Goal: Task Accomplishment & Management: Manage account settings

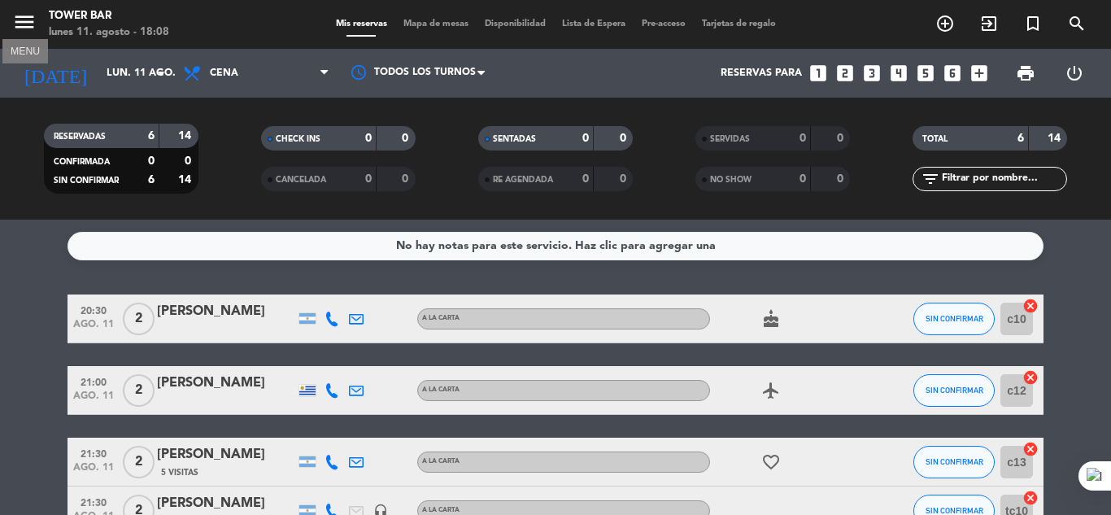
click at [16, 11] on icon "menu" at bounding box center [24, 22] width 24 height 24
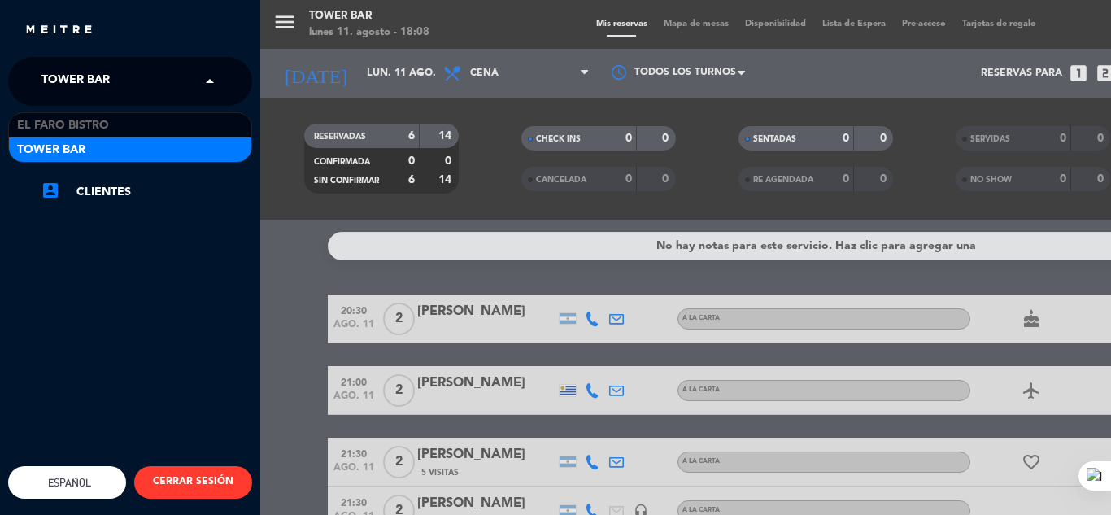
click at [55, 69] on span "Tower Bar" at bounding box center [75, 81] width 68 height 34
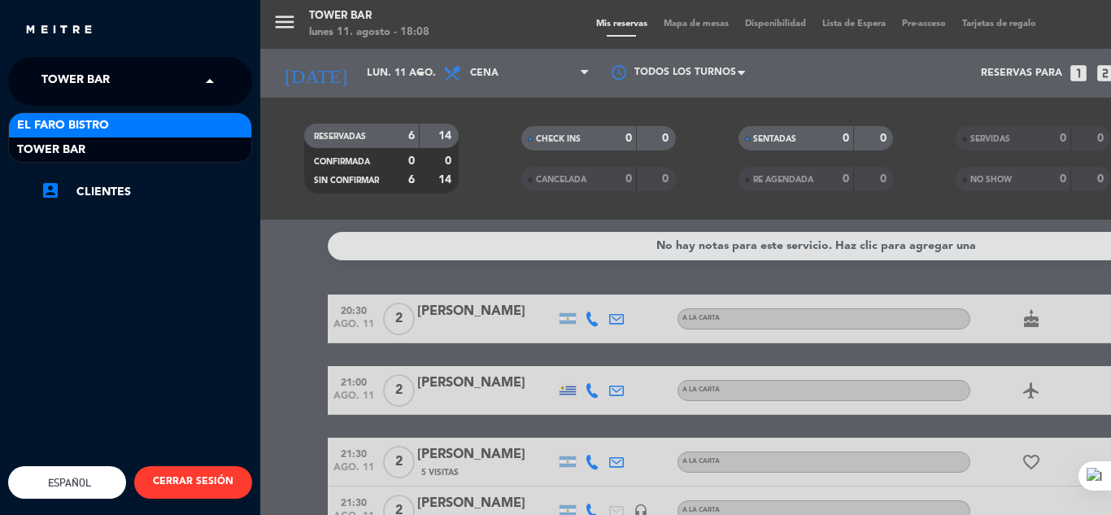
click at [64, 126] on span "El Faro Bistro" at bounding box center [63, 125] width 92 height 19
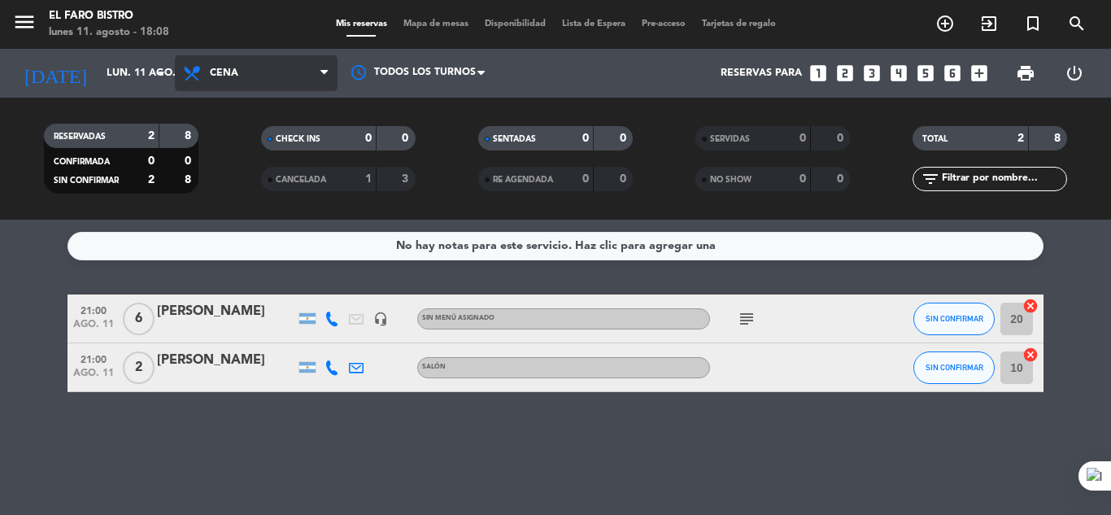
click at [248, 76] on span "Cena" at bounding box center [256, 73] width 163 height 36
click at [251, 214] on div "menu El Faro Bistro [DATE] 11. agosto - 18:08 Mis reservas Mapa de mesas Dispon…" at bounding box center [555, 110] width 1111 height 220
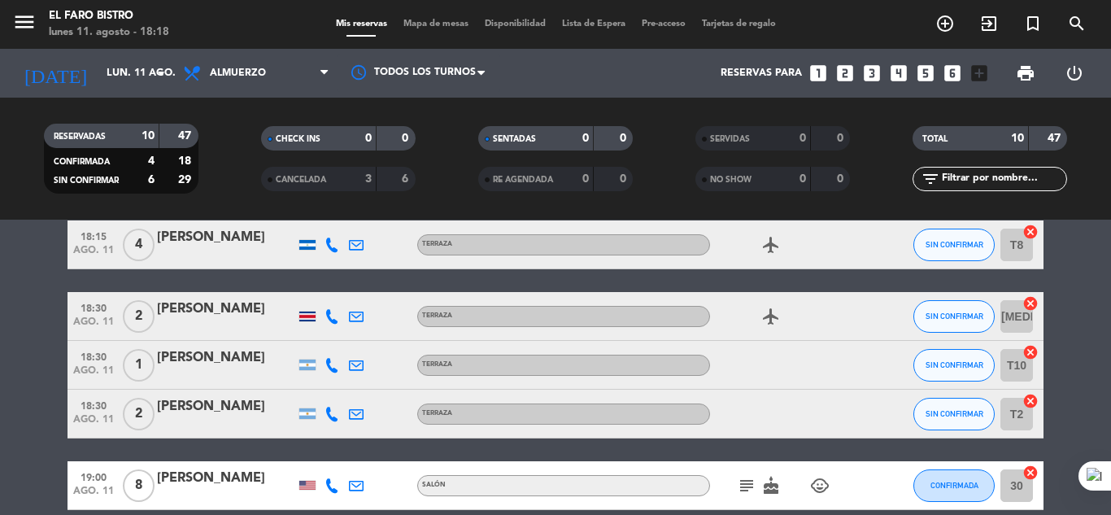
scroll to position [440, 0]
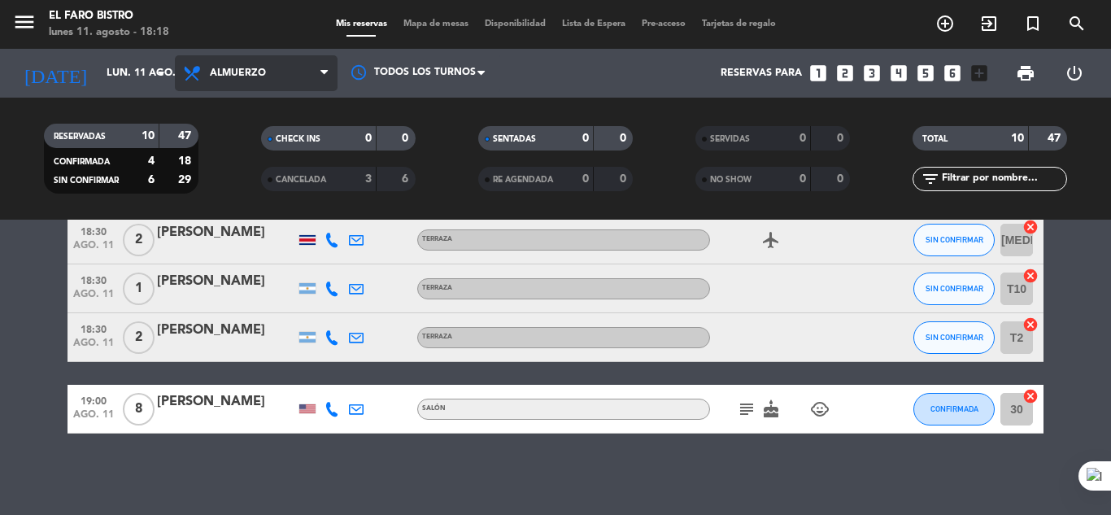
click at [243, 85] on span "Almuerzo" at bounding box center [256, 73] width 163 height 36
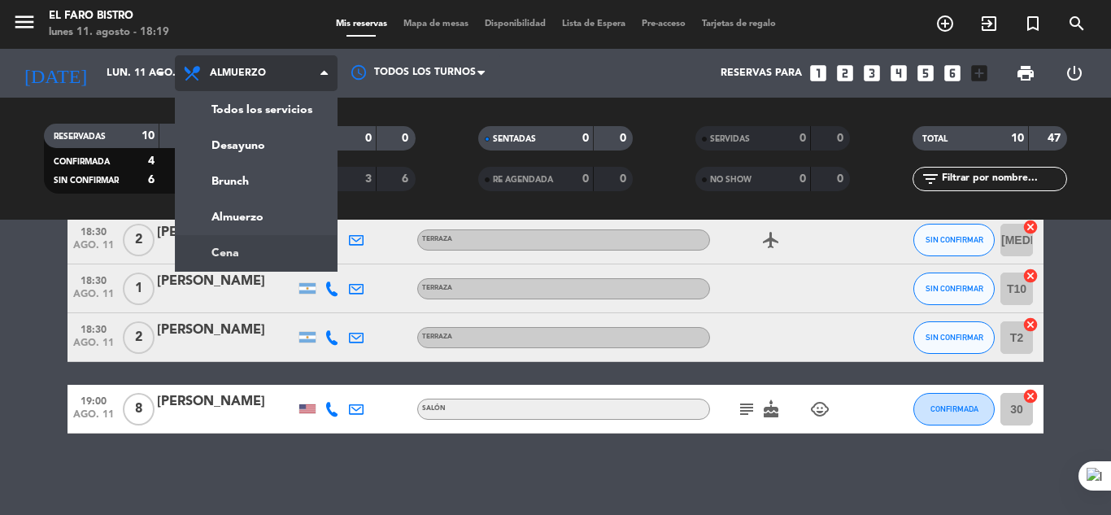
click at [254, 254] on ng-component "menu El Faro Bistro [DATE] 11. agosto - 18:19 Mis reservas Mapa de mesas Dispon…" at bounding box center [555, 257] width 1111 height 515
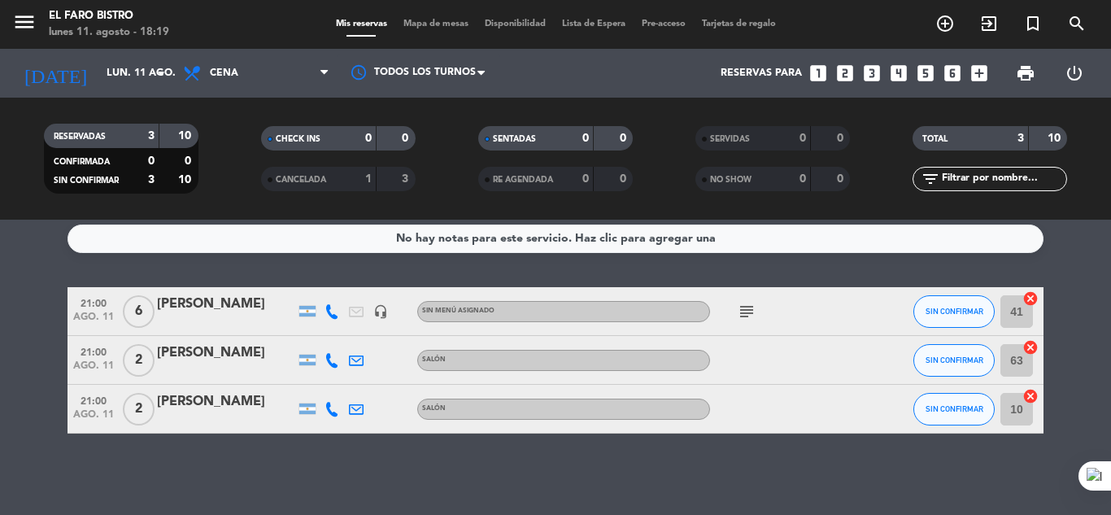
scroll to position [0, 0]
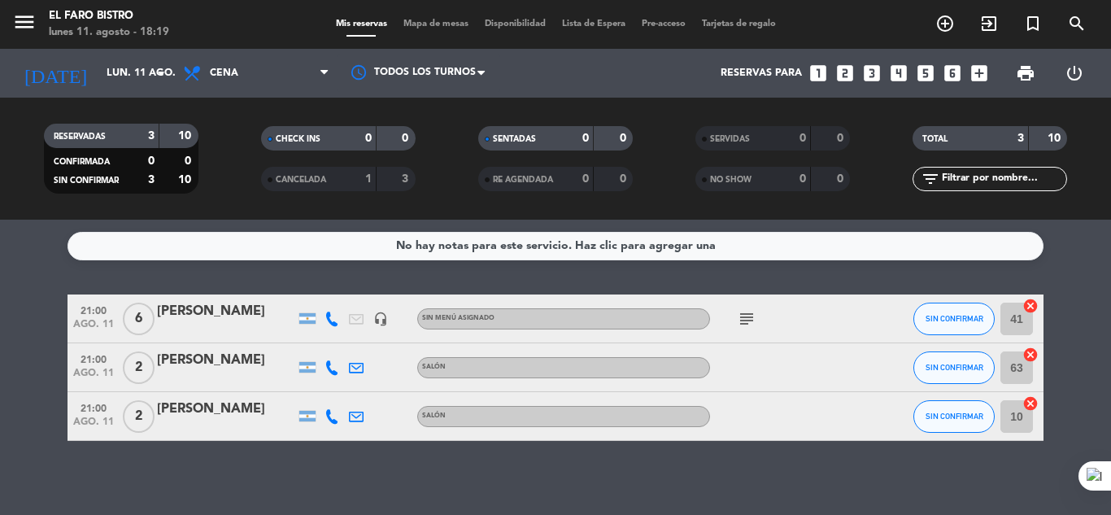
click at [750, 316] on icon "subject" at bounding box center [747, 319] width 20 height 20
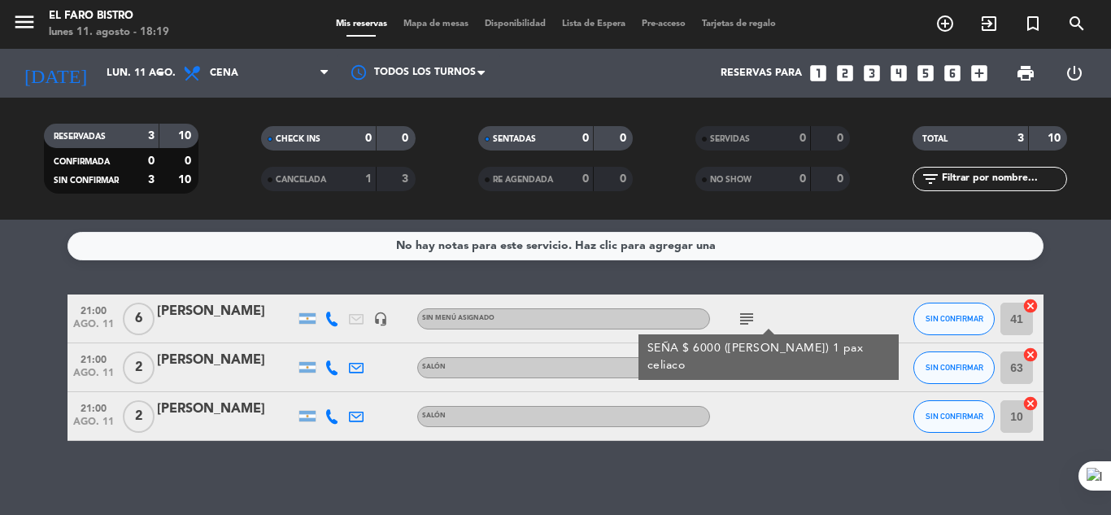
click at [815, 312] on div "subject SEÑA $ 6000 ([PERSON_NAME]) 1 pax celiaco" at bounding box center [783, 318] width 146 height 48
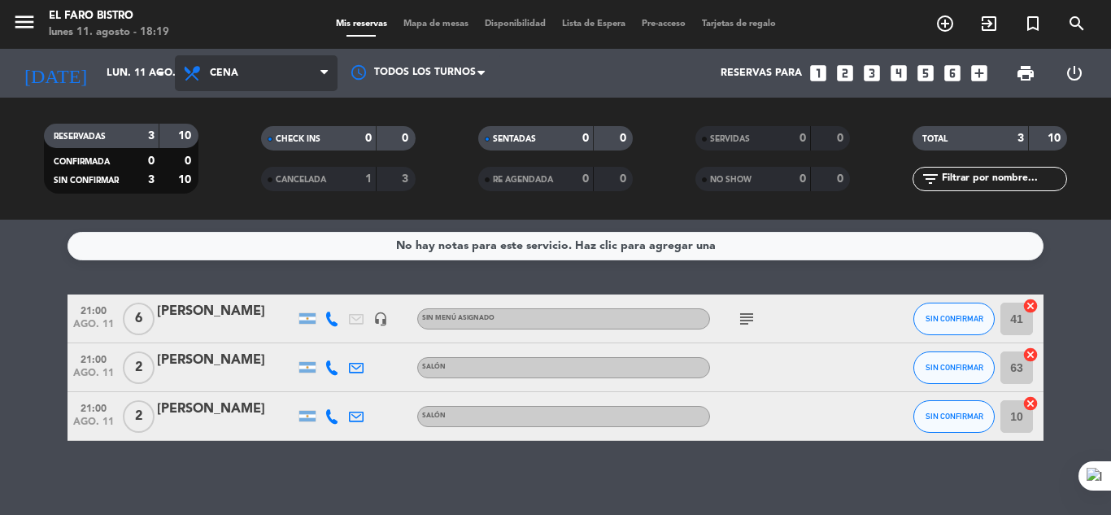
click at [211, 77] on span "Cena" at bounding box center [224, 73] width 28 height 11
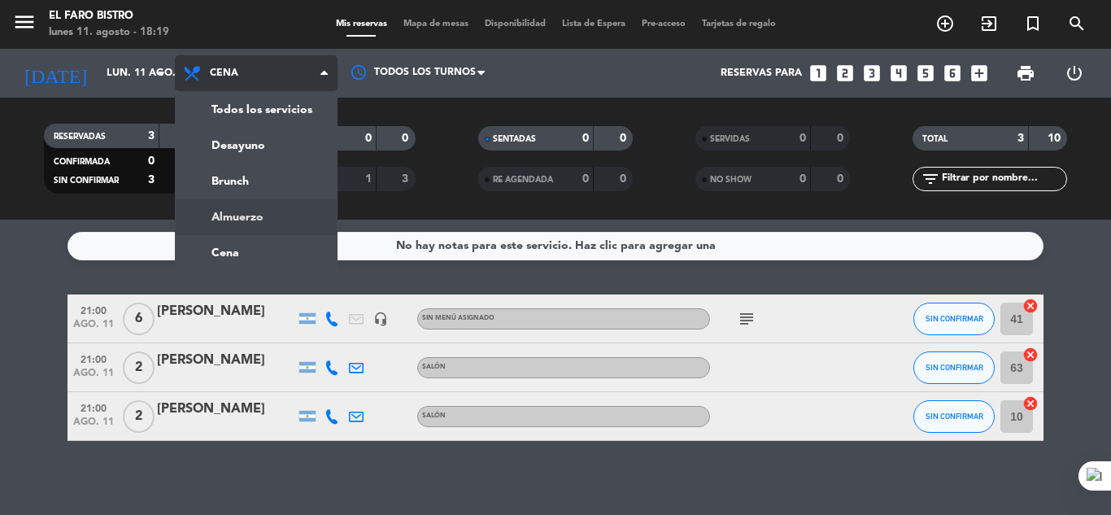
click at [244, 216] on div "menu El Faro Bistro [DATE] 11. agosto - 18:19 Mis reservas Mapa de mesas Dispon…" at bounding box center [555, 110] width 1111 height 220
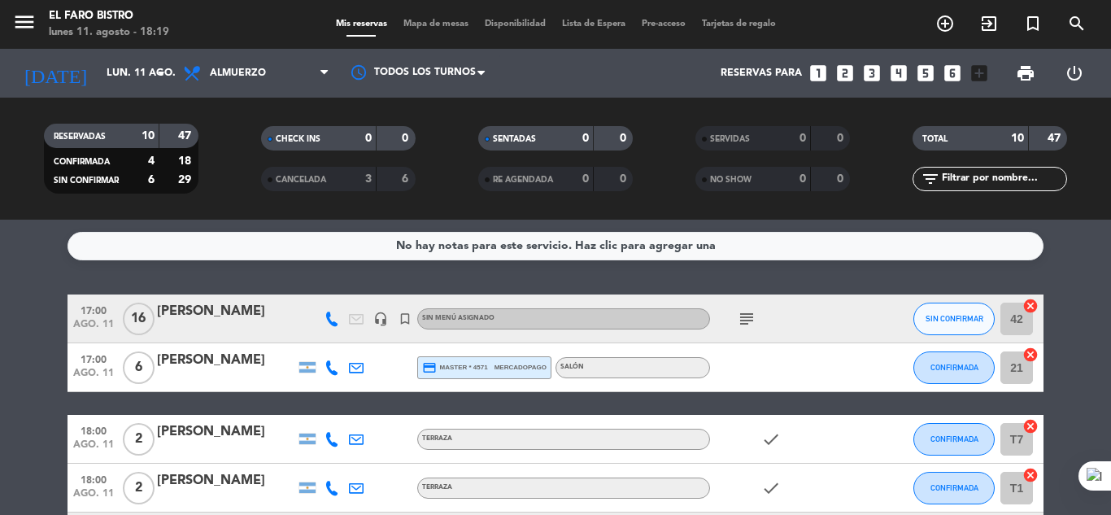
click at [778, 332] on div "subject" at bounding box center [783, 318] width 146 height 48
click at [746, 314] on icon "subject" at bounding box center [747, 319] width 20 height 20
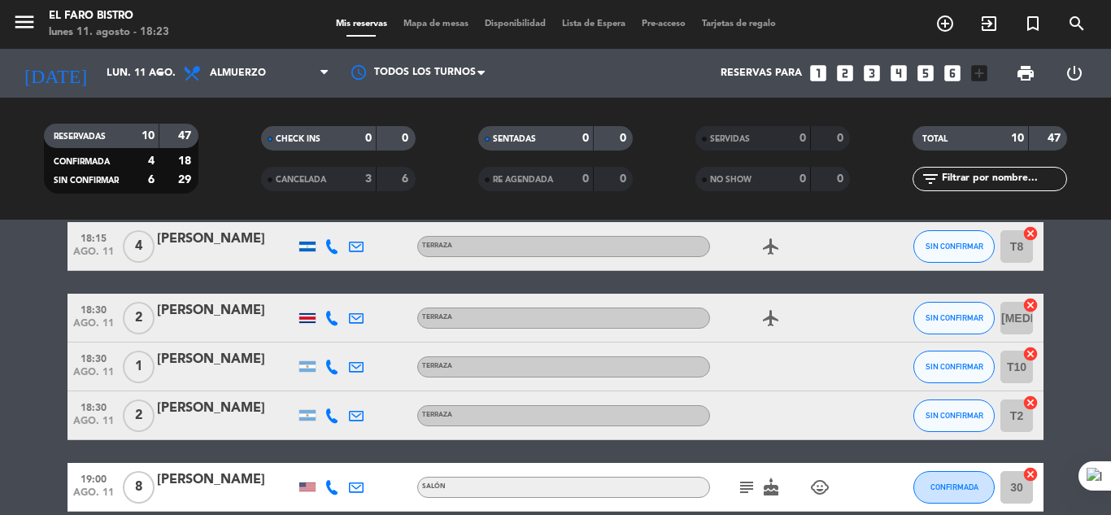
scroll to position [407, 0]
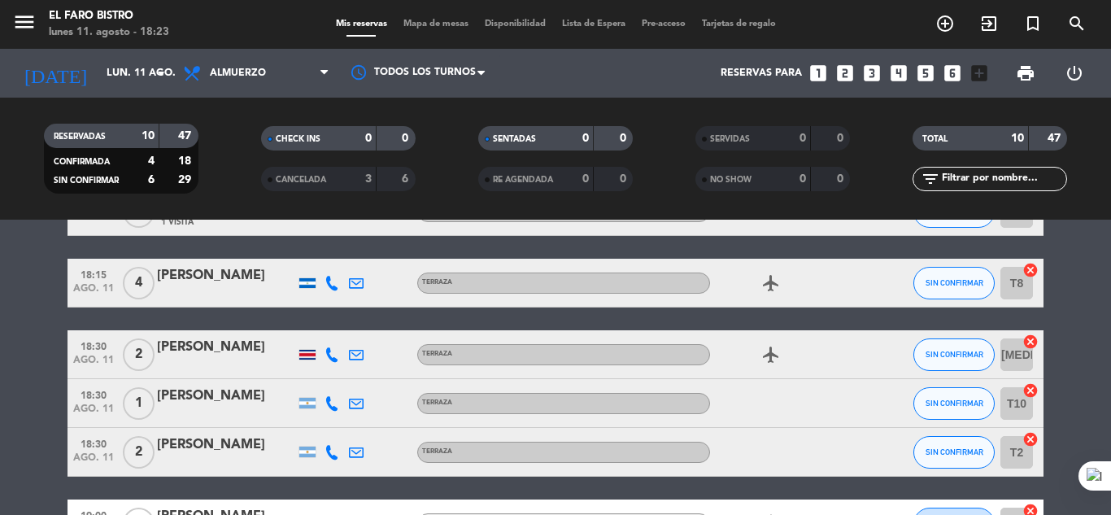
click at [823, 467] on div at bounding box center [783, 452] width 146 height 48
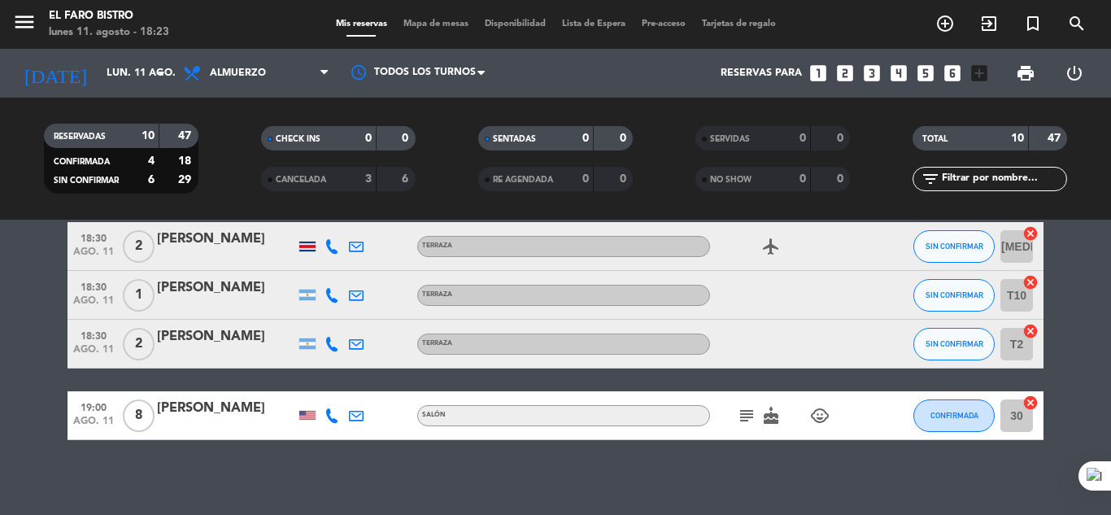
scroll to position [440, 0]
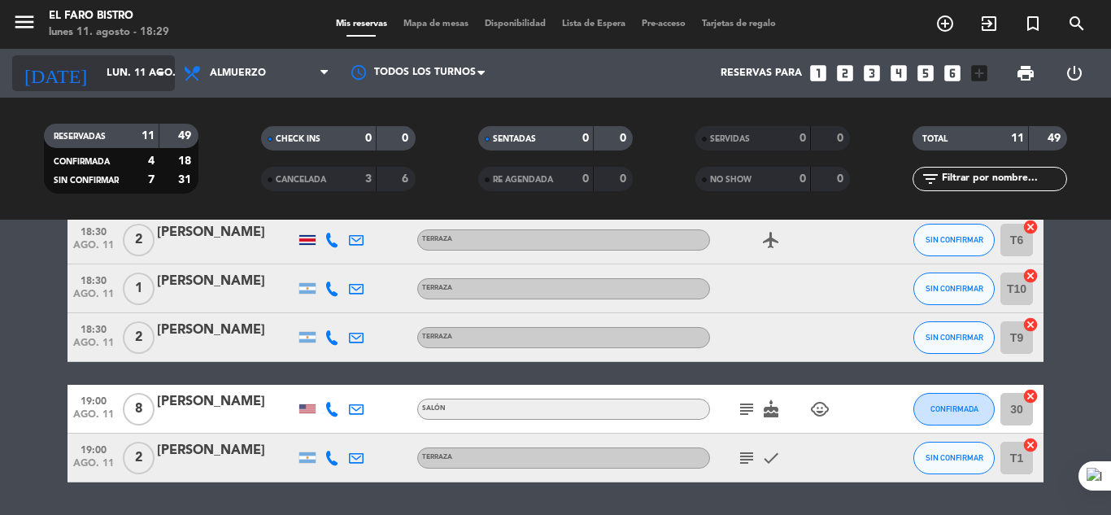
click at [156, 70] on icon "arrow_drop_down" at bounding box center [161, 73] width 20 height 20
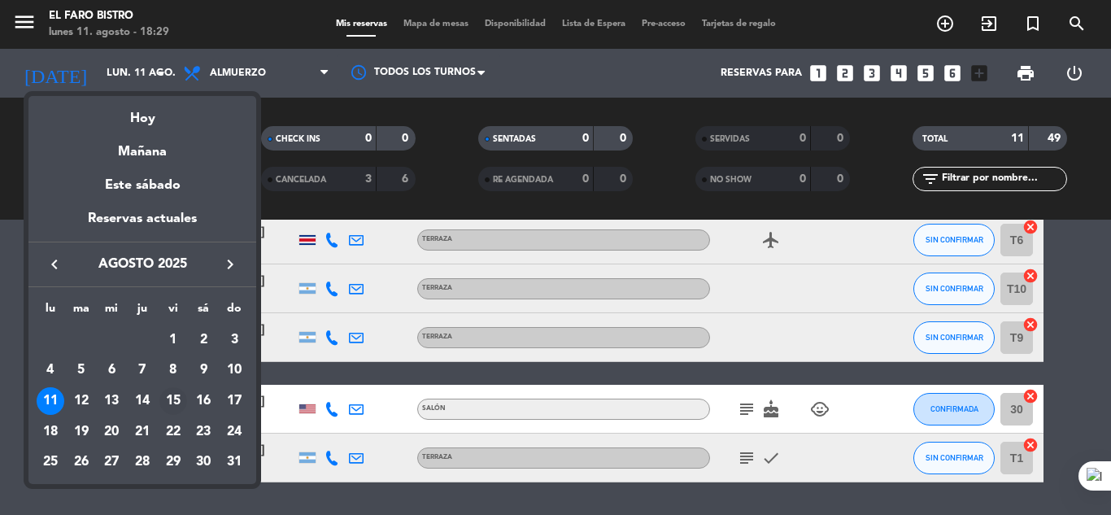
click at [181, 402] on div "15" at bounding box center [173, 401] width 28 height 28
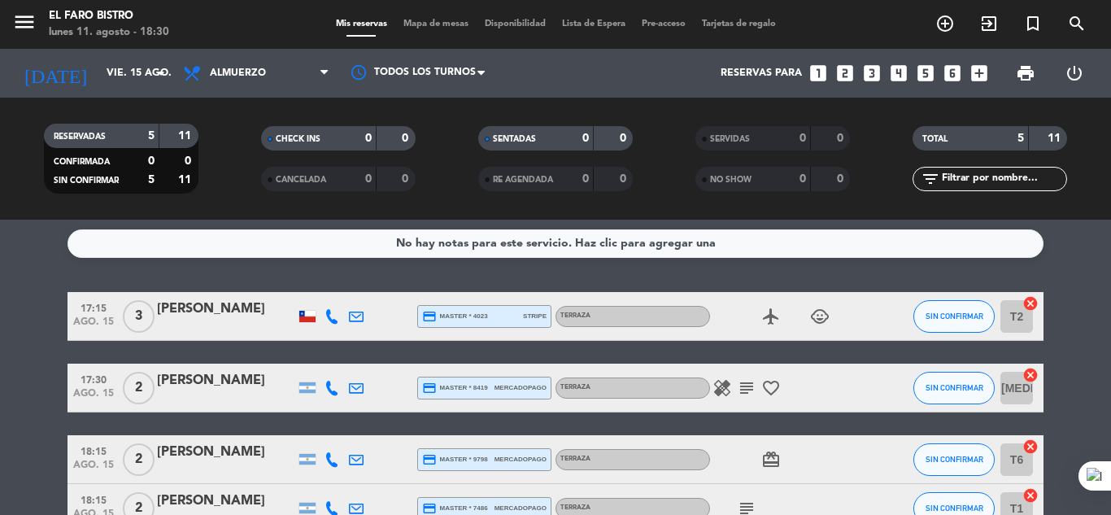
scroll to position [0, 0]
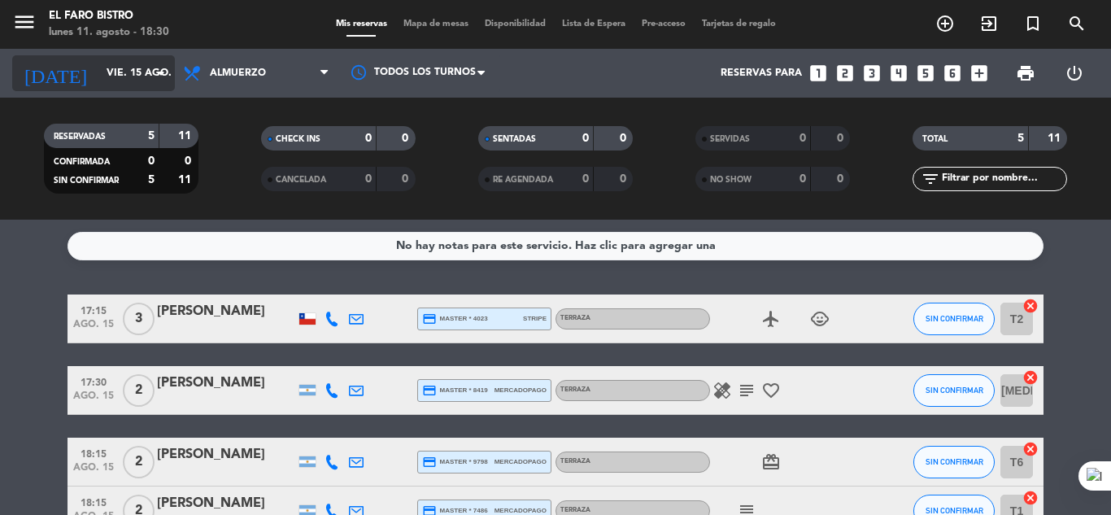
click at [98, 76] on input "vie. 15 ago." at bounding box center [166, 73] width 137 height 28
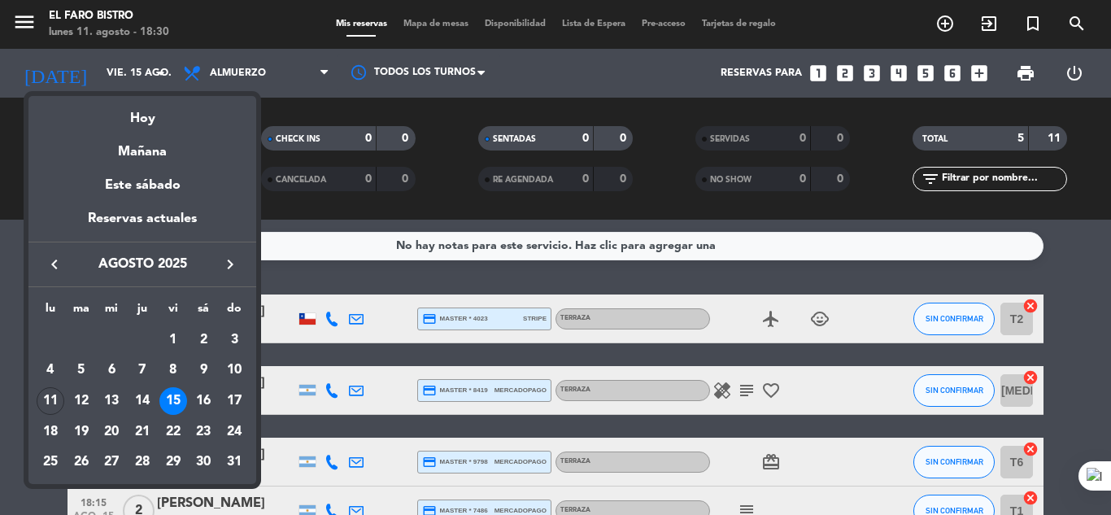
click at [181, 396] on div "15" at bounding box center [173, 401] width 28 height 28
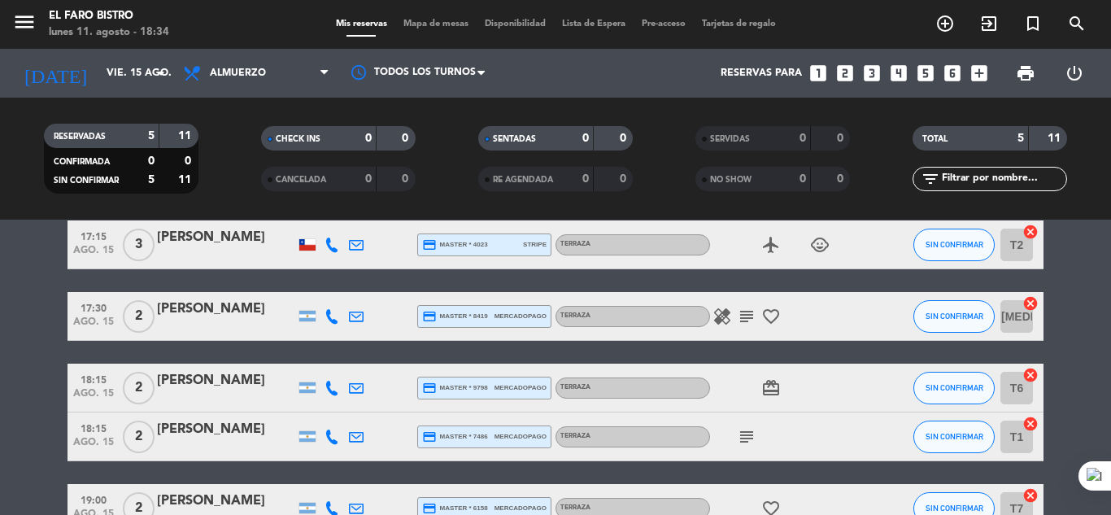
scroll to position [173, 0]
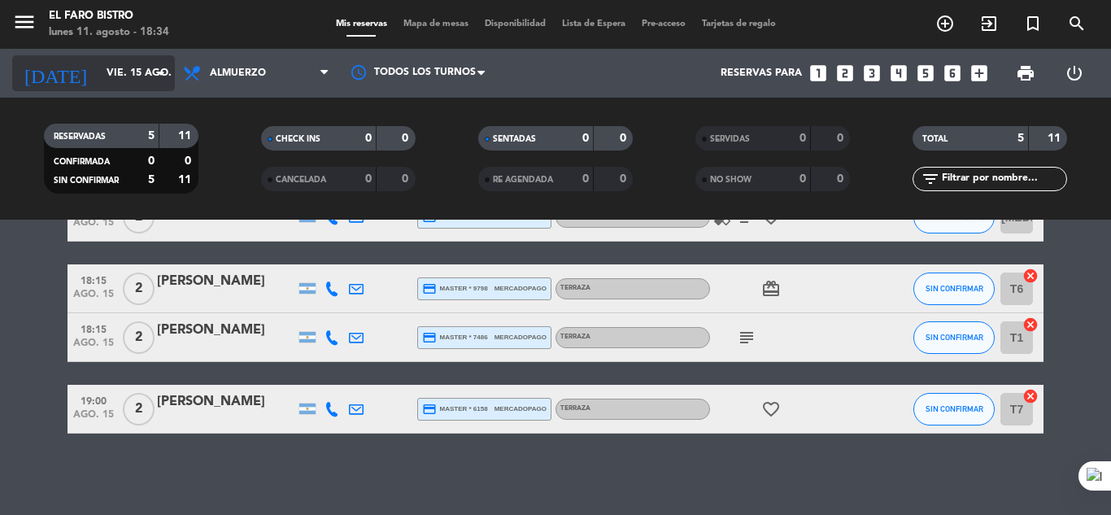
click at [116, 60] on input "vie. 15 ago." at bounding box center [166, 73] width 137 height 28
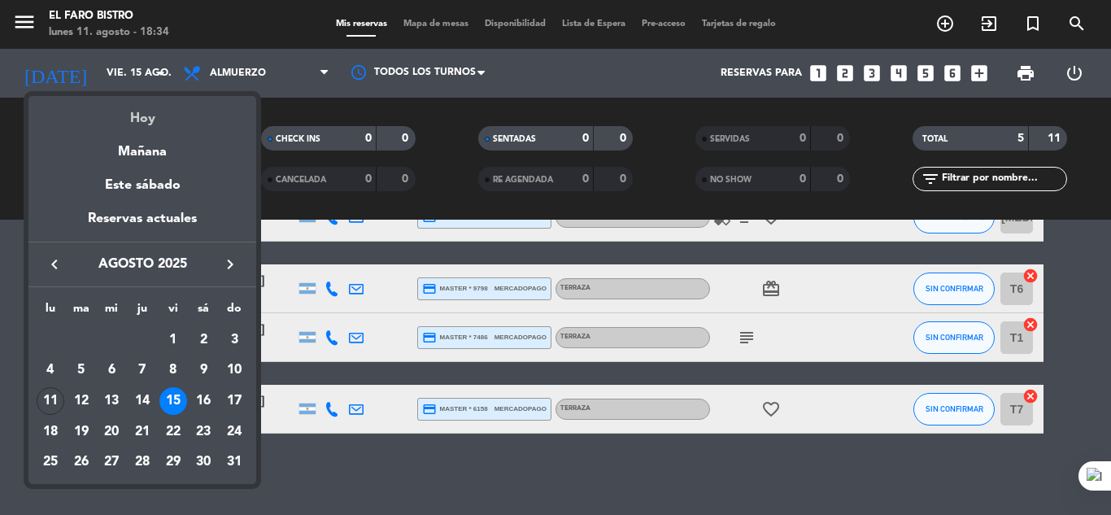
click at [142, 114] on div "Hoy" at bounding box center [142, 112] width 228 height 33
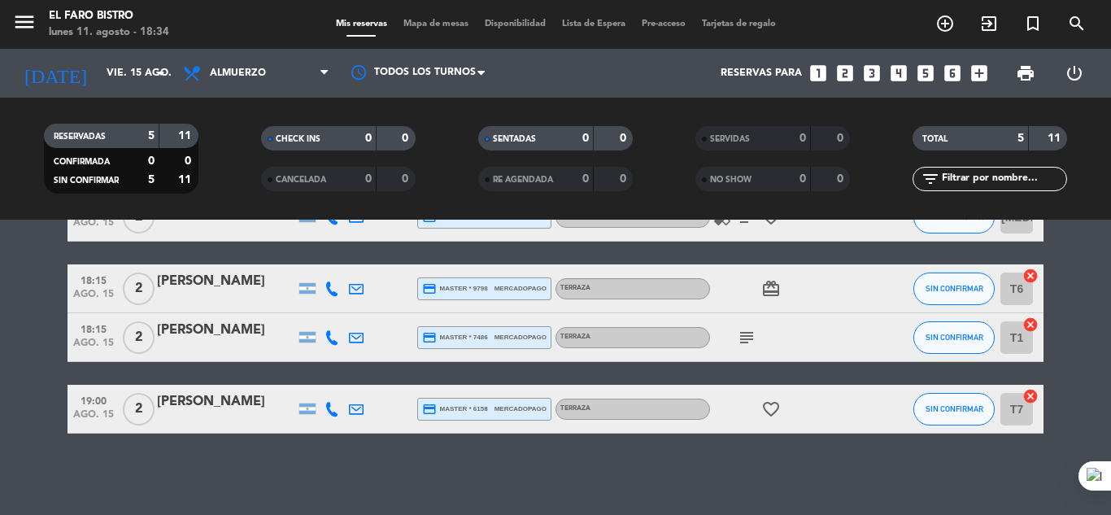
type input "lun. 11 ago."
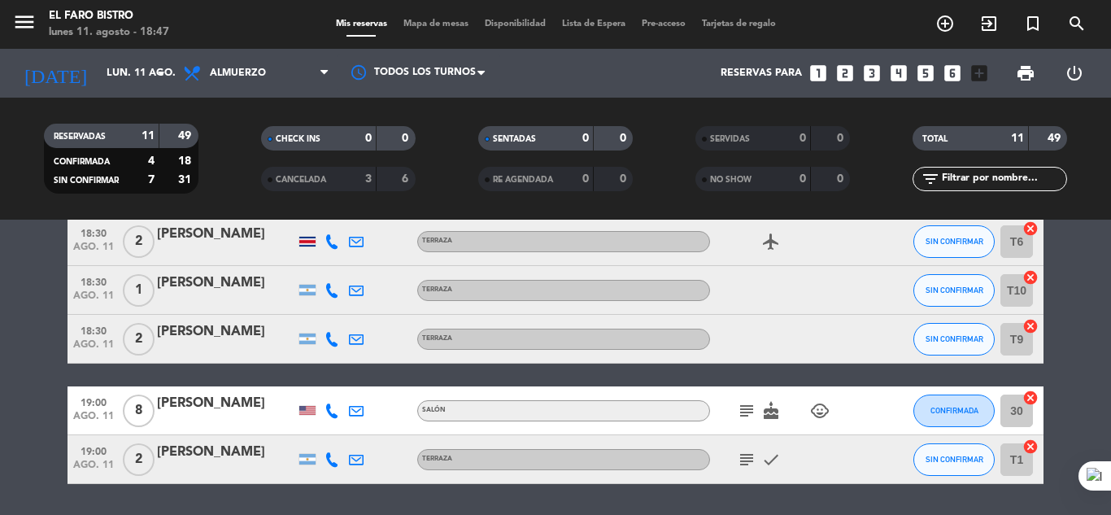
scroll to position [489, 0]
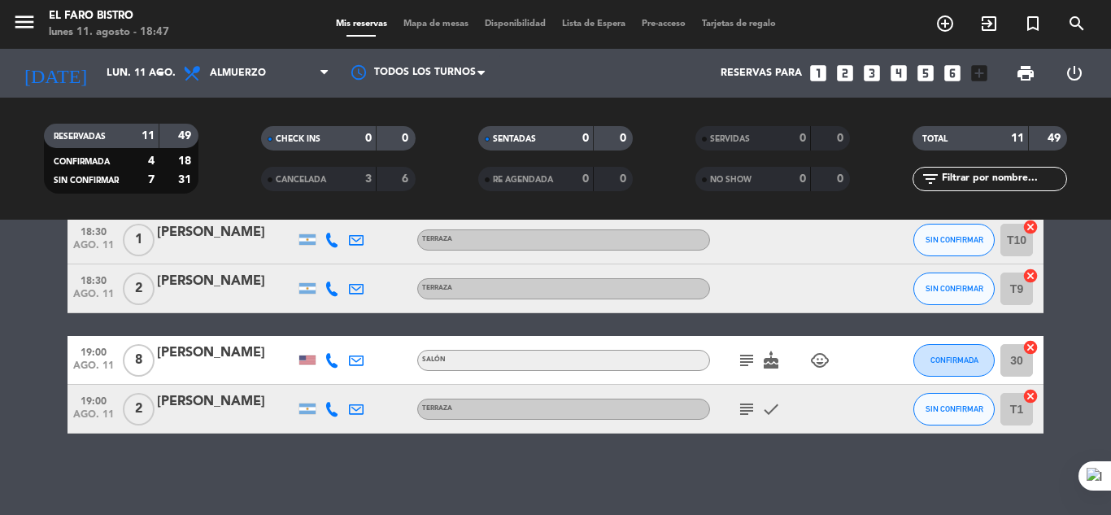
click at [728, 412] on div "subject check" at bounding box center [783, 409] width 146 height 48
click at [740, 412] on icon "subject" at bounding box center [747, 409] width 20 height 20
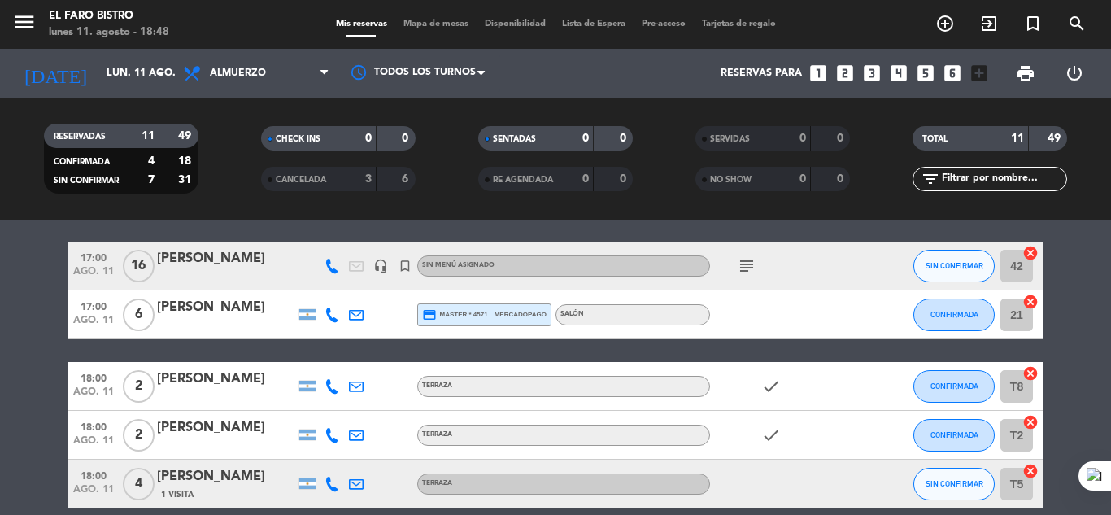
scroll to position [81, 0]
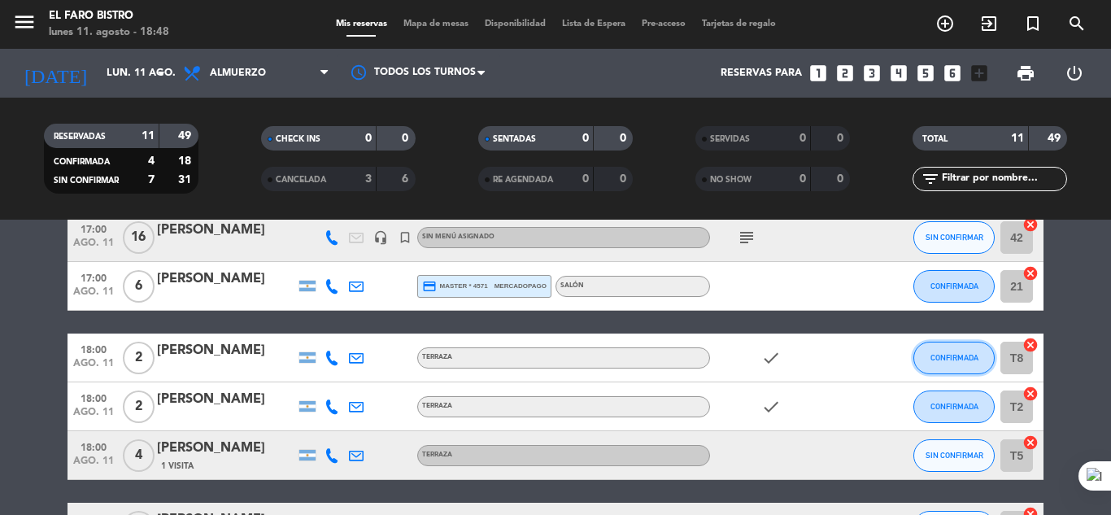
click at [940, 365] on button "CONFIRMADA" at bounding box center [953, 358] width 81 height 33
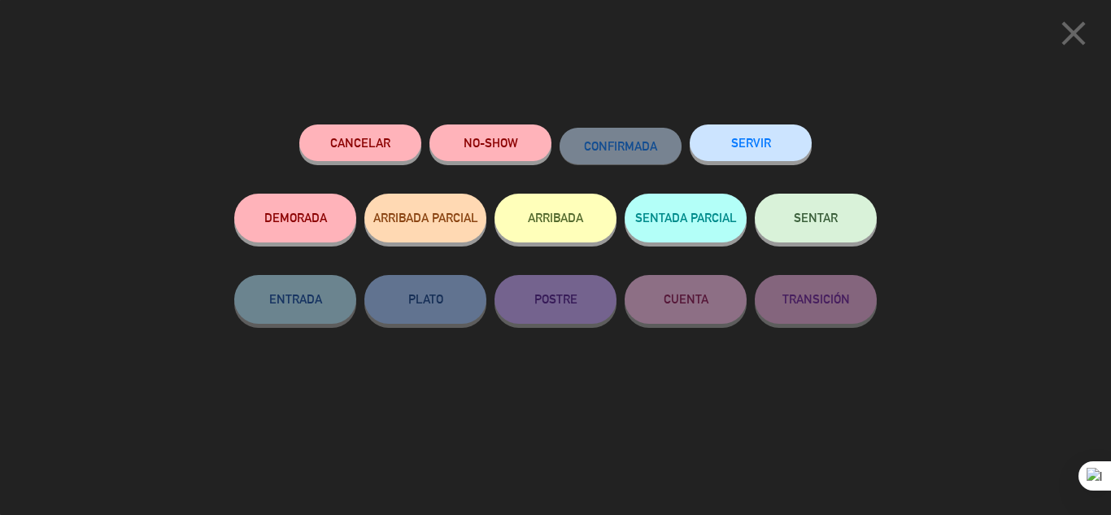
click at [527, 138] on button "NO-SHOW" at bounding box center [490, 142] width 122 height 37
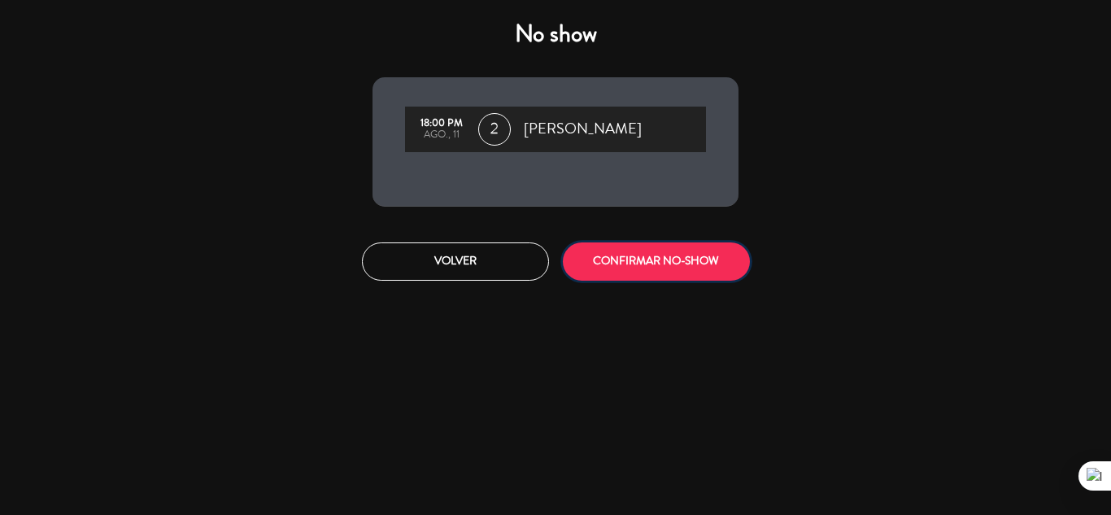
click at [656, 265] on button "CONFIRMAR NO-SHOW" at bounding box center [656, 261] width 187 height 38
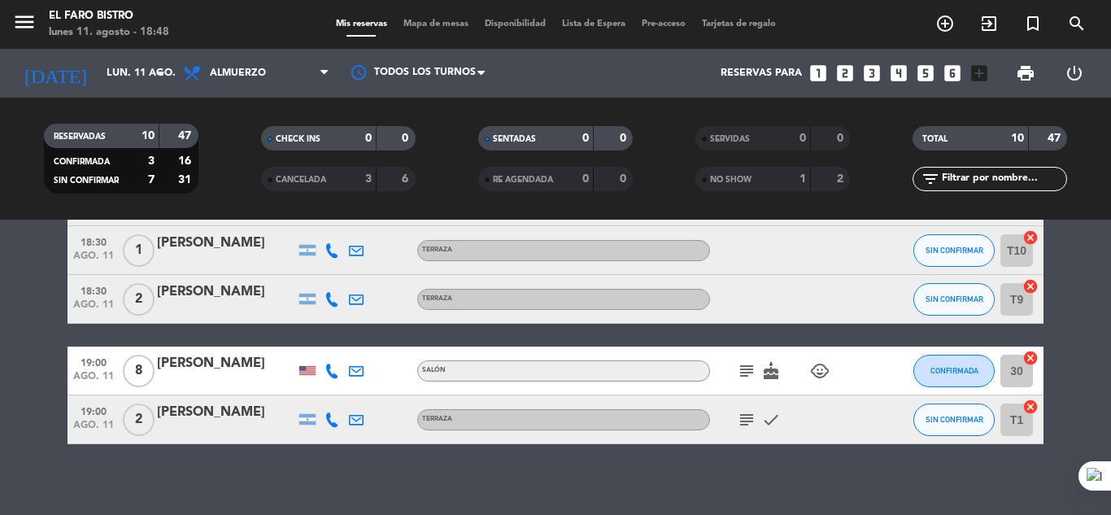
scroll to position [440, 0]
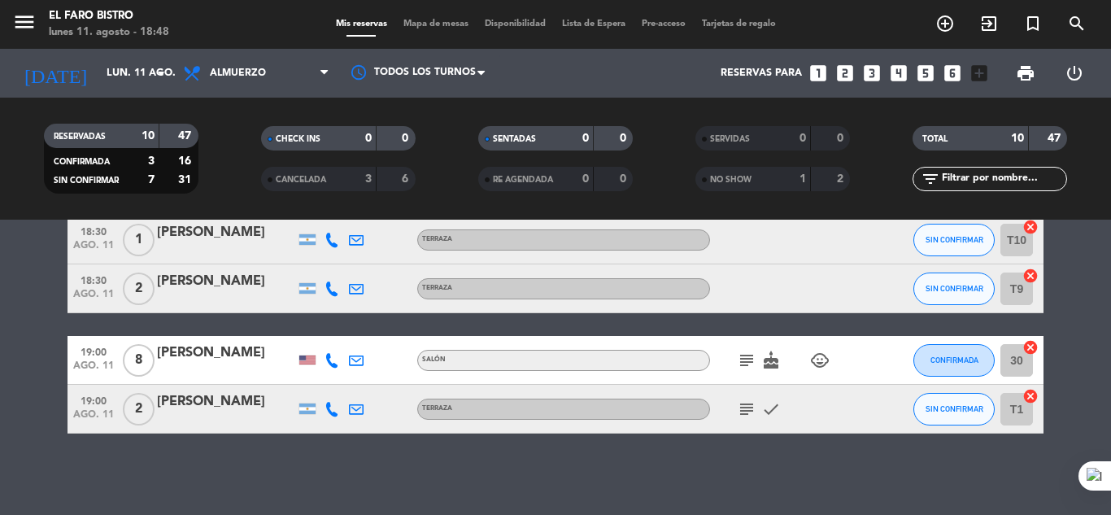
click at [745, 355] on icon "subject" at bounding box center [747, 361] width 20 height 20
click at [978, 352] on button "CONFIRMADA" at bounding box center [953, 360] width 81 height 33
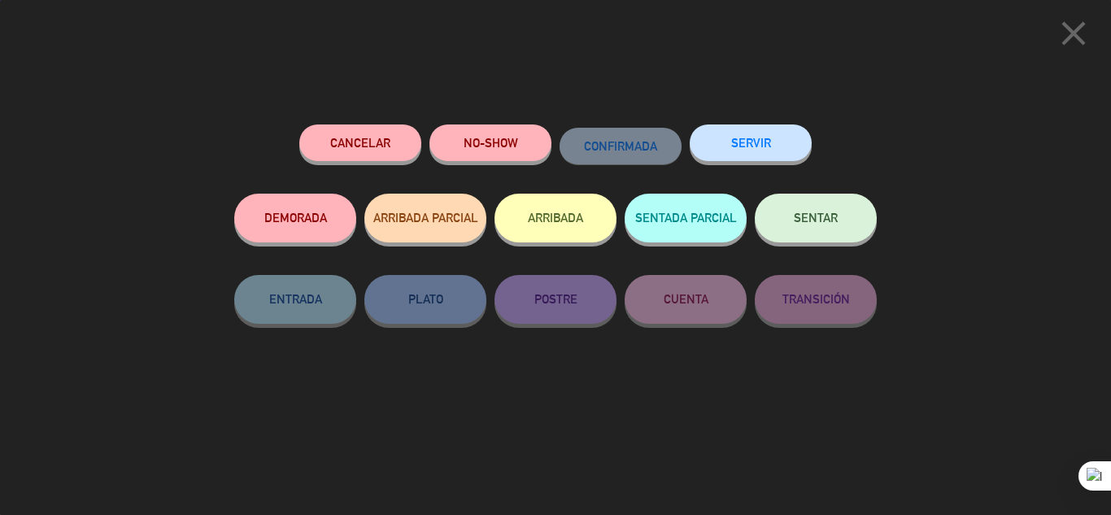
click at [809, 226] on button "SENTAR" at bounding box center [816, 218] width 122 height 49
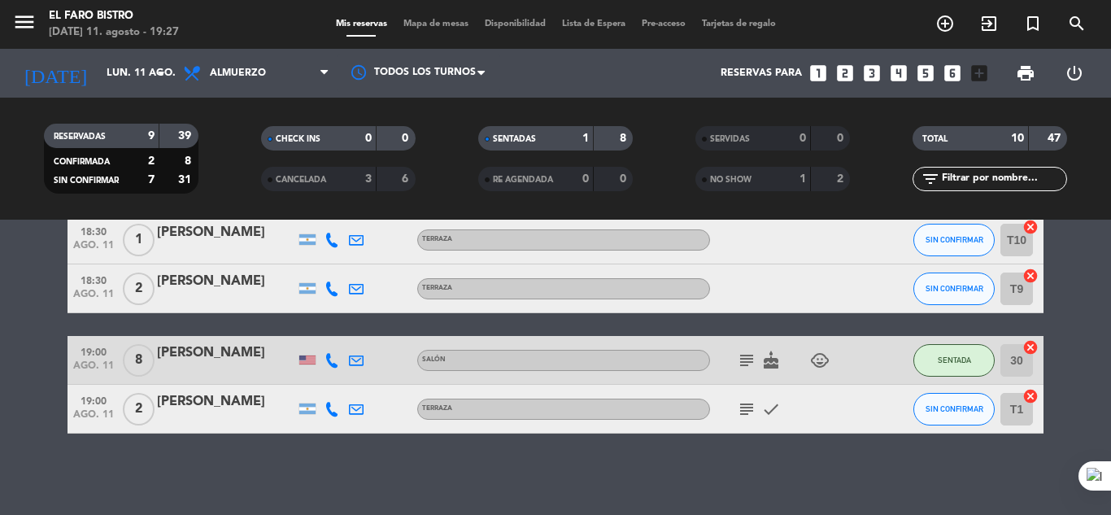
click at [381, 322] on div "17:00 [DATE] [PERSON_NAME] headset_mic turned_in_not Sin menú asignado subject …" at bounding box center [556, 143] width 976 height 579
drag, startPoint x: 34, startPoint y: 315, endPoint x: 101, endPoint y: 476, distance: 174.3
click at [101, 476] on div "No hay notas para este servicio. Haz clic para agregar una 17:00 [DATE] [PERSON…" at bounding box center [555, 367] width 1111 height 295
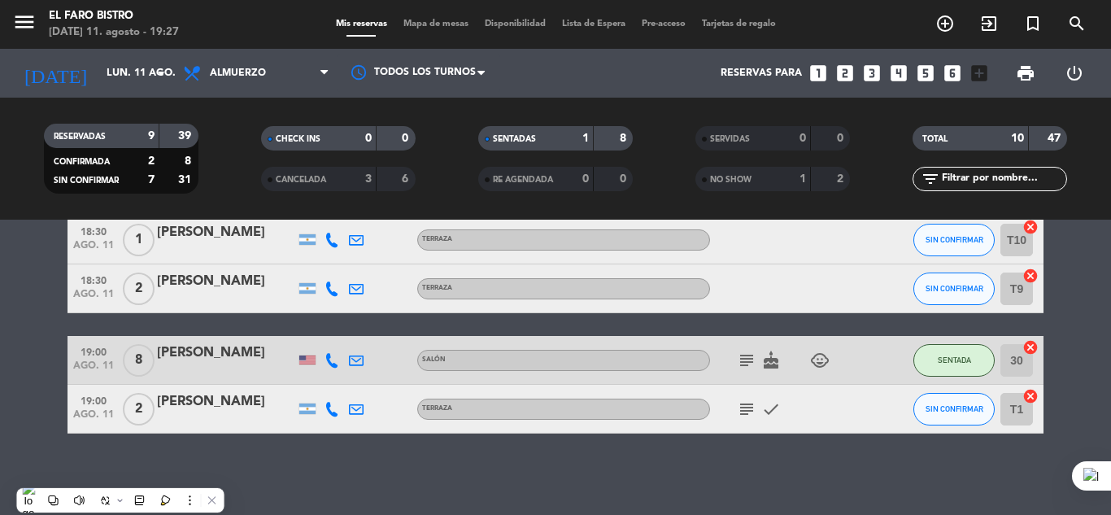
click at [204, 418] on div at bounding box center [226, 419] width 138 height 13
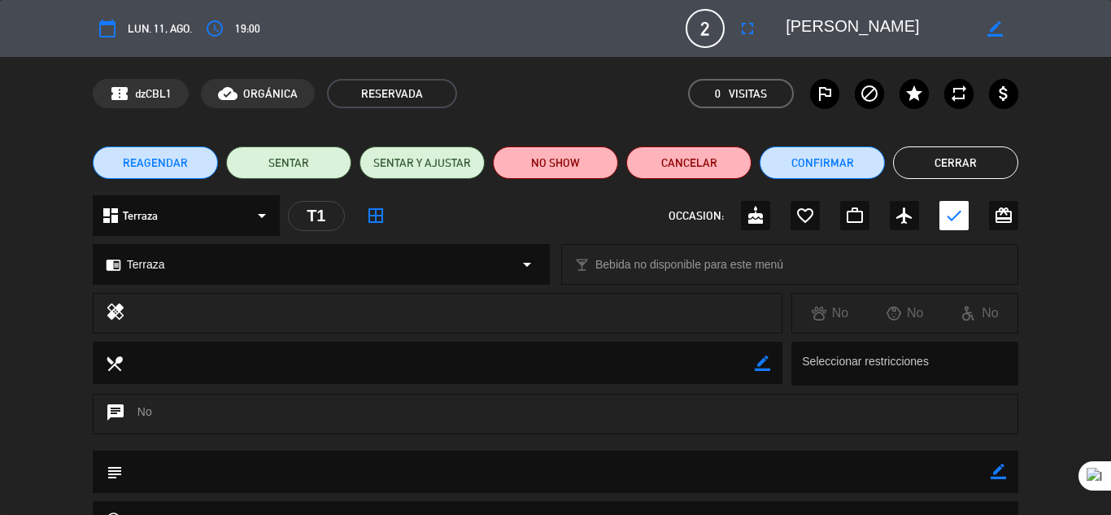
click at [975, 166] on button "Cerrar" at bounding box center [955, 162] width 125 height 33
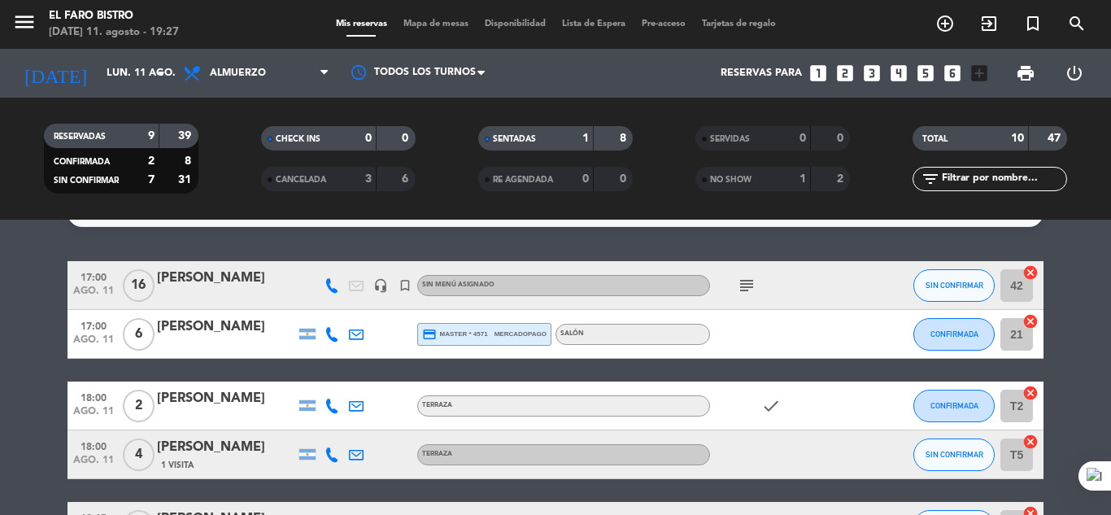
scroll to position [0, 0]
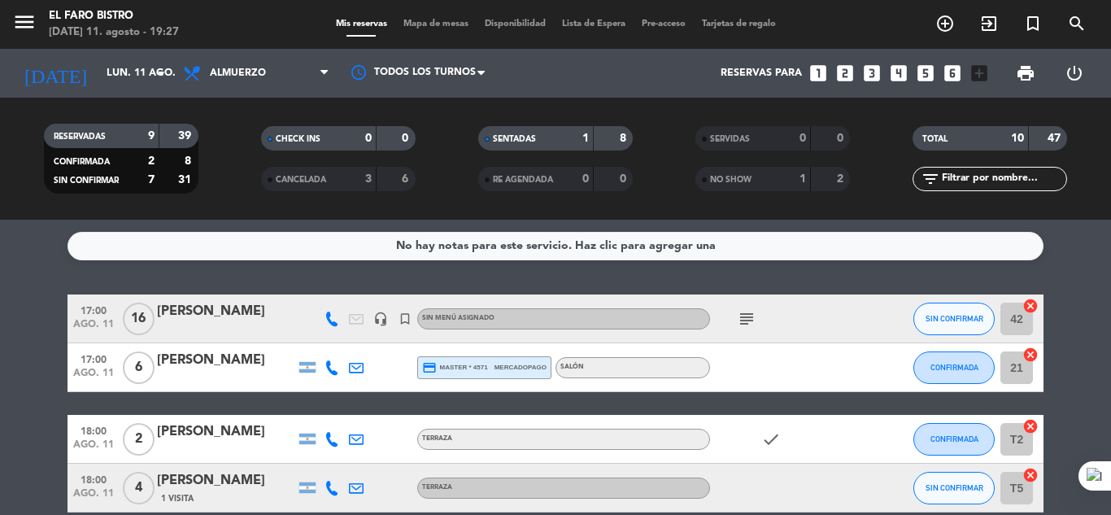
click at [800, 272] on div "No hay notas para este servicio. Haz clic para agregar una 17:00 [DATE] [PERSON…" at bounding box center [555, 367] width 1111 height 295
click at [752, 315] on icon "subject" at bounding box center [747, 319] width 20 height 20
click at [790, 310] on div "subject $32.000 [PERSON_NAME][GEOGRAPHIC_DATA]" at bounding box center [783, 318] width 146 height 48
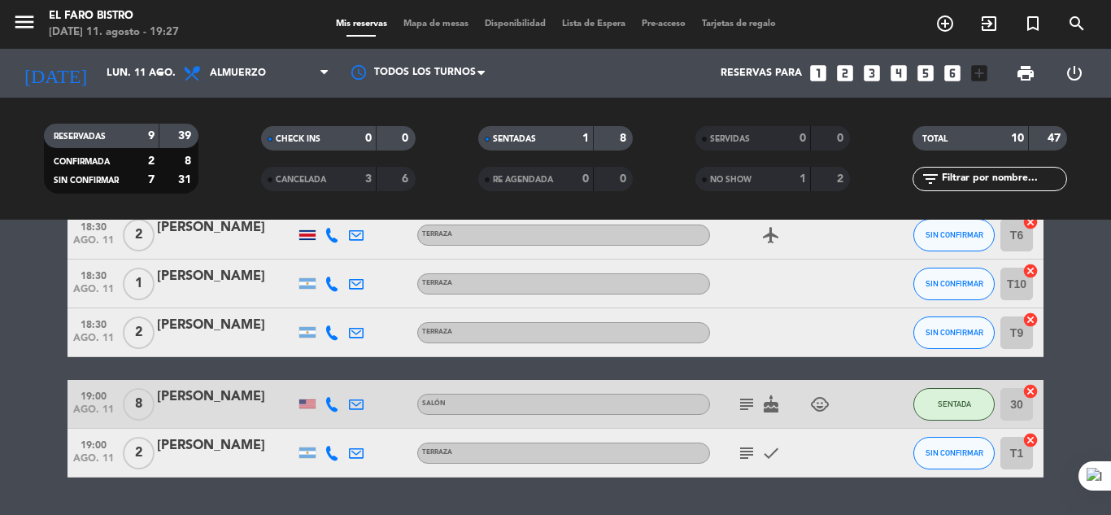
scroll to position [407, 0]
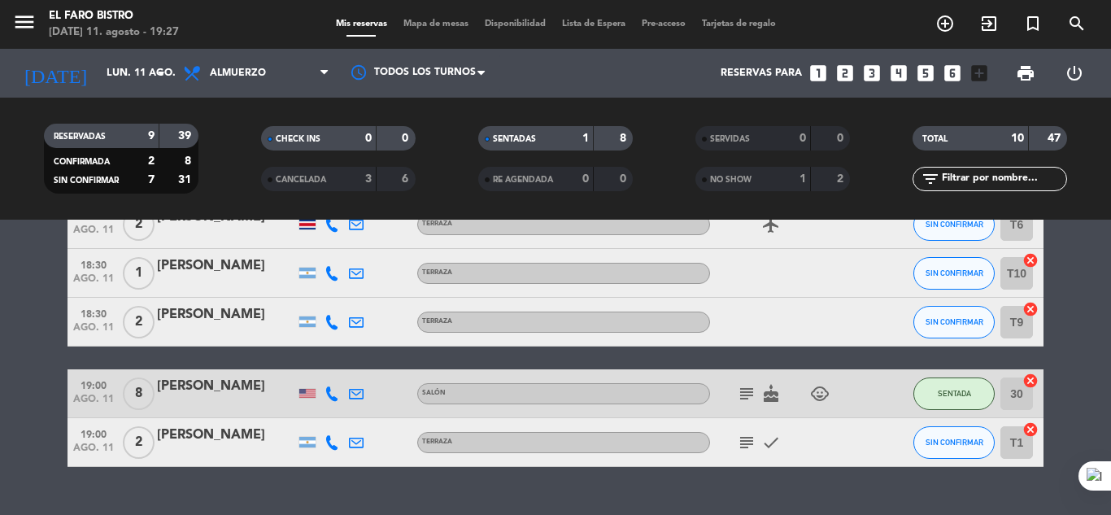
click at [740, 387] on icon "subject" at bounding box center [747, 394] width 20 height 20
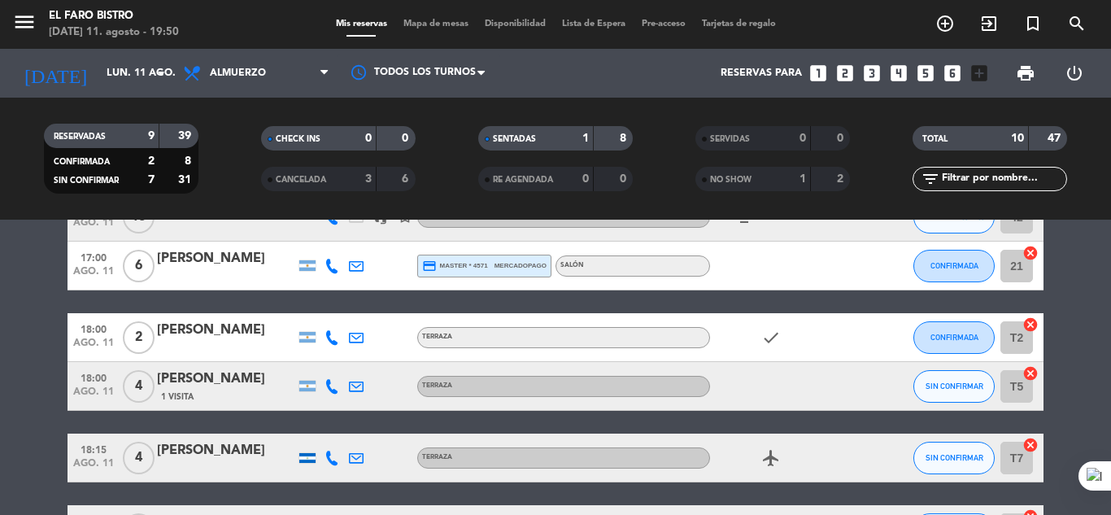
scroll to position [0, 0]
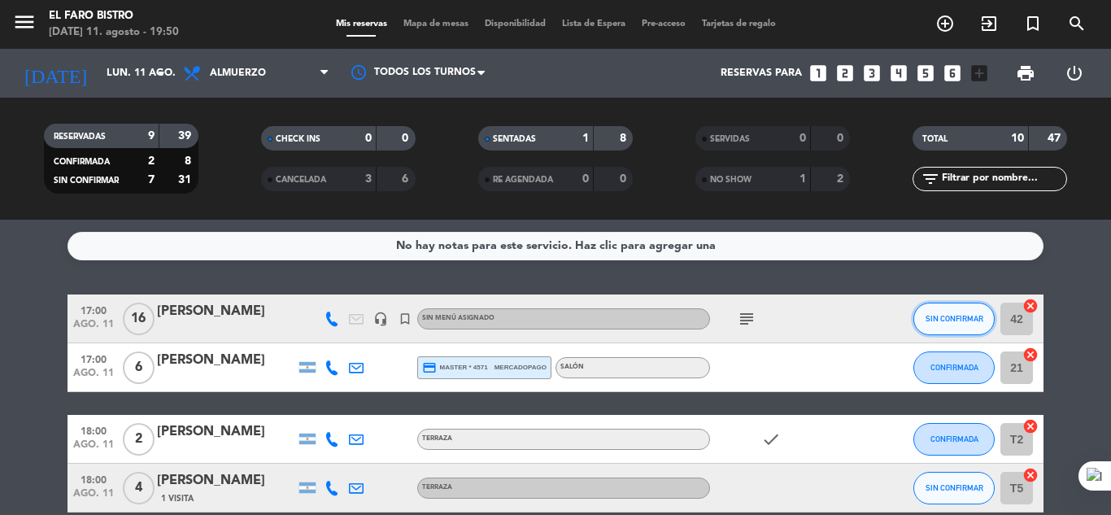
click at [944, 321] on span "SIN CONFIRMAR" at bounding box center [955, 318] width 58 height 9
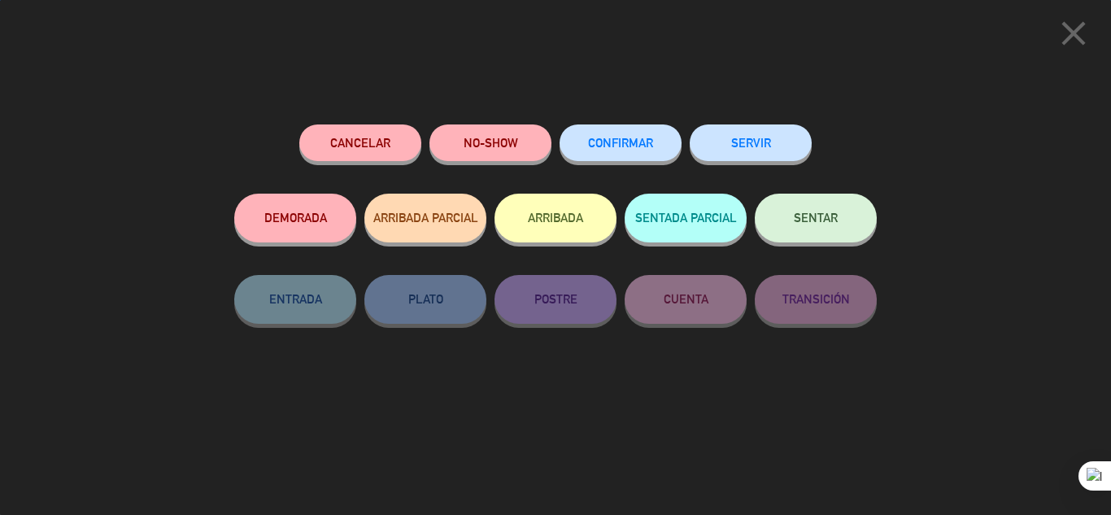
click at [756, 141] on button "SERVIR" at bounding box center [751, 142] width 122 height 37
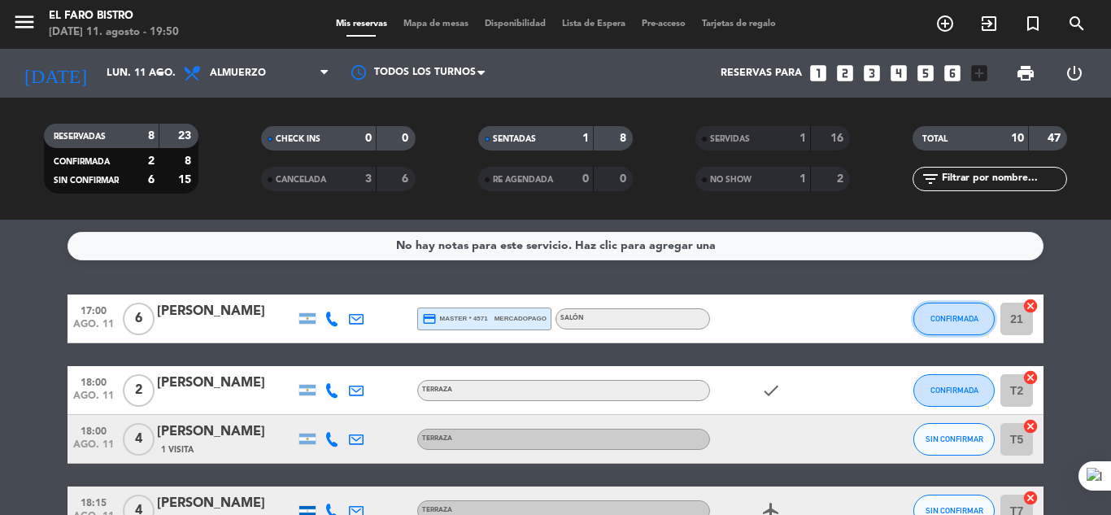
click at [950, 316] on span "CONFIRMADA" at bounding box center [955, 318] width 48 height 9
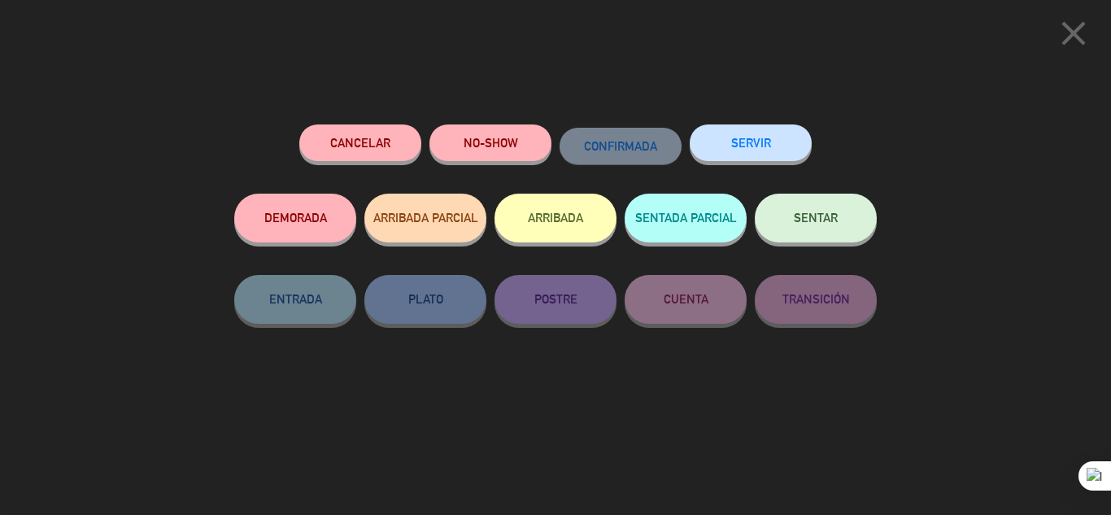
click at [738, 138] on button "SERVIR" at bounding box center [751, 142] width 122 height 37
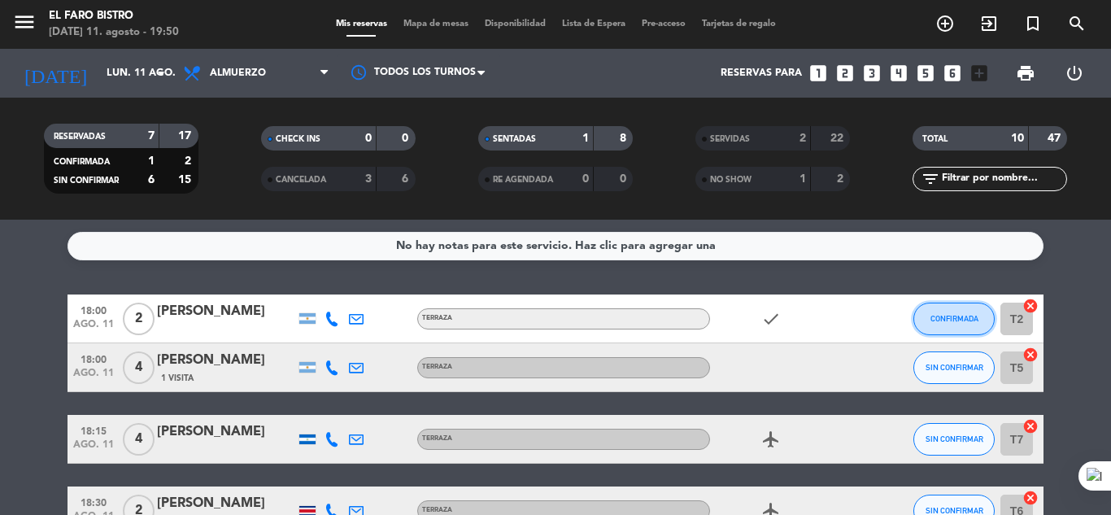
click at [937, 323] on button "CONFIRMADA" at bounding box center [953, 319] width 81 height 33
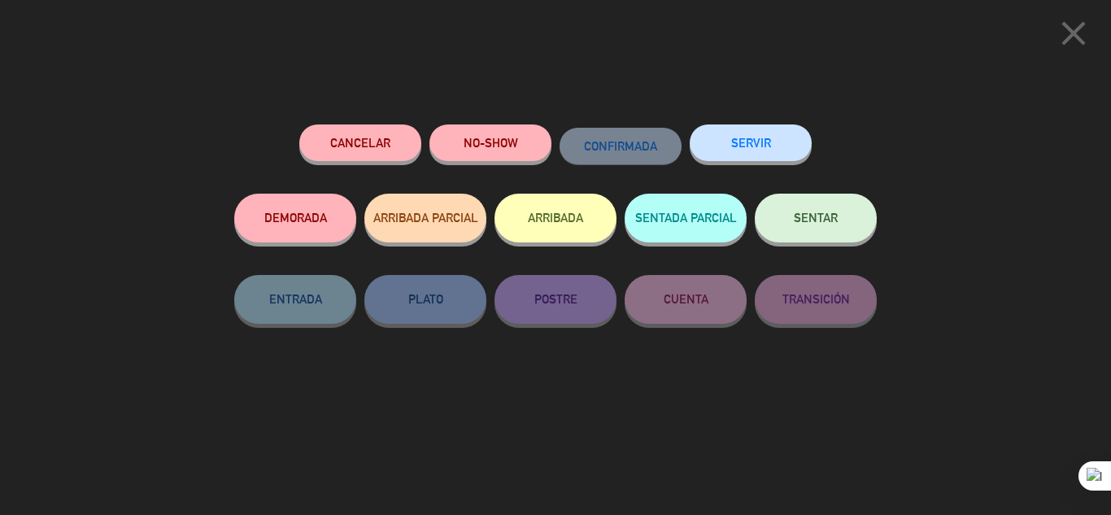
click at [738, 139] on button "SERVIR" at bounding box center [751, 142] width 122 height 37
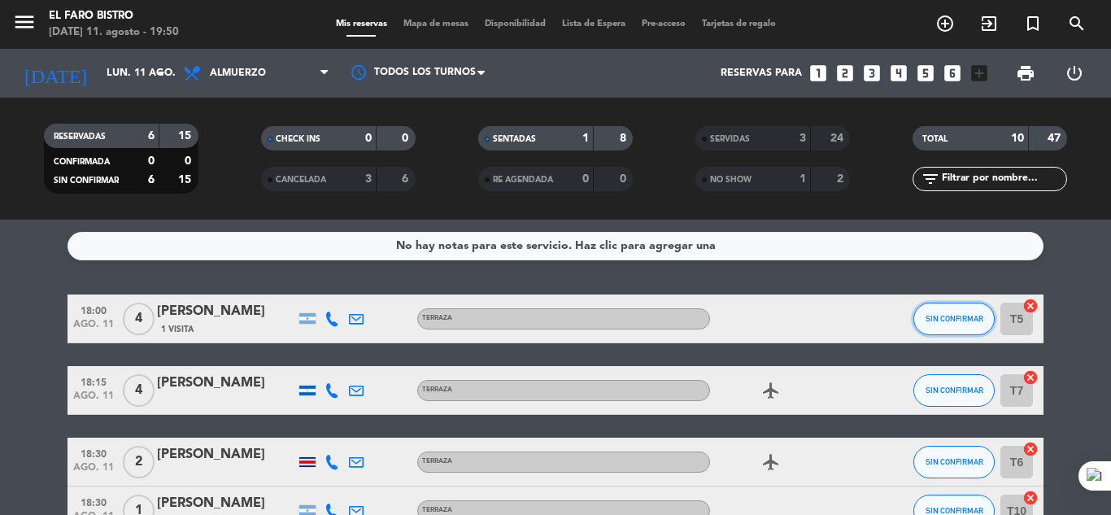
click at [953, 311] on button "SIN CONFIRMAR" at bounding box center [953, 319] width 81 height 33
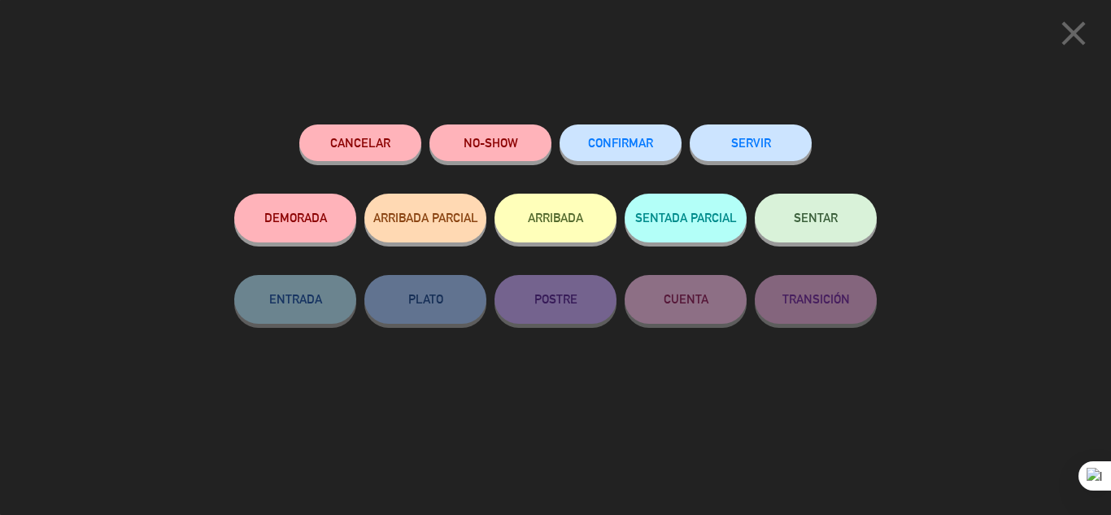
click at [769, 147] on button "SERVIR" at bounding box center [751, 142] width 122 height 37
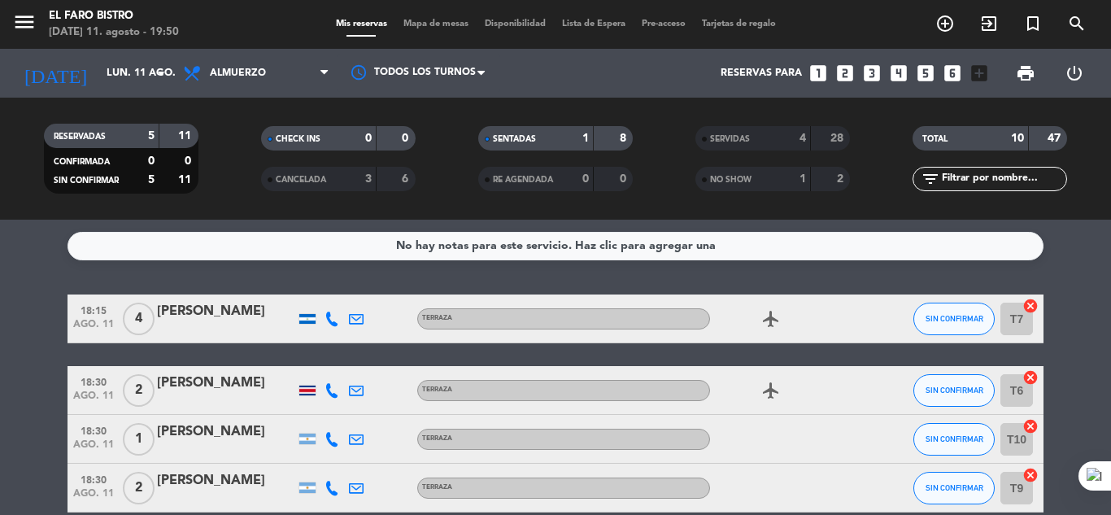
click at [209, 308] on div "[PERSON_NAME]" at bounding box center [226, 311] width 138 height 21
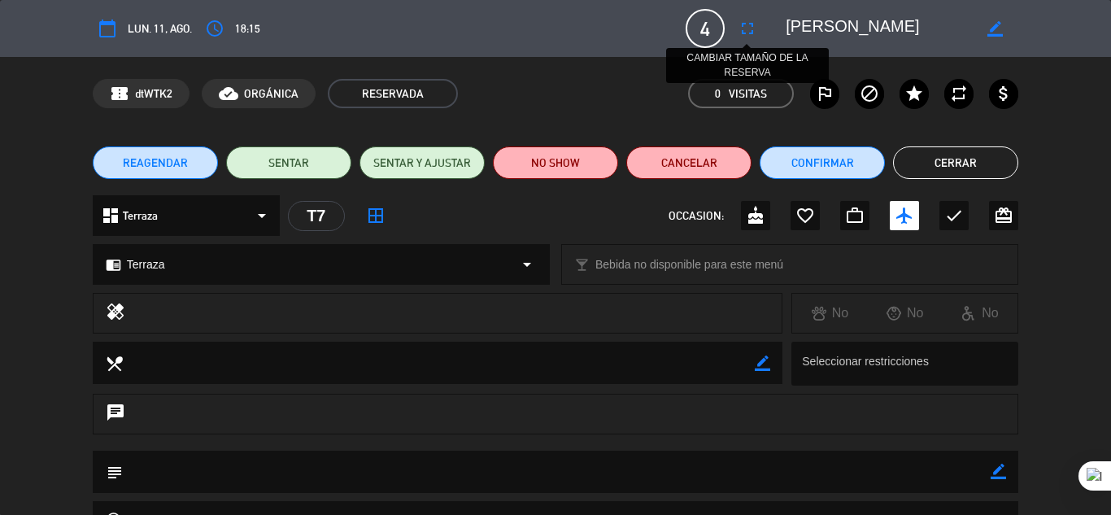
click at [748, 25] on icon "fullscreen" at bounding box center [748, 29] width 20 height 20
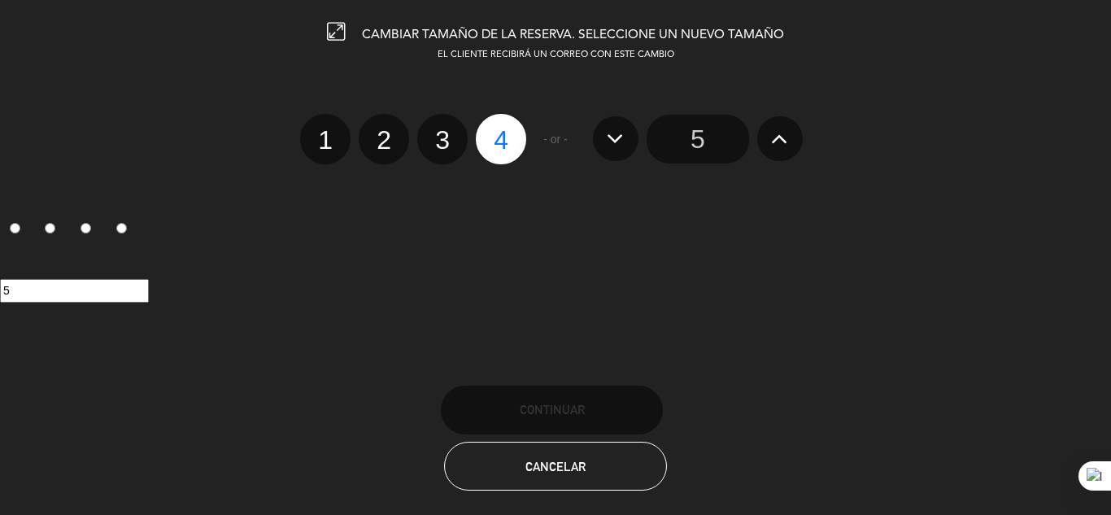
click at [774, 131] on icon at bounding box center [779, 138] width 17 height 26
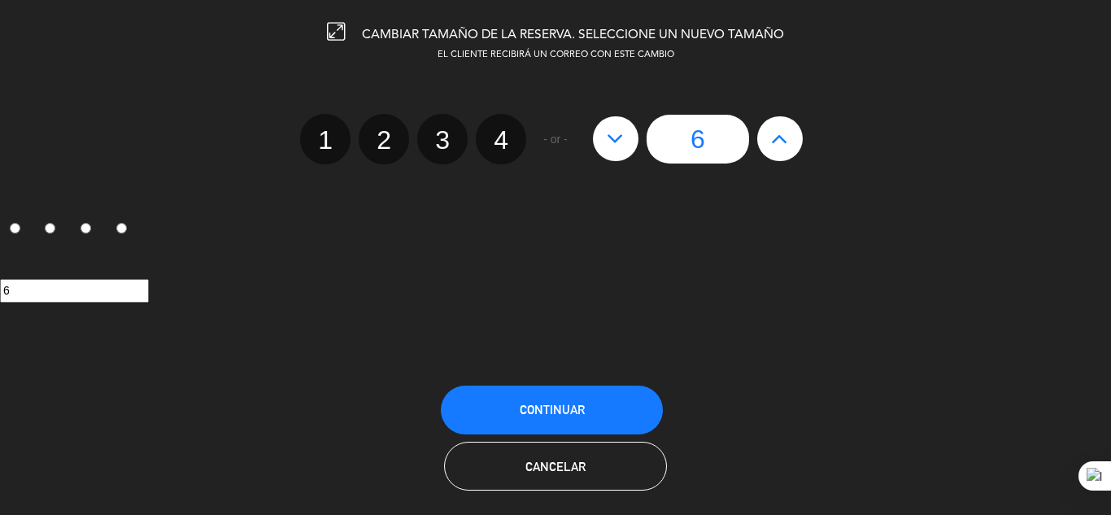
click at [616, 144] on icon at bounding box center [615, 138] width 17 height 26
type input "5"
click at [717, 134] on input "5" at bounding box center [698, 139] width 102 height 49
click at [590, 402] on button "Continuar" at bounding box center [552, 410] width 222 height 49
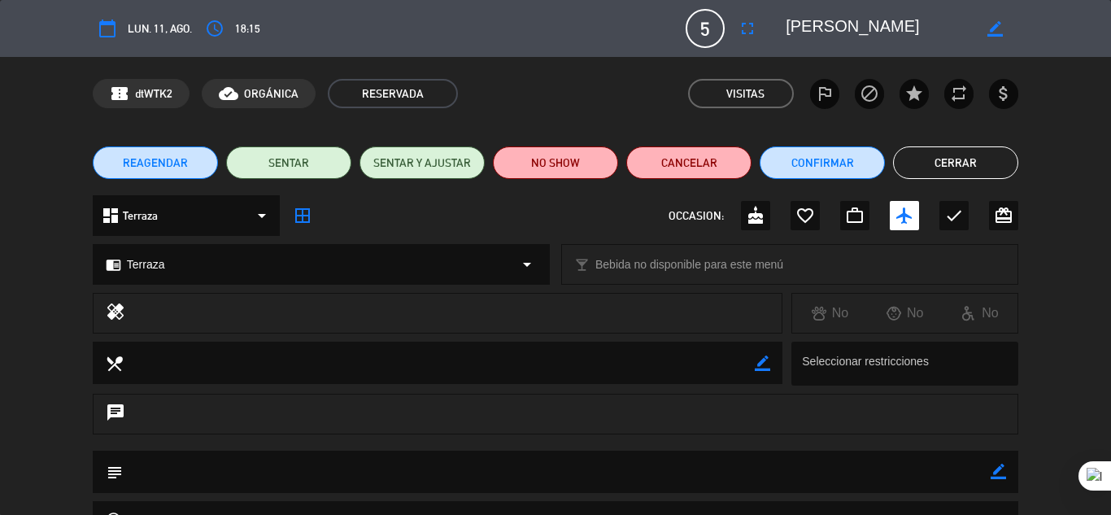
click at [952, 150] on button "Cerrar" at bounding box center [955, 162] width 125 height 33
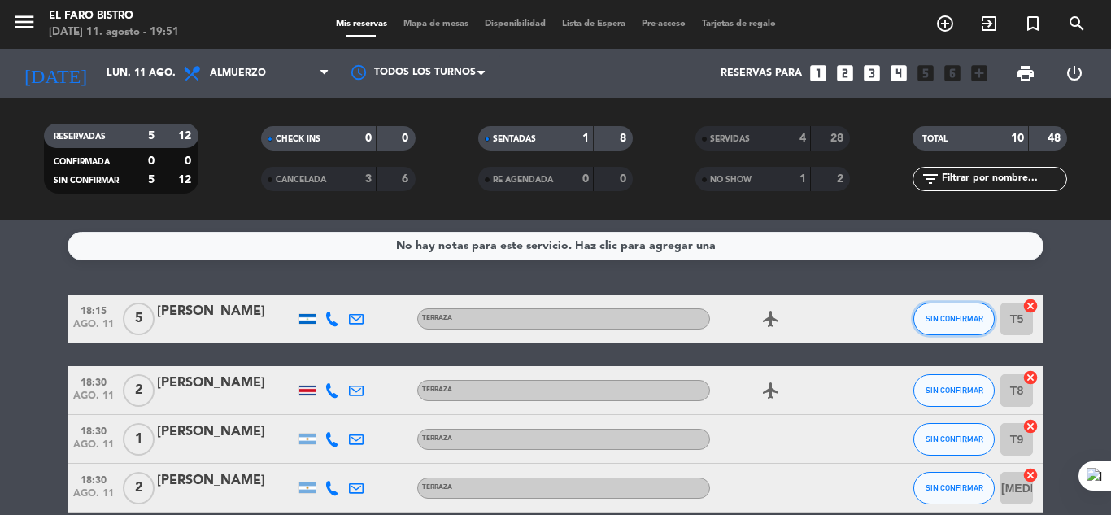
click at [947, 319] on span "SIN CONFIRMAR" at bounding box center [955, 318] width 58 height 9
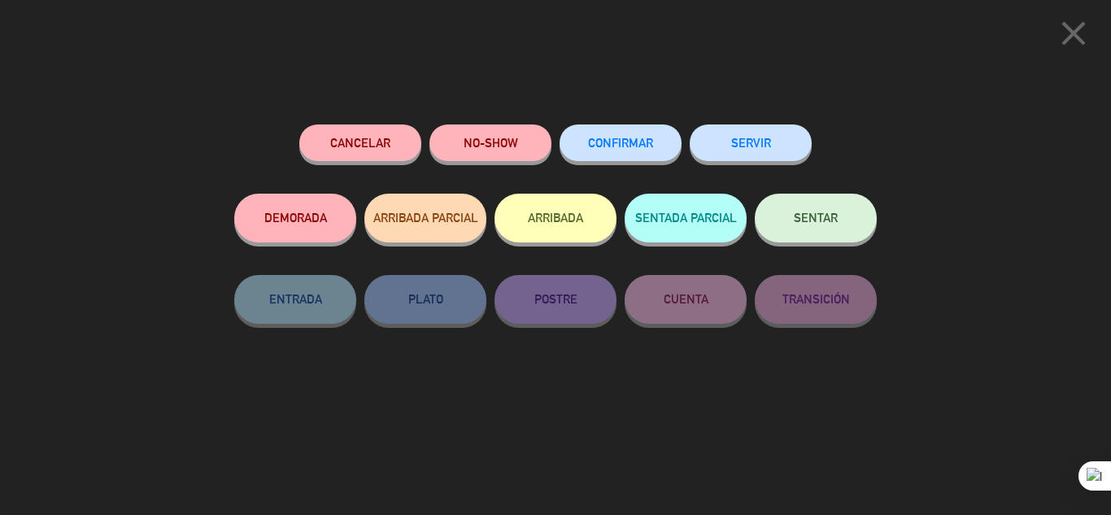
click at [1066, 28] on icon "close" at bounding box center [1073, 33] width 41 height 41
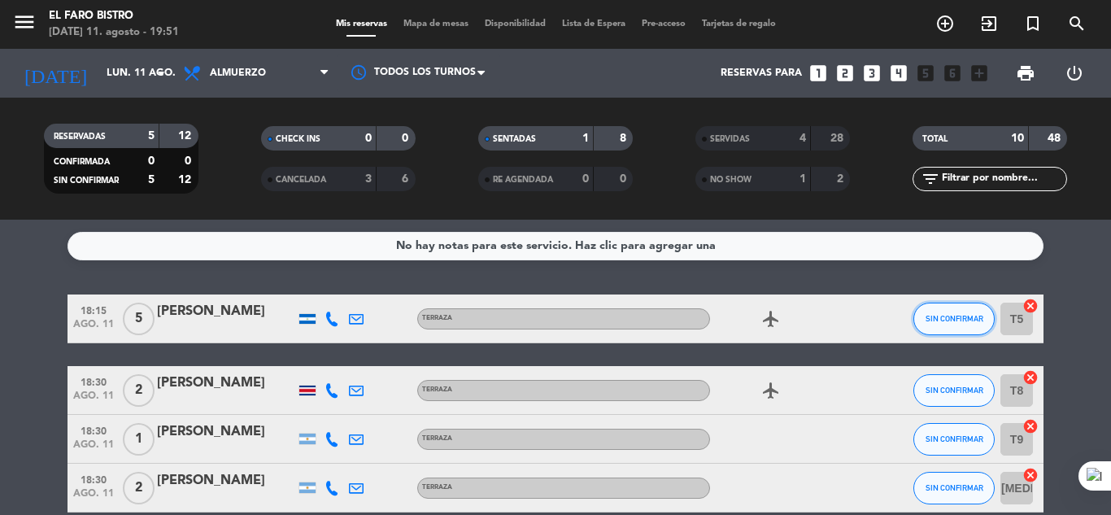
click at [933, 314] on span "SIN CONFIRMAR" at bounding box center [955, 318] width 58 height 9
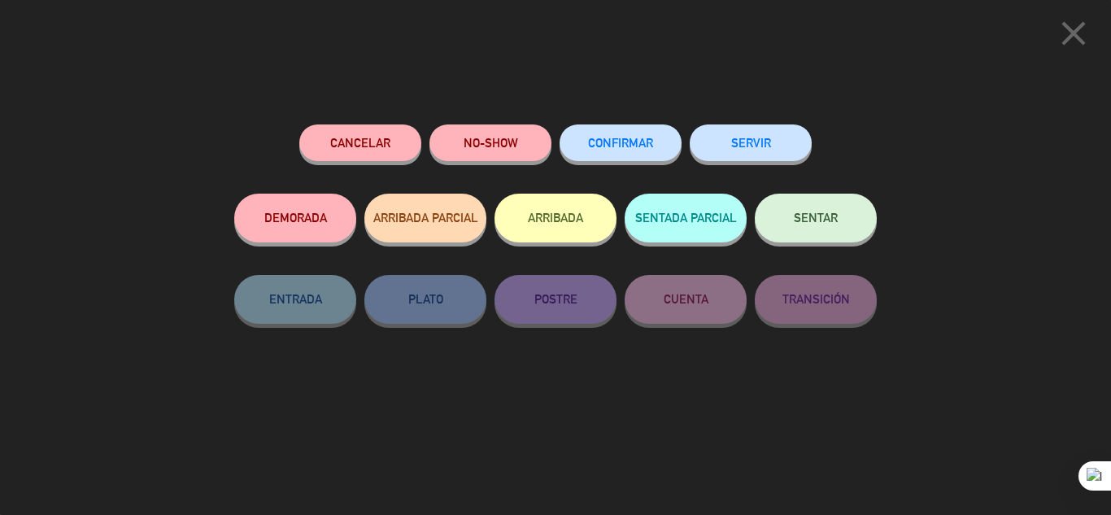
click at [723, 144] on button "SERVIR" at bounding box center [751, 142] width 122 height 37
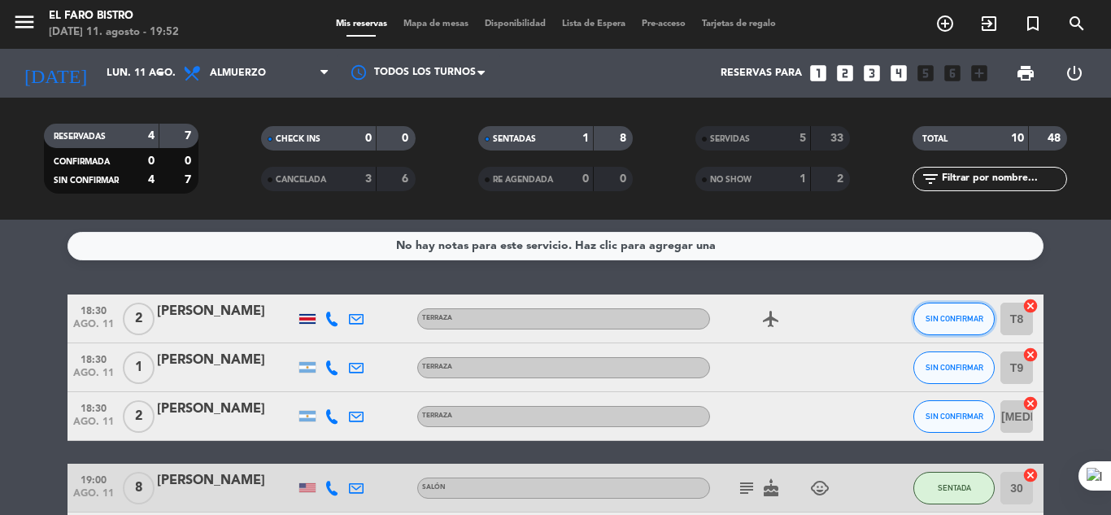
click at [952, 321] on span "SIN CONFIRMAR" at bounding box center [955, 318] width 58 height 9
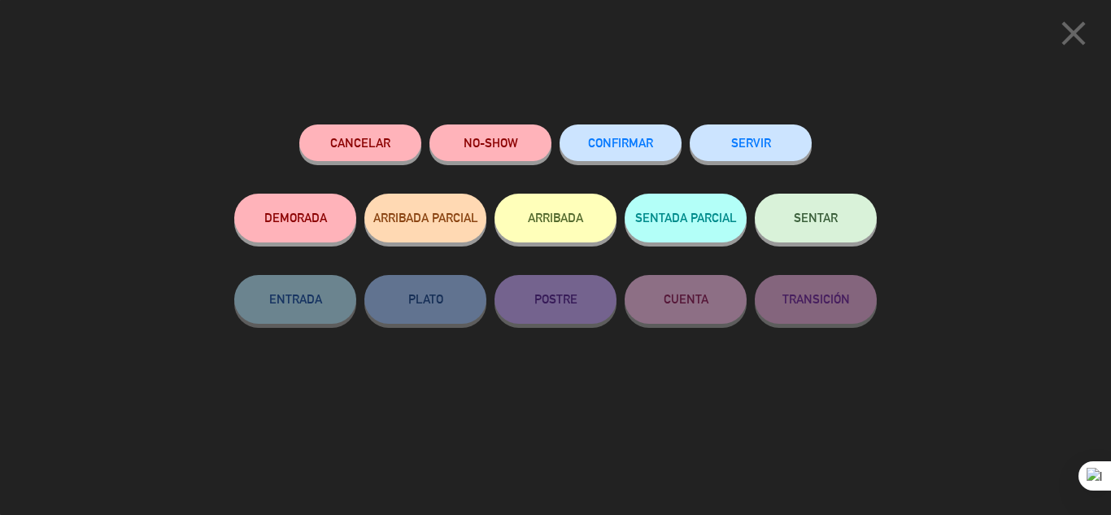
click at [465, 138] on button "NO-SHOW" at bounding box center [490, 142] width 122 height 37
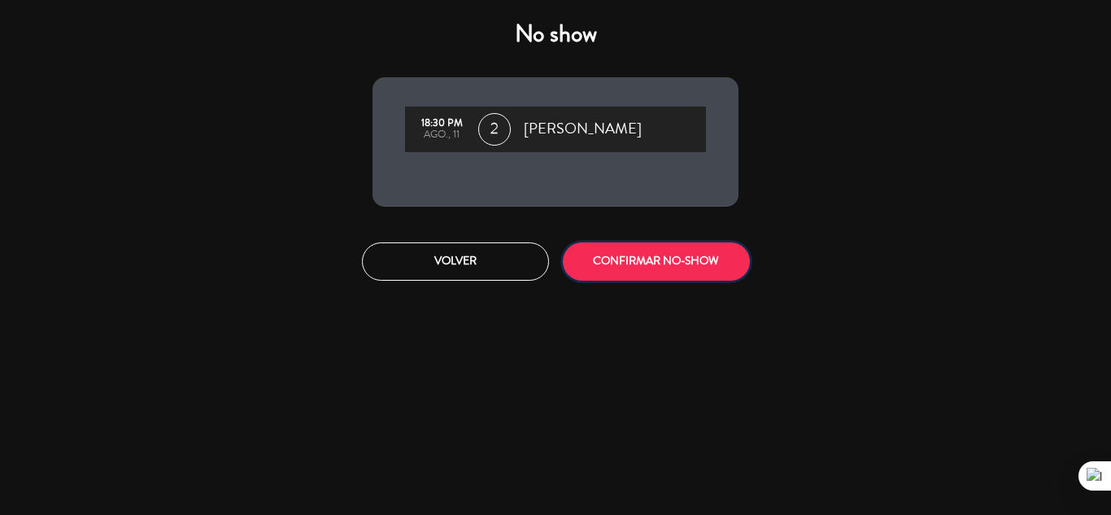
click at [634, 259] on button "CONFIRMAR NO-SHOW" at bounding box center [656, 261] width 187 height 38
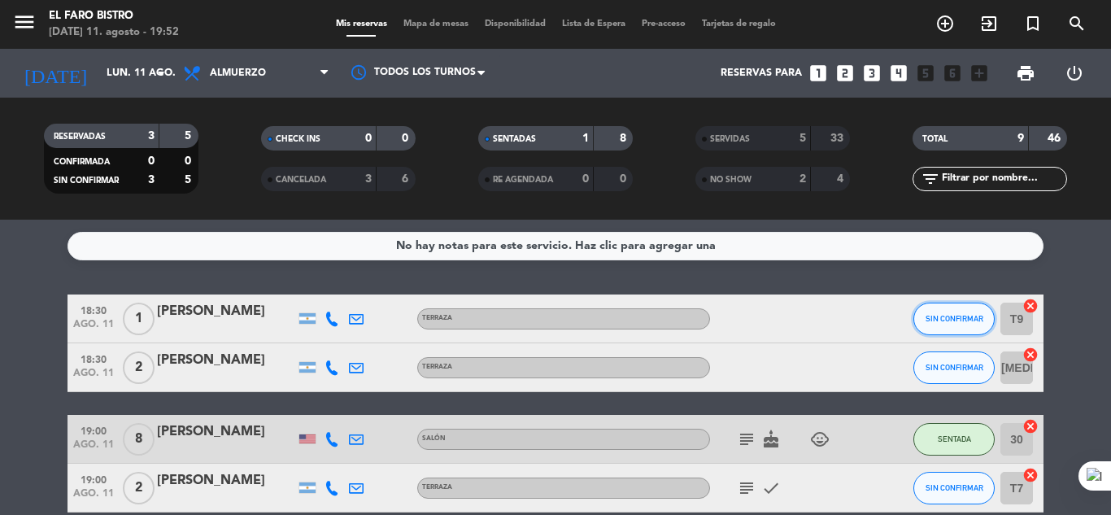
click at [926, 313] on button "SIN CONFIRMAR" at bounding box center [953, 319] width 81 height 33
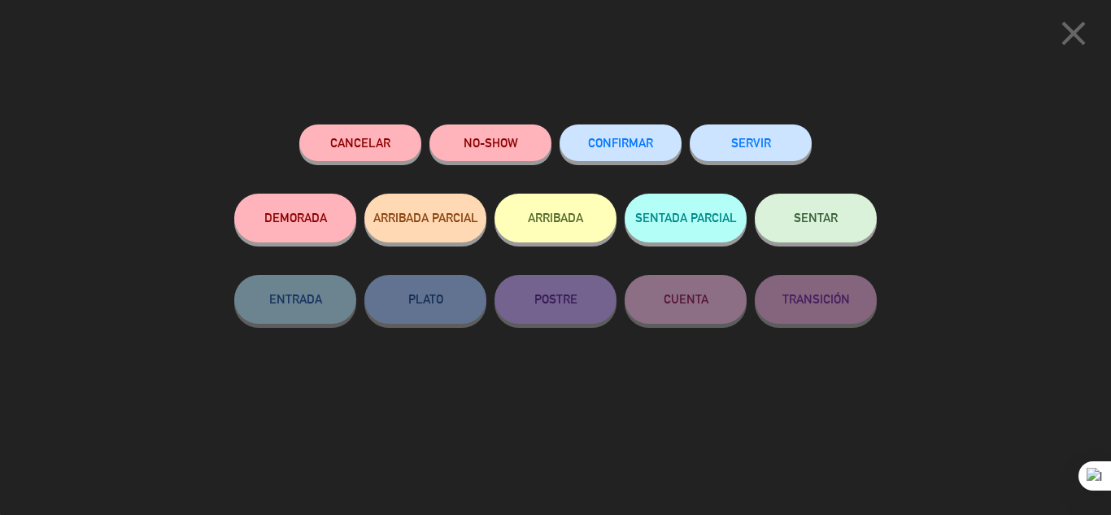
click at [731, 135] on button "SERVIR" at bounding box center [751, 142] width 122 height 37
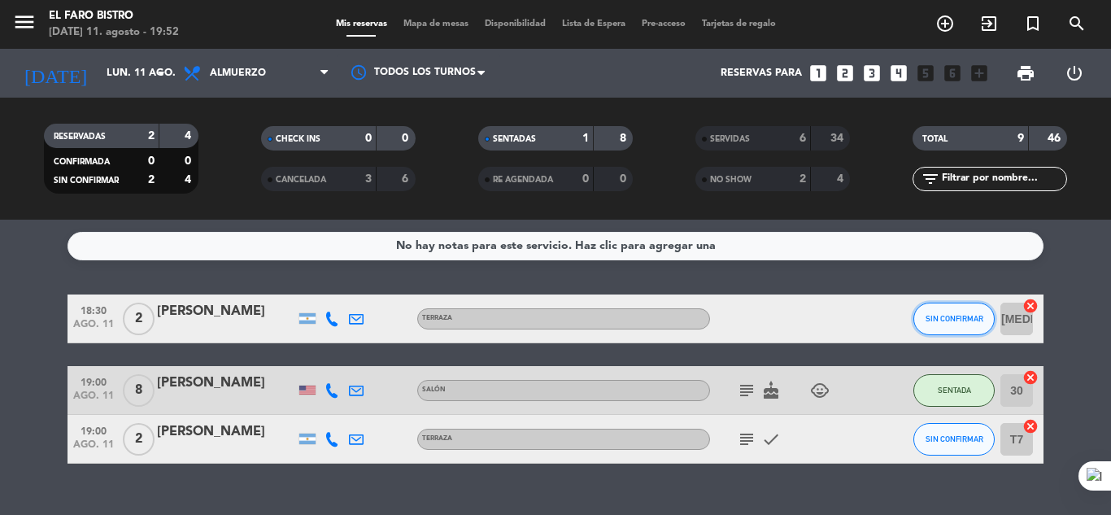
click at [967, 314] on span "SIN CONFIRMAR" at bounding box center [955, 318] width 58 height 9
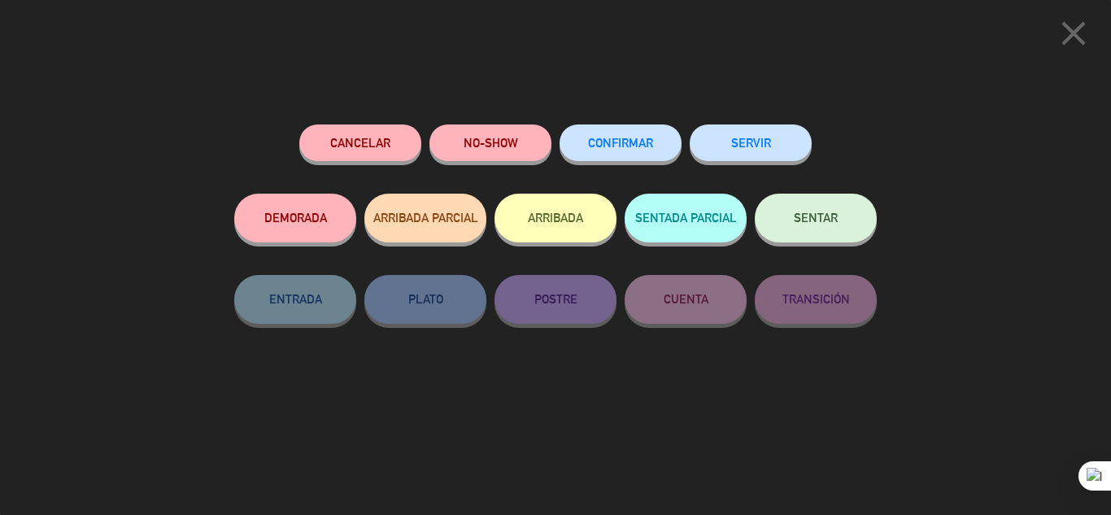
click at [503, 134] on button "NO-SHOW" at bounding box center [490, 142] width 122 height 37
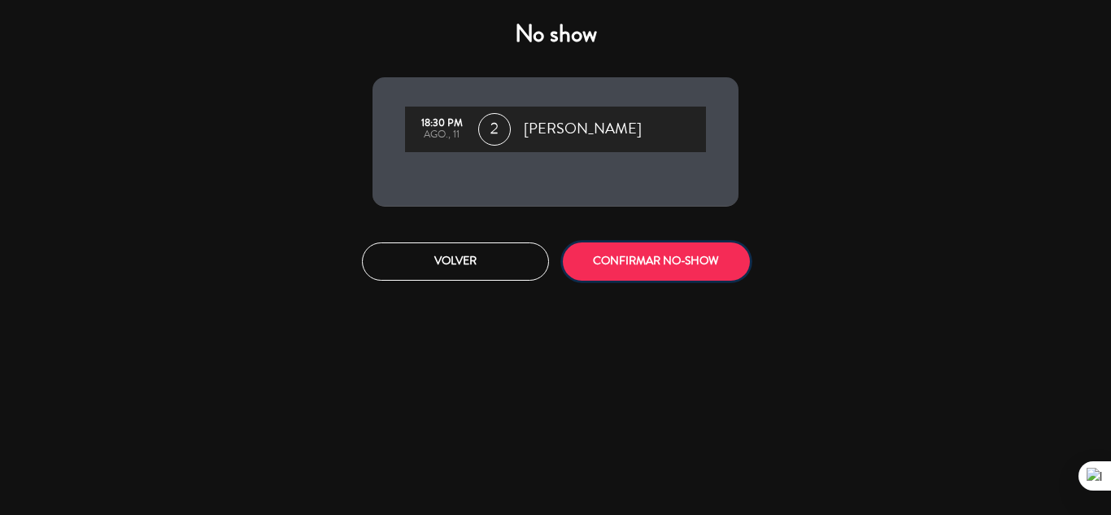
click at [686, 265] on button "CONFIRMAR NO-SHOW" at bounding box center [656, 261] width 187 height 38
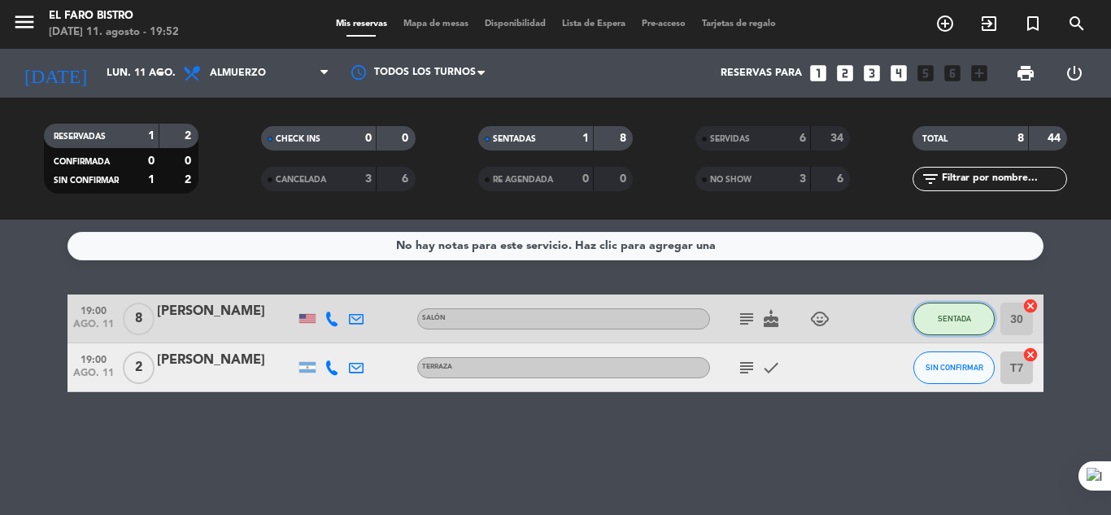
click at [962, 308] on button "SENTADA" at bounding box center [953, 319] width 81 height 33
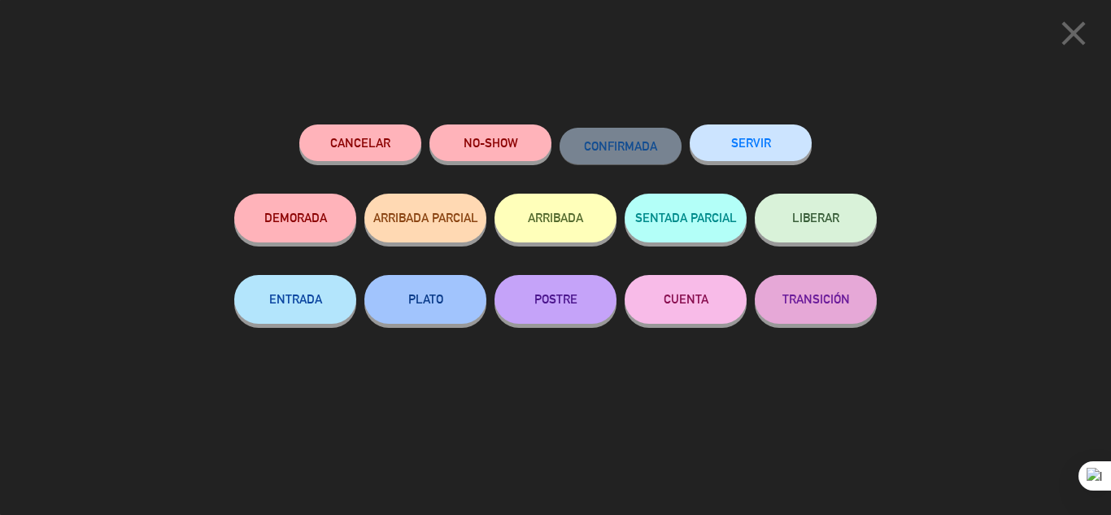
click at [765, 139] on button "SERVIR" at bounding box center [751, 142] width 122 height 37
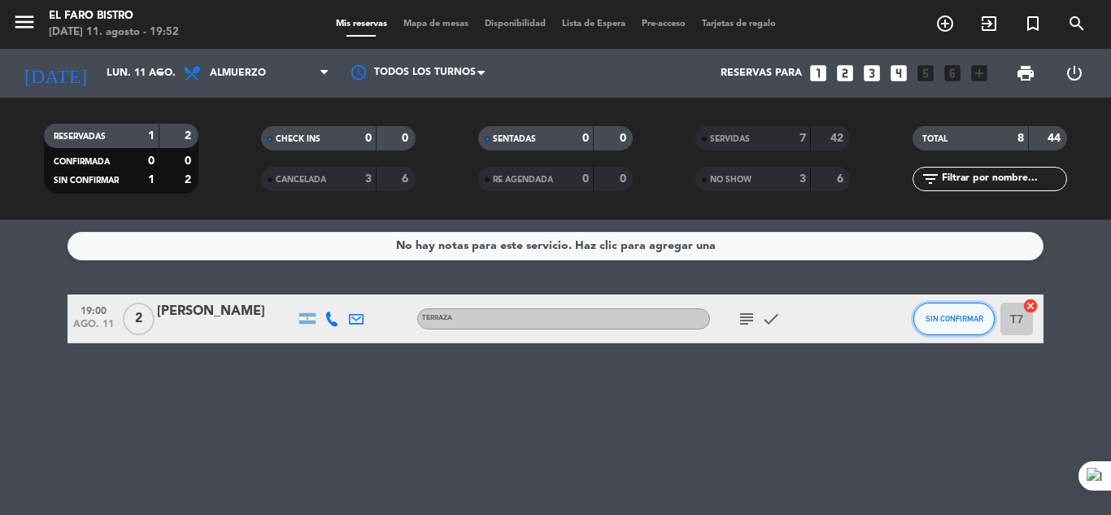
click at [945, 319] on span "SIN CONFIRMAR" at bounding box center [955, 318] width 58 height 9
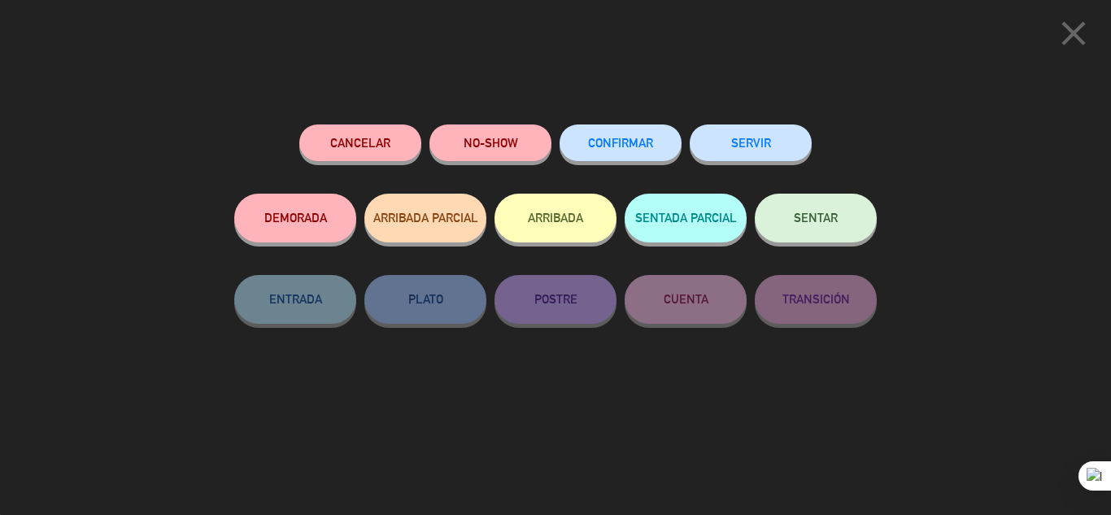
click at [741, 142] on button "SERVIR" at bounding box center [751, 142] width 122 height 37
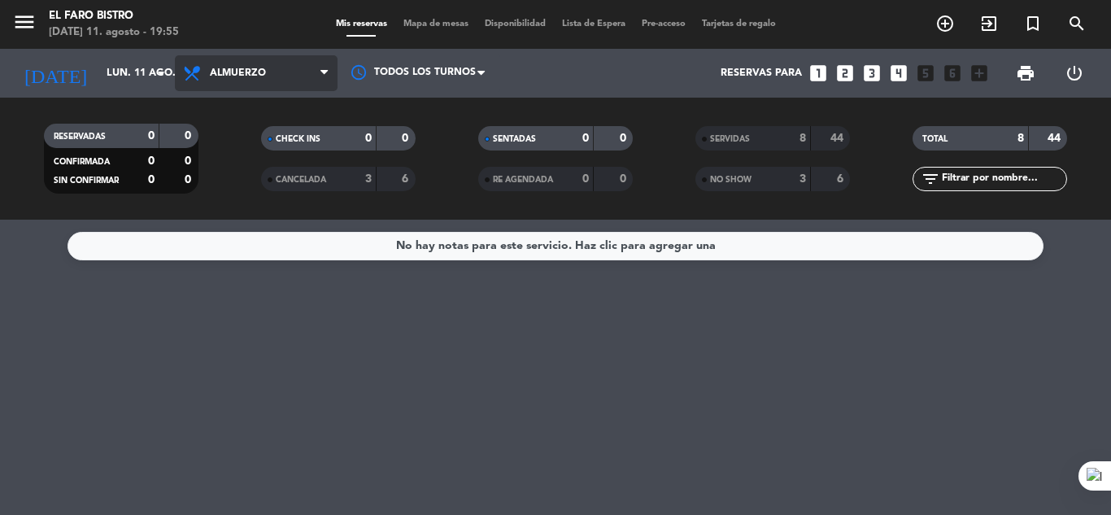
click at [330, 71] on span at bounding box center [328, 73] width 16 height 15
click at [289, 248] on ng-component "menu El Faro Bistro [DATE] 11. agosto - 19:55 Mis reservas Mapa de mesas Dispon…" at bounding box center [555, 257] width 1111 height 515
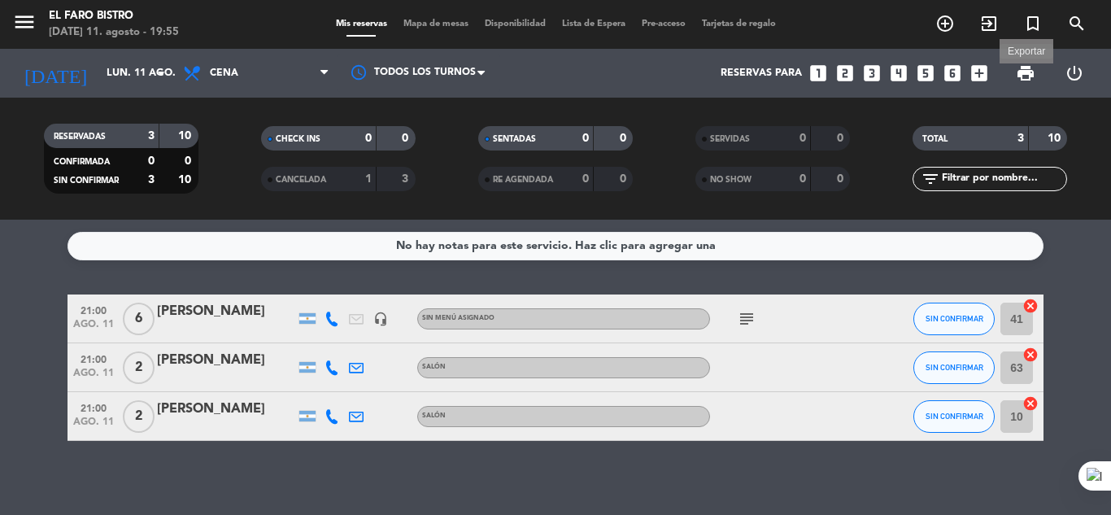
click at [1027, 72] on span "print" at bounding box center [1026, 73] width 20 height 20
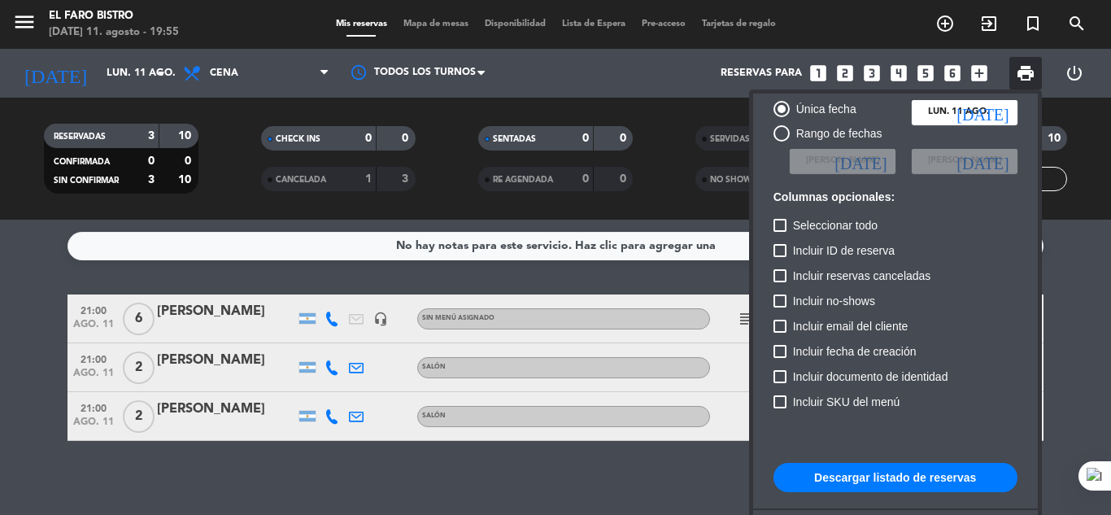
scroll to position [99, 0]
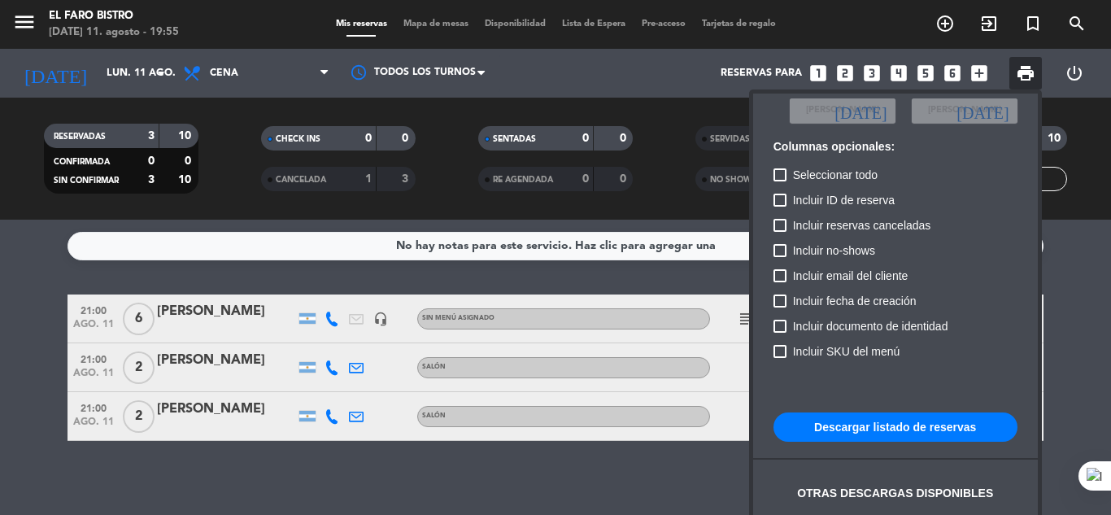
click at [870, 424] on button "Descargar listado de reservas" at bounding box center [896, 426] width 244 height 29
click at [155, 70] on div at bounding box center [555, 257] width 1111 height 515
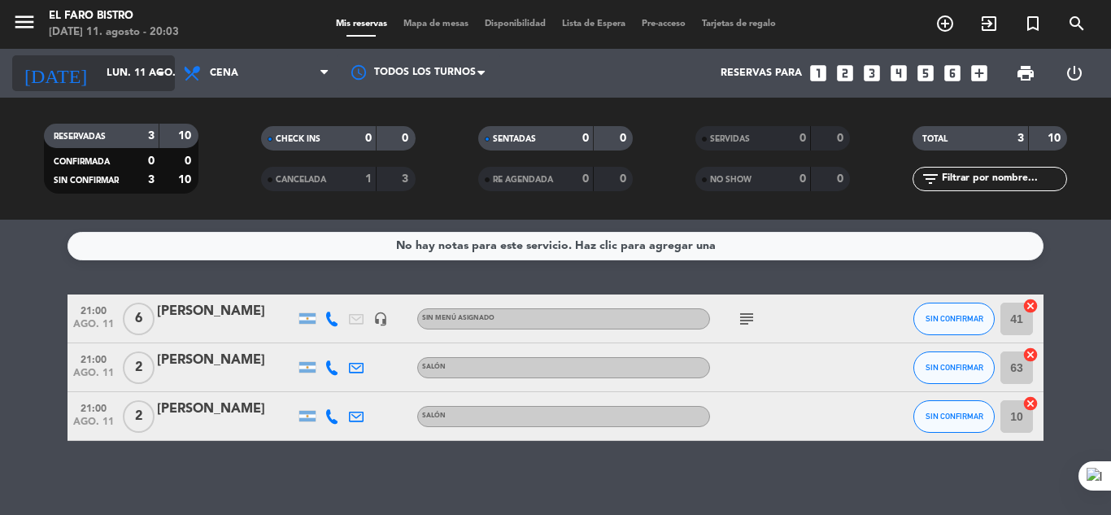
click at [160, 72] on icon "arrow_drop_down" at bounding box center [161, 73] width 20 height 20
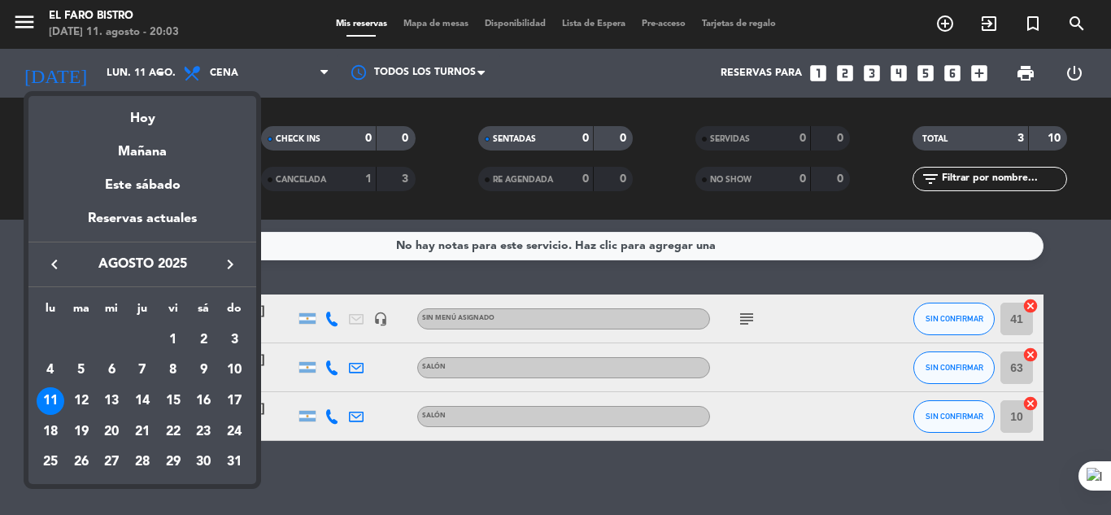
click at [84, 396] on div "12" at bounding box center [82, 401] width 28 height 28
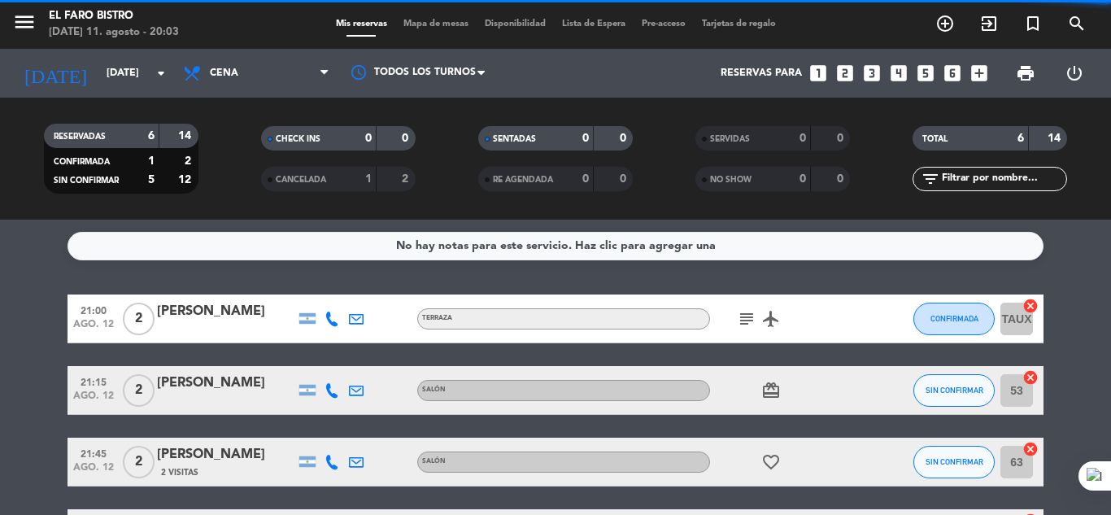
click at [320, 72] on span "Cena" at bounding box center [256, 73] width 163 height 36
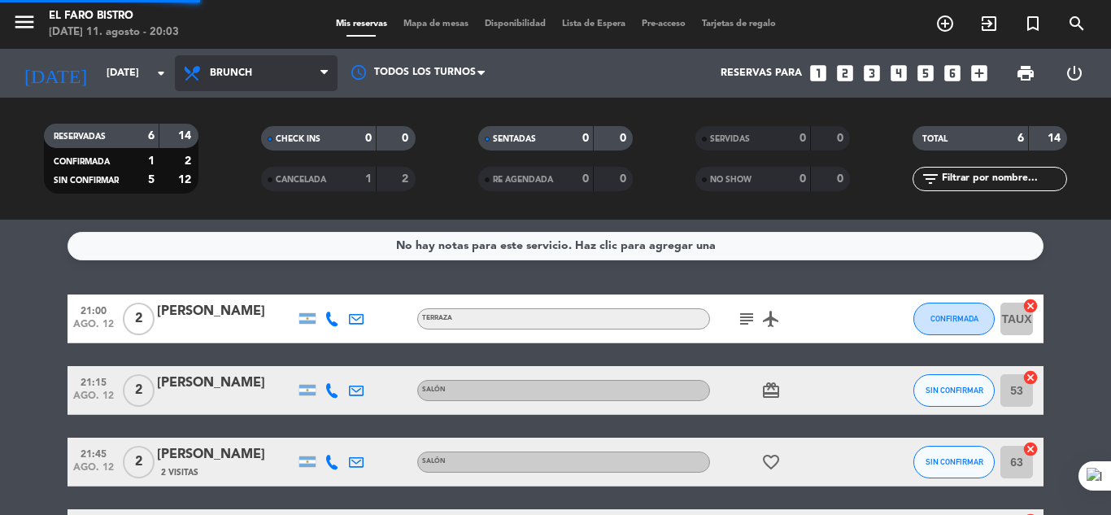
click at [252, 177] on div "menu El Faro Bistro [DATE] 11. agosto - 20:03 Mis reservas Mapa de mesas Dispon…" at bounding box center [555, 110] width 1111 height 220
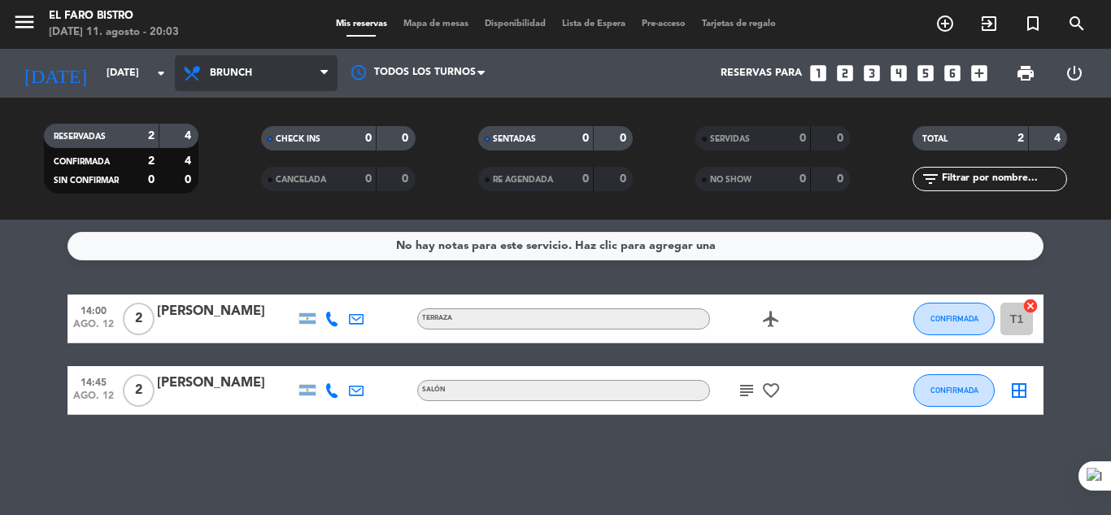
click at [321, 68] on icon at bounding box center [323, 73] width 7 height 13
click at [251, 140] on div "menu El Faro Bistro [DATE] 11. agosto - 20:03 Mis reservas Mapa de mesas Dispon…" at bounding box center [555, 110] width 1111 height 220
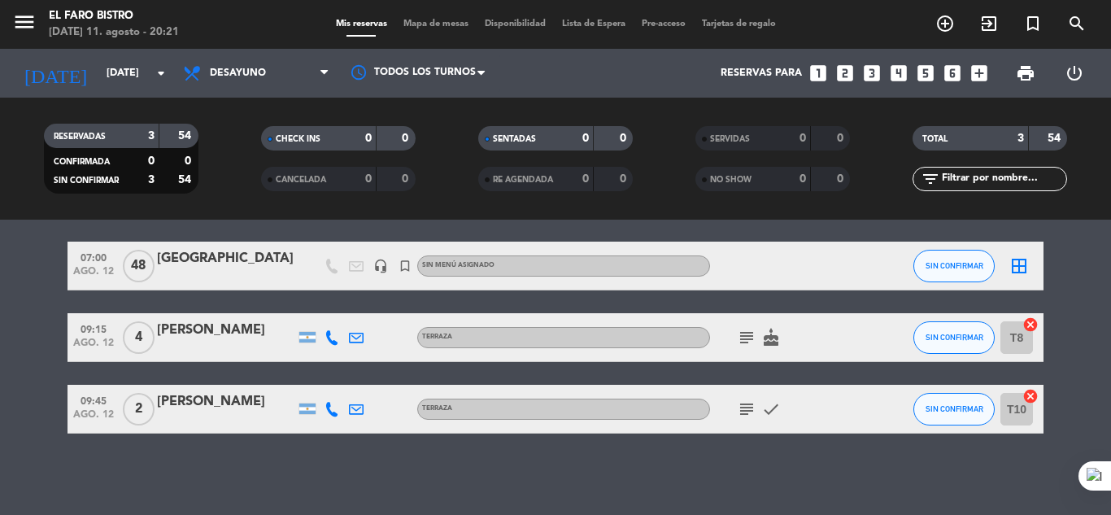
scroll to position [0, 0]
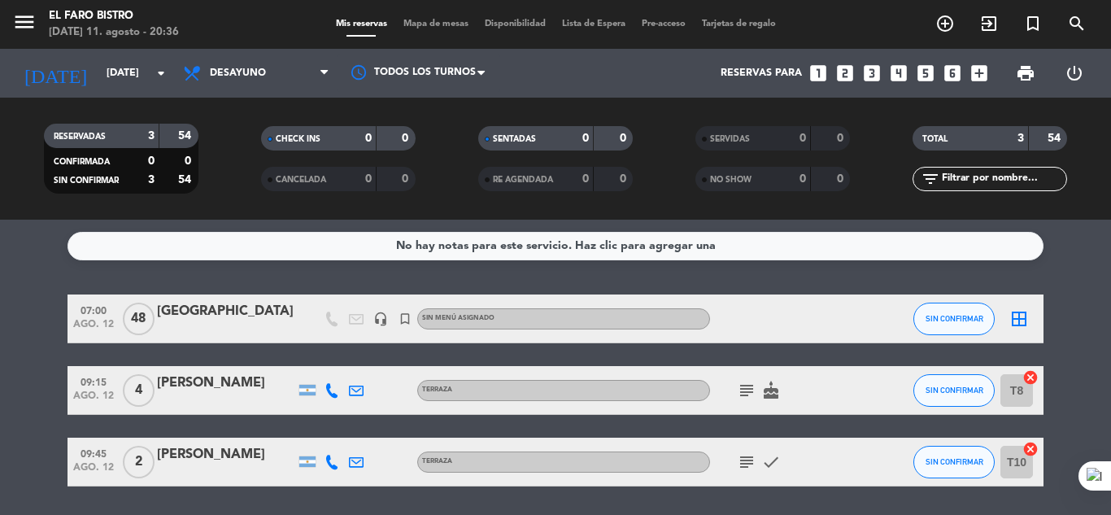
click at [8, 4] on div "menu El Faro Bistro [DATE] 11. agosto - 20:36 Mis reservas Mapa de mesas Dispon…" at bounding box center [555, 24] width 1111 height 49
click at [19, 13] on icon "menu" at bounding box center [24, 22] width 24 height 24
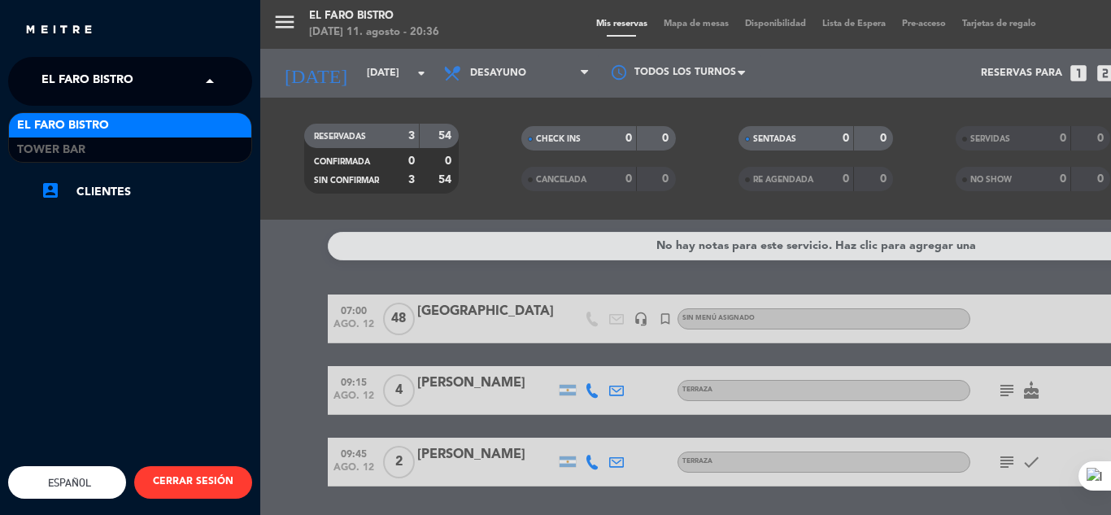
click at [68, 72] on span "El Faro Bistro" at bounding box center [87, 81] width 92 height 34
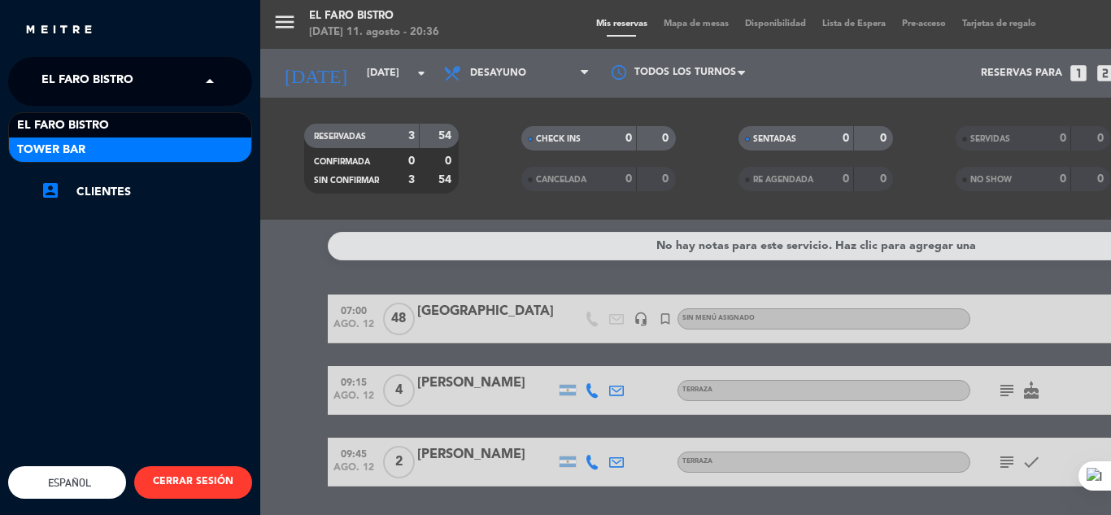
click at [77, 141] on span "Tower Bar" at bounding box center [51, 150] width 68 height 19
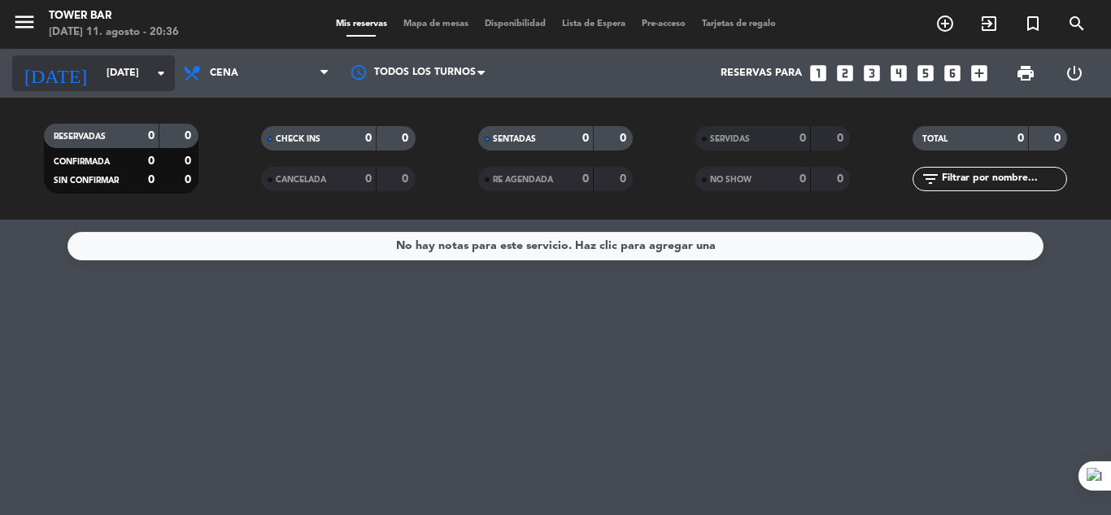
click at [98, 64] on input "[DATE]" at bounding box center [166, 73] width 137 height 28
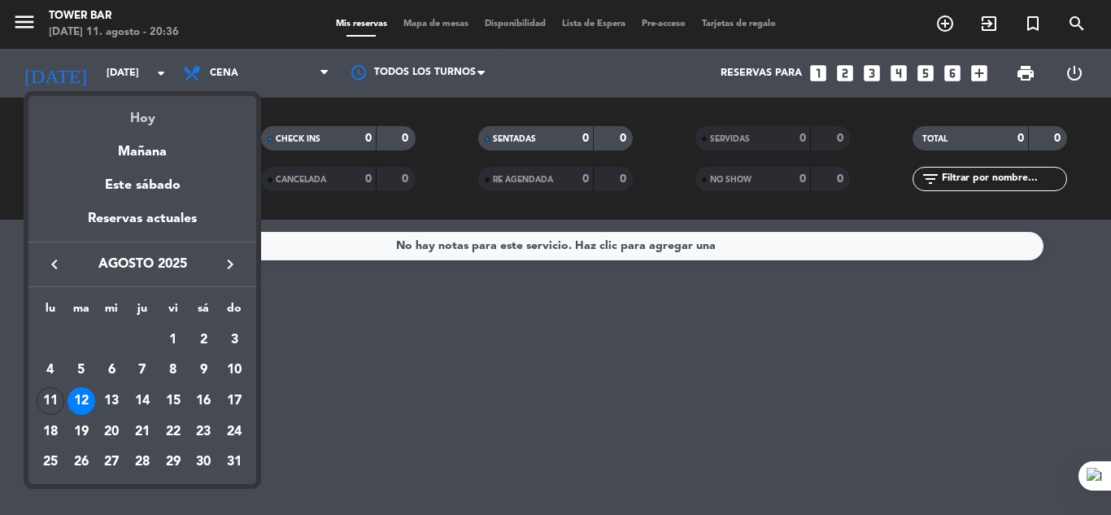
click at [154, 106] on div "Hoy" at bounding box center [142, 112] width 228 height 33
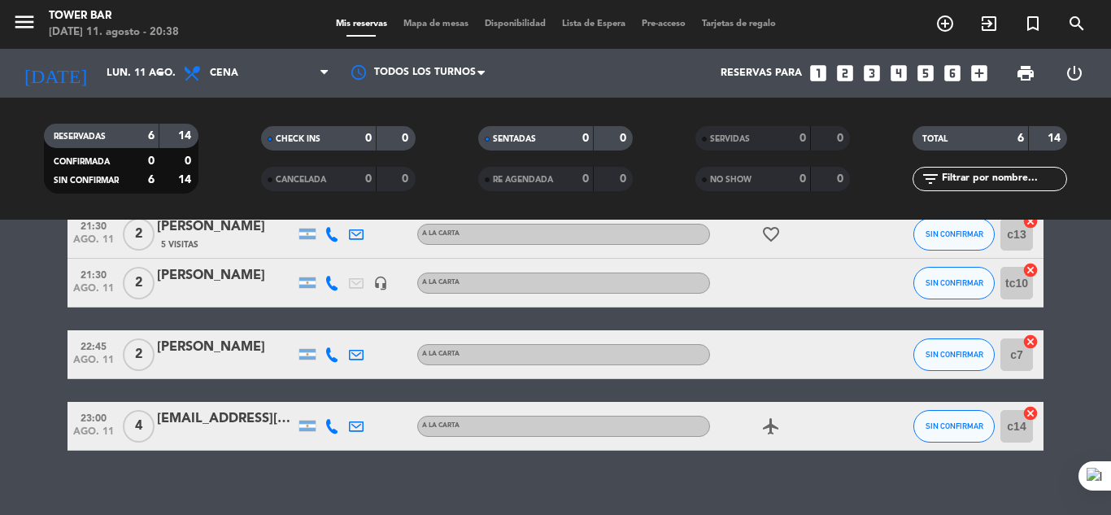
scroll to position [245, 0]
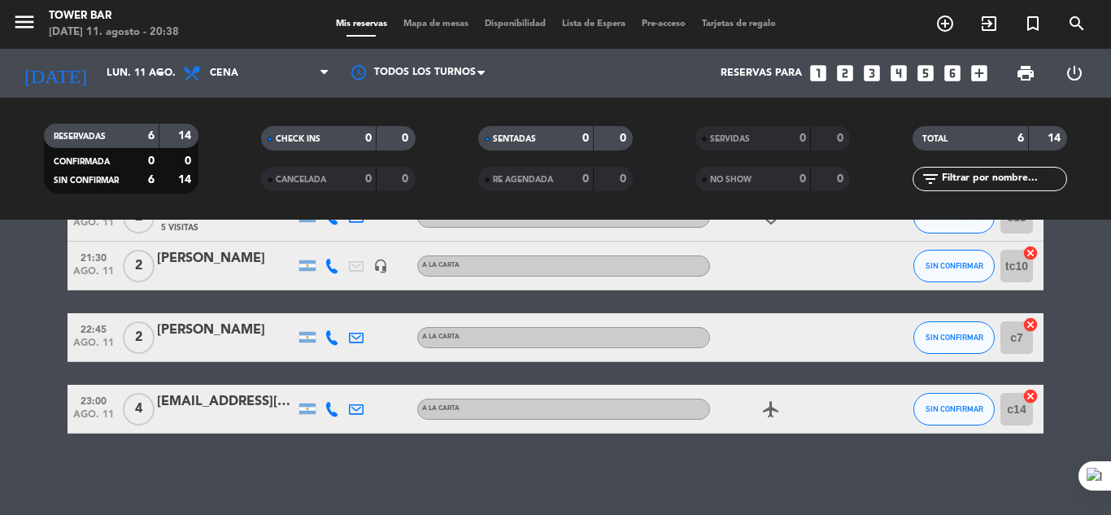
click at [279, 470] on div "No hay notas para este servicio. Haz clic para agregar una 20:30 [DATE] 2 [PERS…" at bounding box center [555, 367] width 1111 height 295
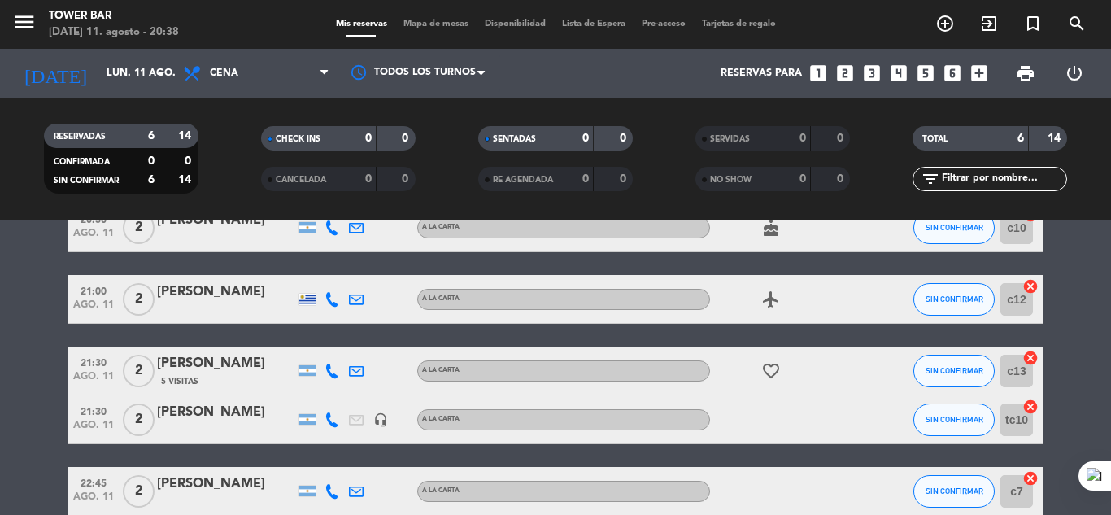
scroll to position [82, 0]
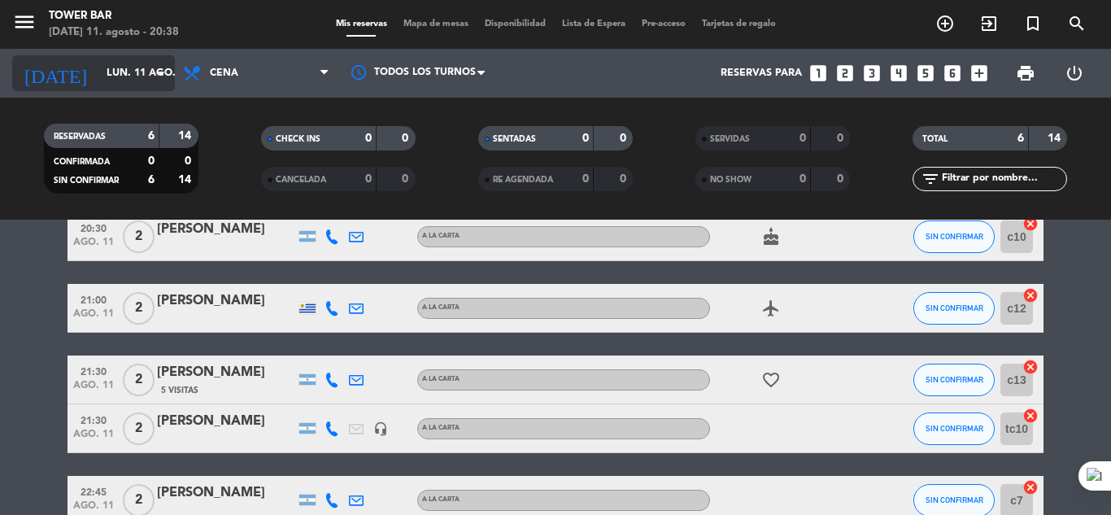
click at [162, 71] on icon "arrow_drop_down" at bounding box center [161, 73] width 20 height 20
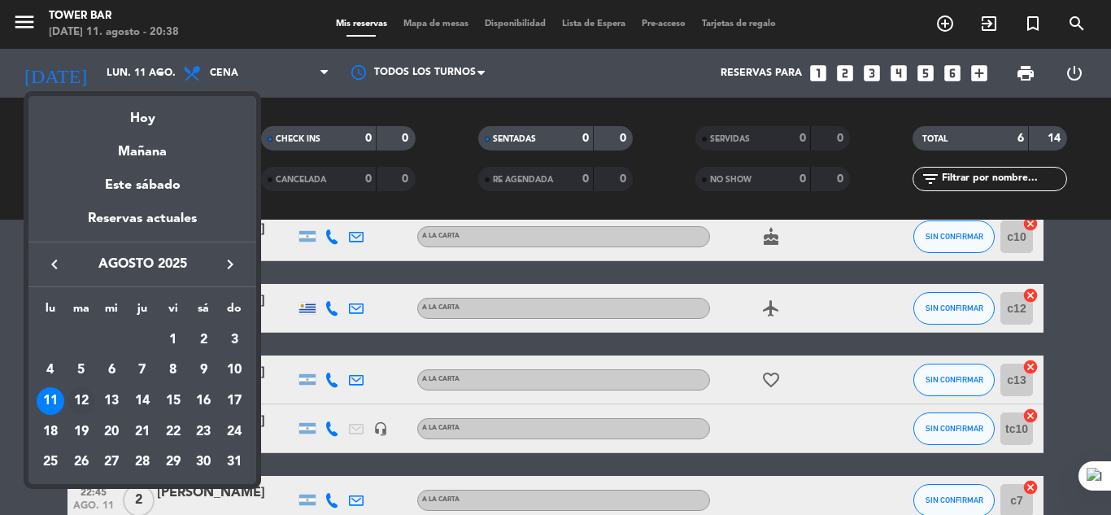
click at [86, 400] on div "12" at bounding box center [82, 401] width 28 height 28
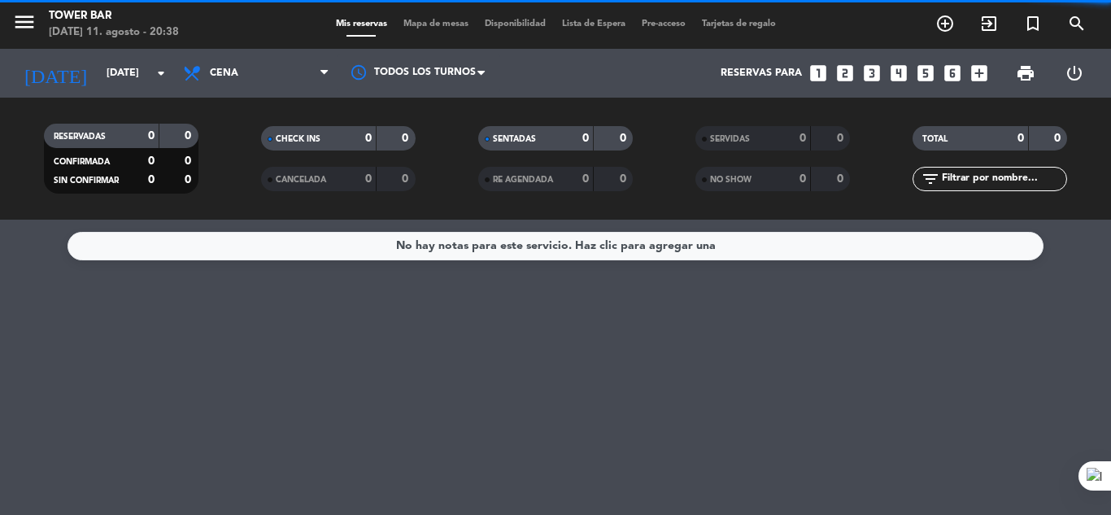
scroll to position [0, 0]
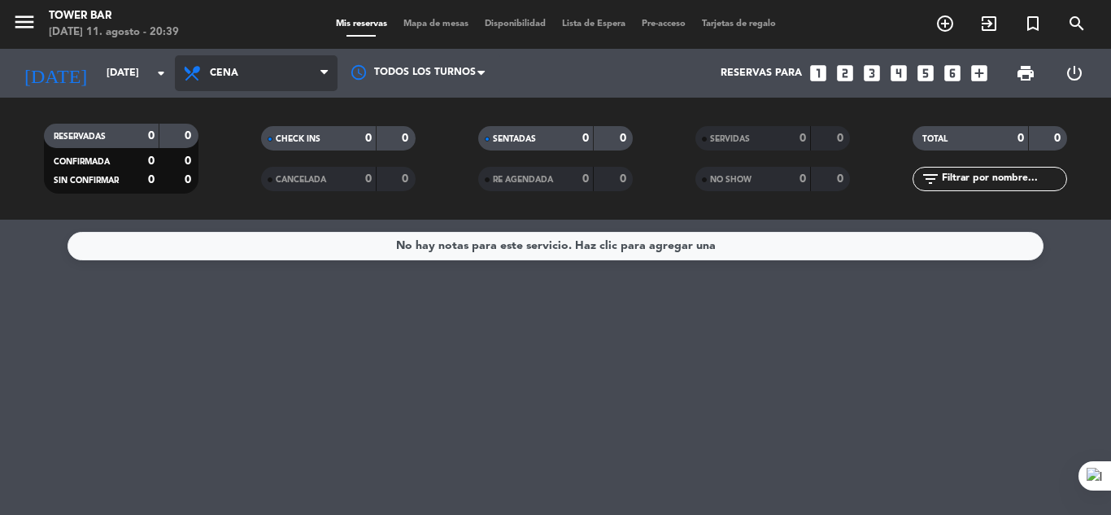
click at [331, 70] on span at bounding box center [328, 73] width 16 height 15
click at [294, 316] on div "No hay notas para este servicio. Haz clic para agregar una" at bounding box center [555, 367] width 1111 height 295
click at [15, 20] on icon "menu" at bounding box center [24, 22] width 24 height 24
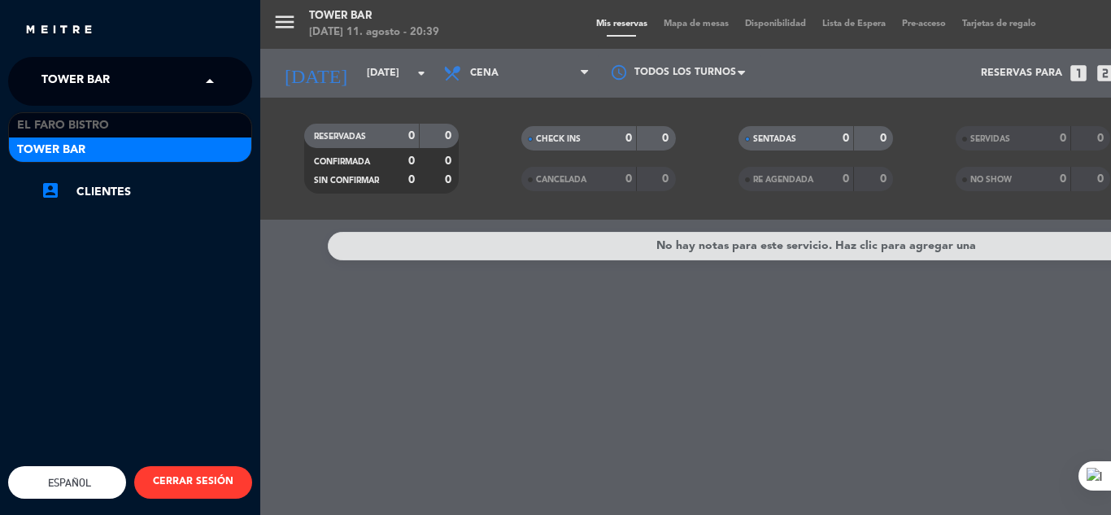
click at [206, 80] on span at bounding box center [214, 81] width 28 height 34
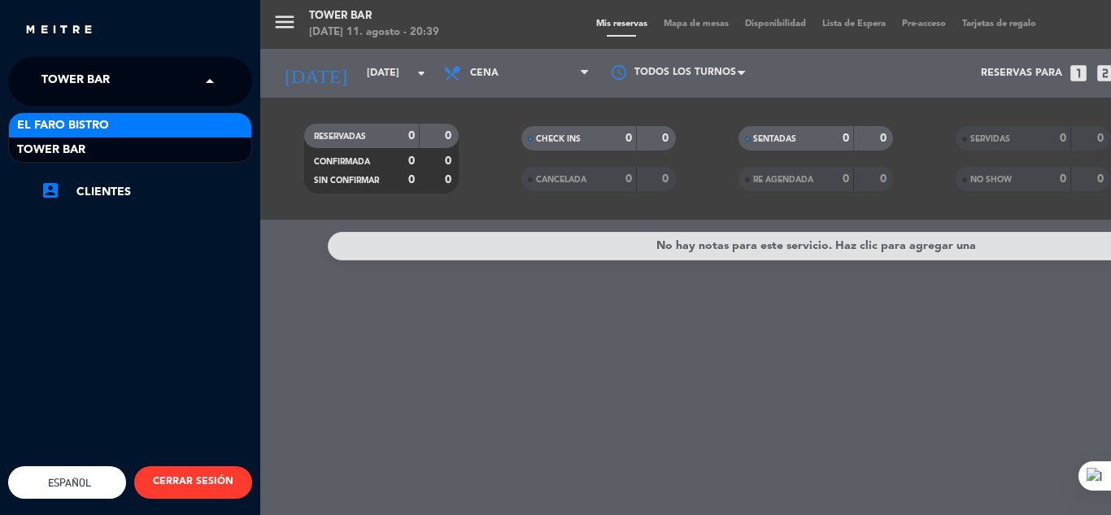
click at [129, 127] on div "El Faro Bistro" at bounding box center [130, 125] width 242 height 24
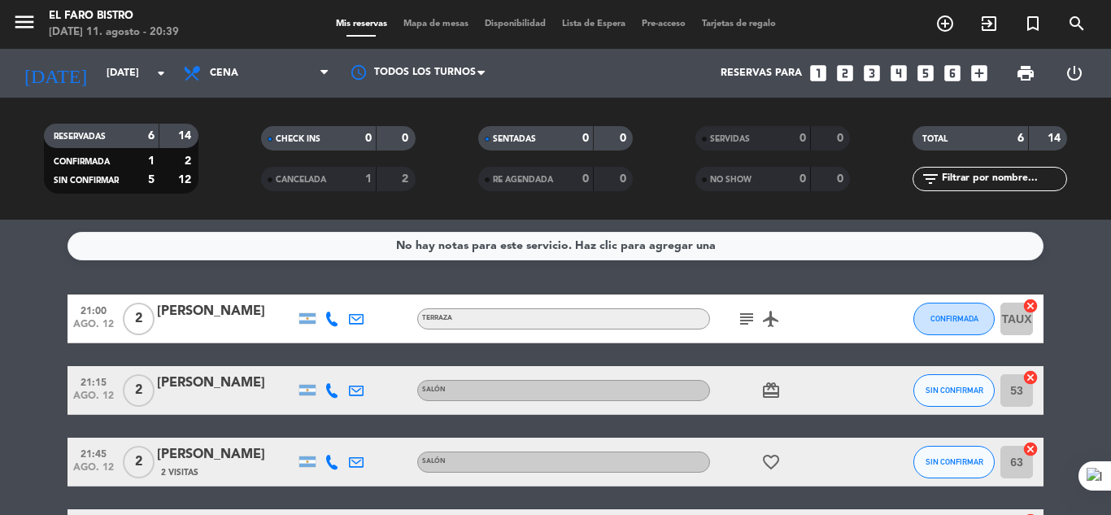
click at [742, 316] on icon "subject" at bounding box center [747, 319] width 20 height 20
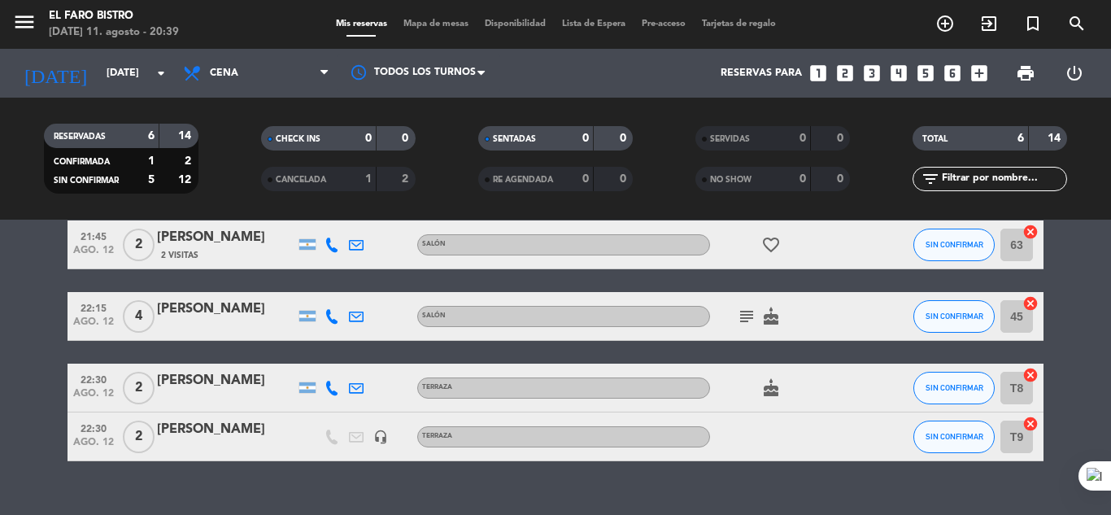
scroll to position [244, 0]
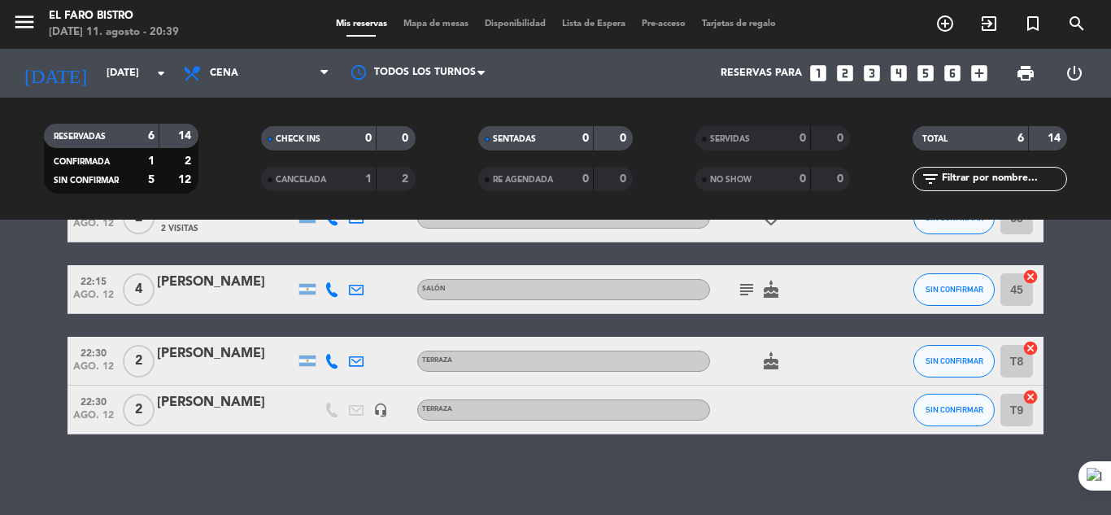
click at [737, 287] on icon "subject" at bounding box center [747, 290] width 20 height 20
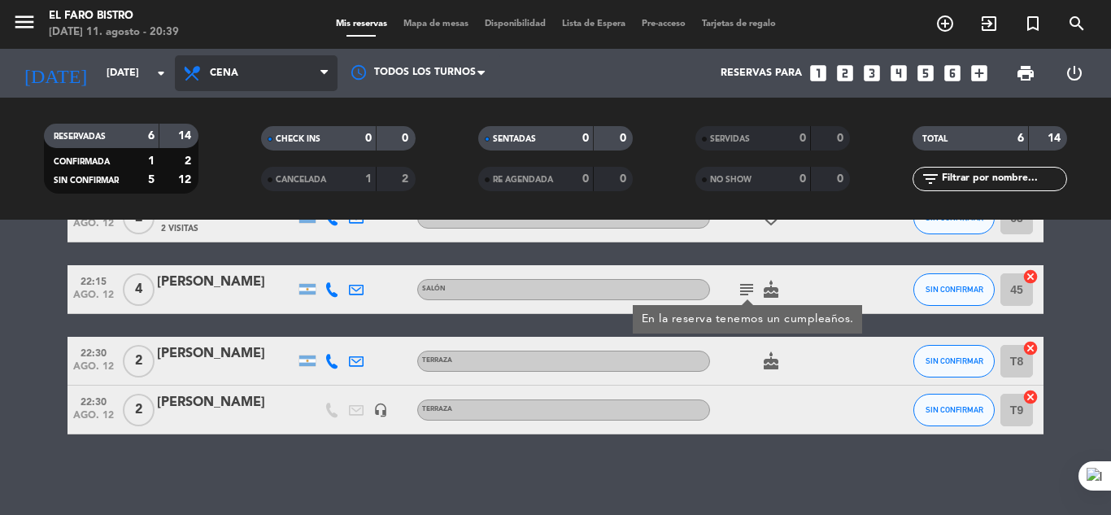
click at [325, 67] on icon at bounding box center [323, 73] width 7 height 13
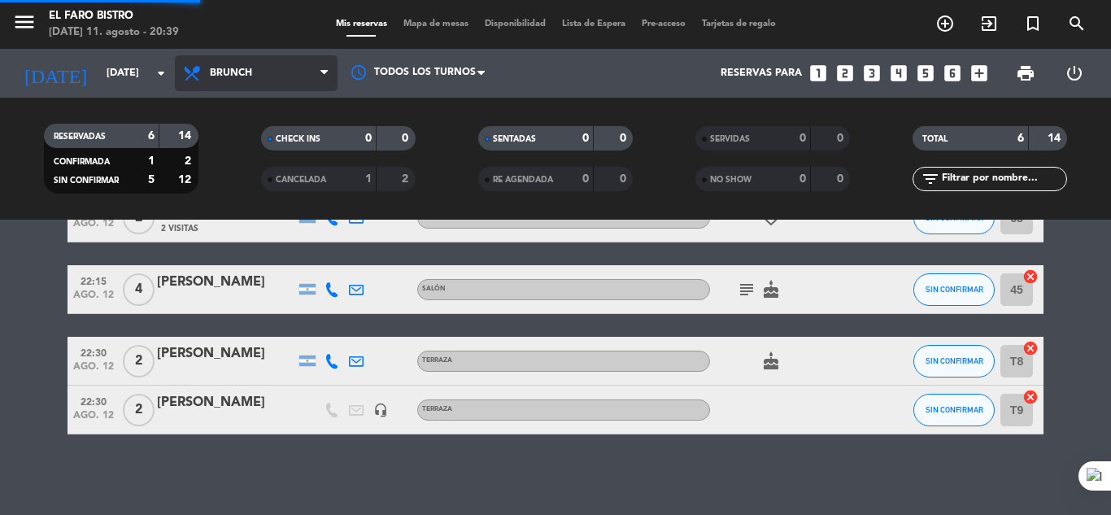
click at [270, 181] on div "menu El Faro Bistro [DATE] 11. agosto - 20:39 Mis reservas Mapa de mesas Dispon…" at bounding box center [555, 110] width 1111 height 220
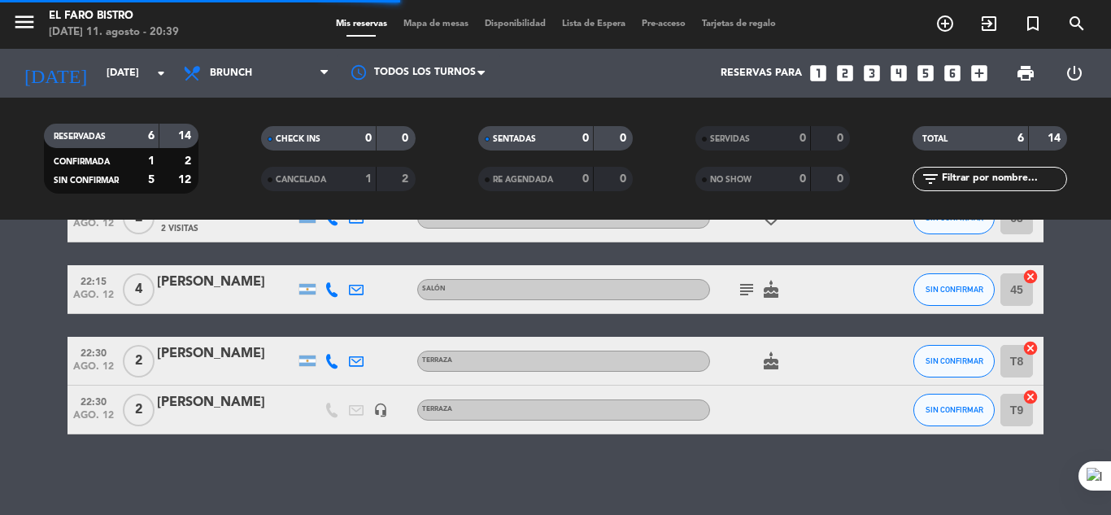
scroll to position [0, 0]
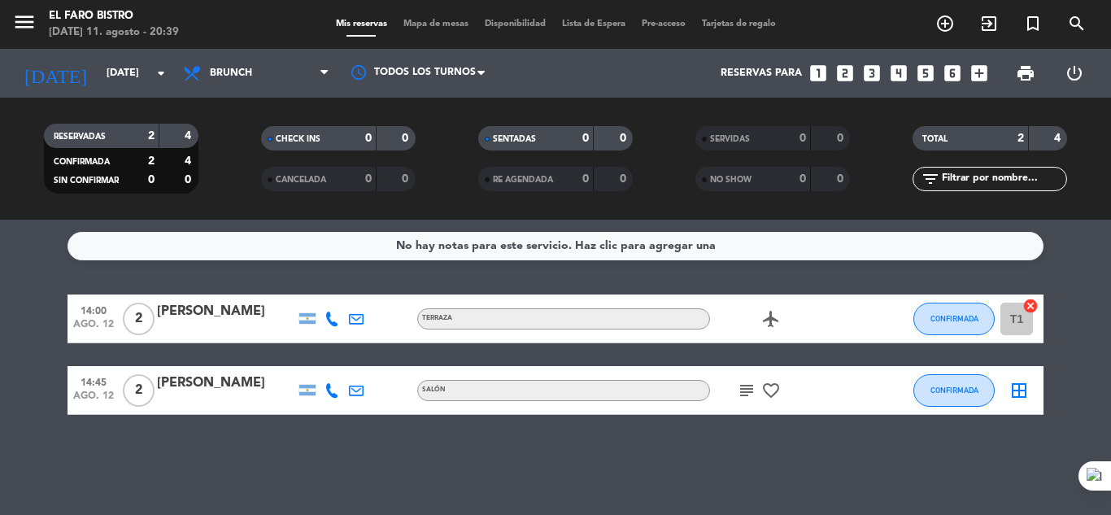
click at [744, 382] on icon "subject" at bounding box center [747, 391] width 20 height 20
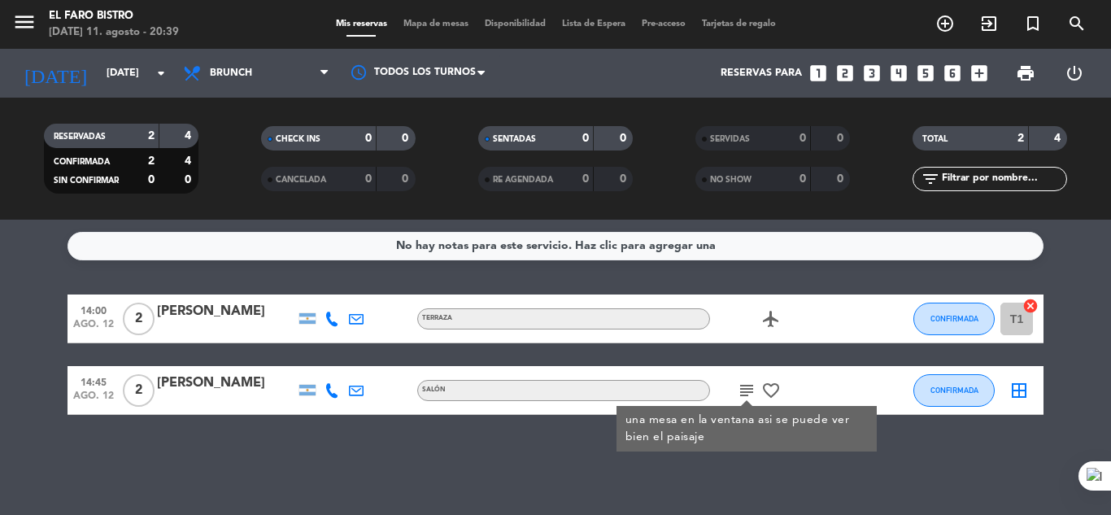
click at [646, 470] on div "No hay notas para este servicio. Haz clic para agregar una 14:00 [DATE] 2 [PERS…" at bounding box center [555, 367] width 1111 height 295
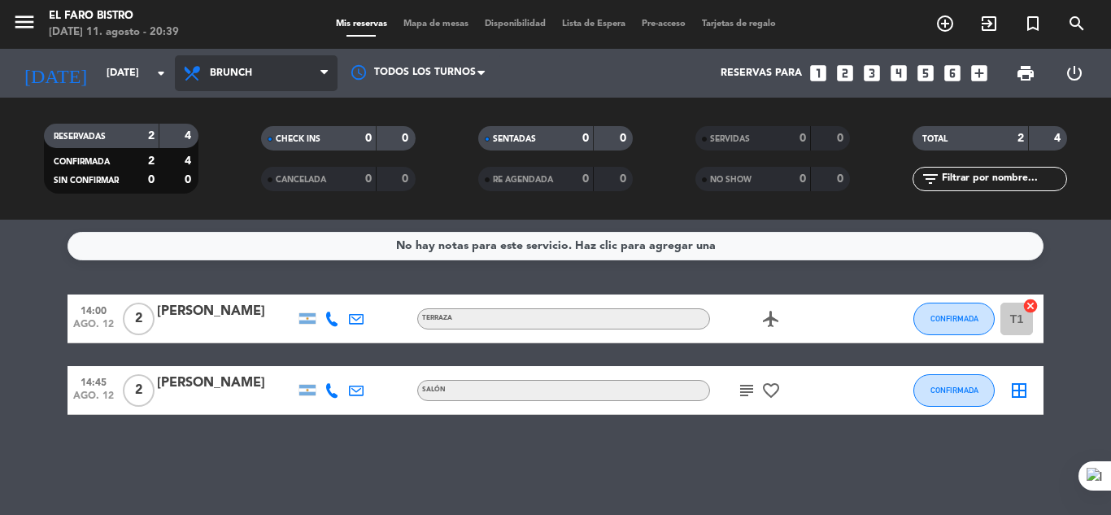
click at [318, 74] on span "Brunch" at bounding box center [256, 73] width 163 height 36
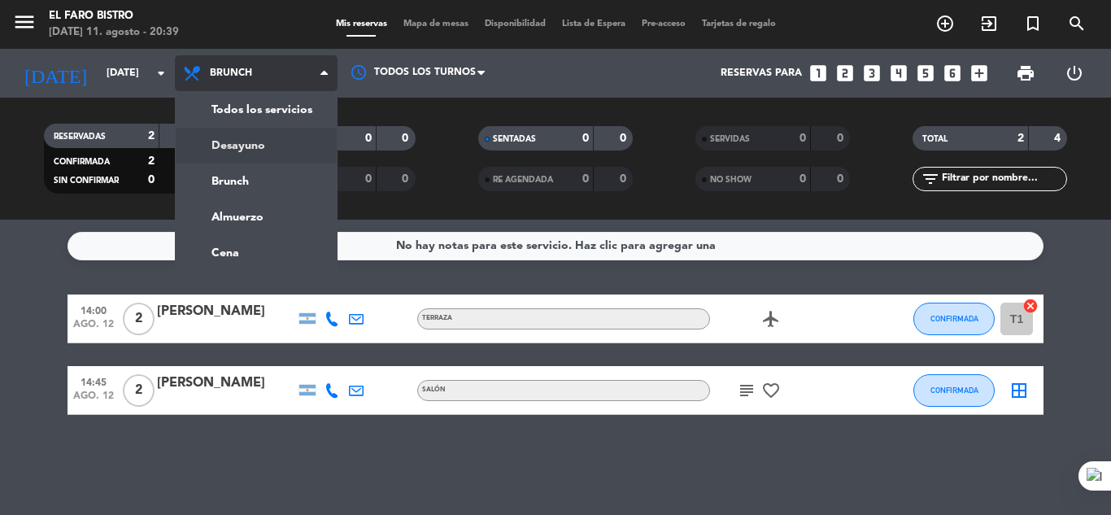
click at [259, 144] on div "menu El Faro Bistro [DATE] 11. agosto - 20:39 Mis reservas Mapa de mesas Dispon…" at bounding box center [555, 110] width 1111 height 220
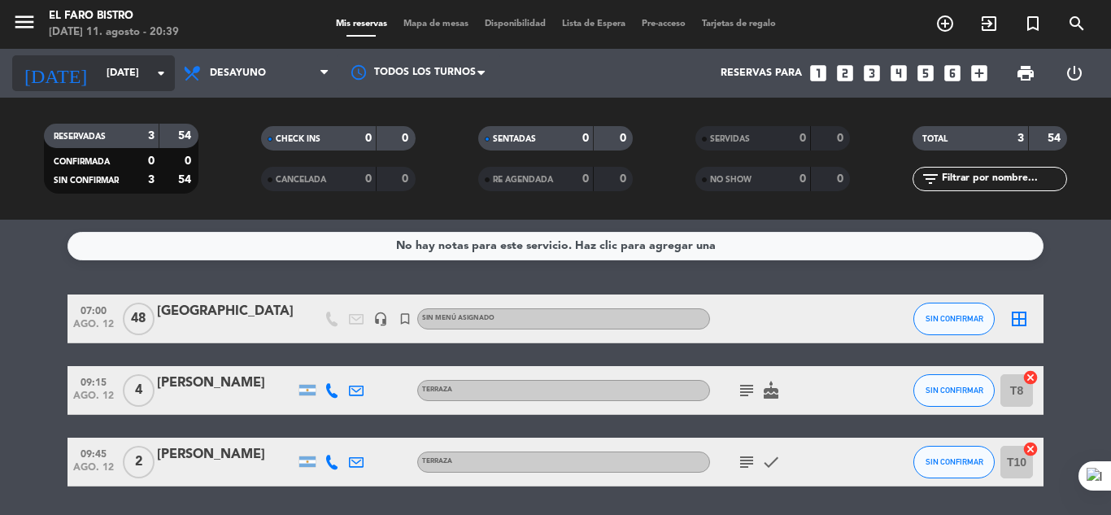
click at [160, 75] on icon "arrow_drop_down" at bounding box center [161, 73] width 20 height 20
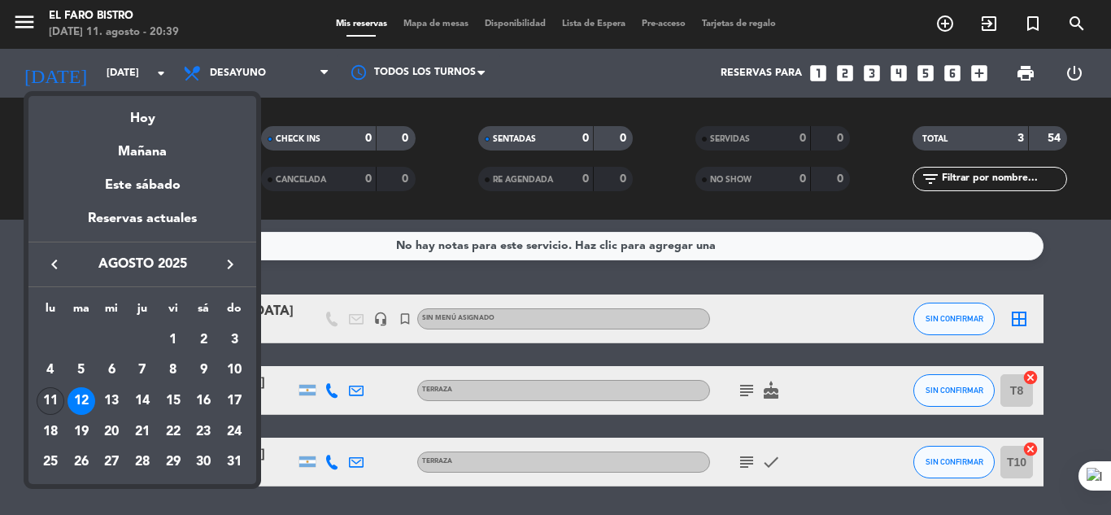
click at [51, 403] on div "11" at bounding box center [51, 401] width 28 height 28
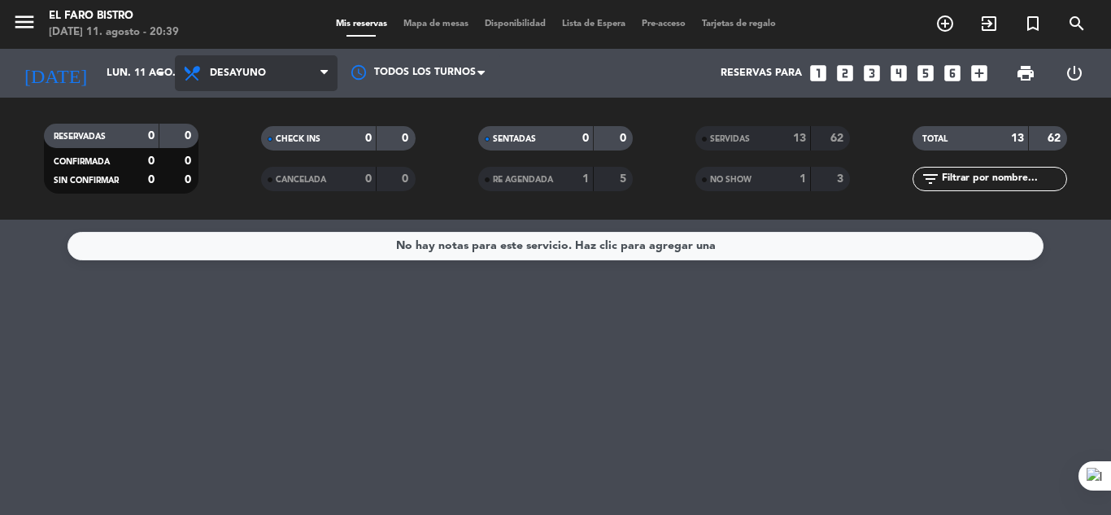
click at [320, 70] on icon at bounding box center [323, 73] width 7 height 13
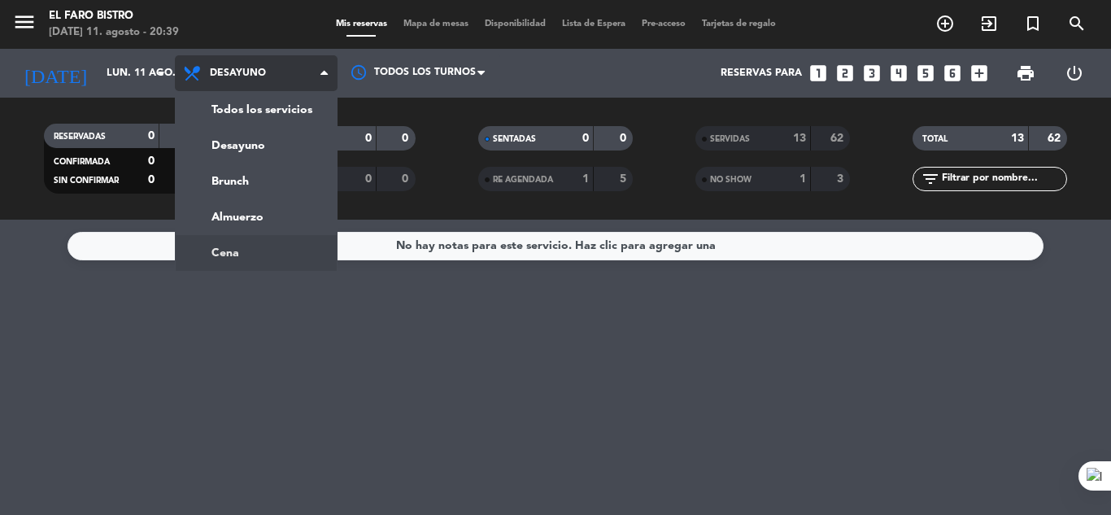
click at [264, 248] on ng-component "menu El Faro Bistro [DATE] 11. agosto - 20:39 Mis reservas Mapa de mesas Dispon…" at bounding box center [555, 257] width 1111 height 515
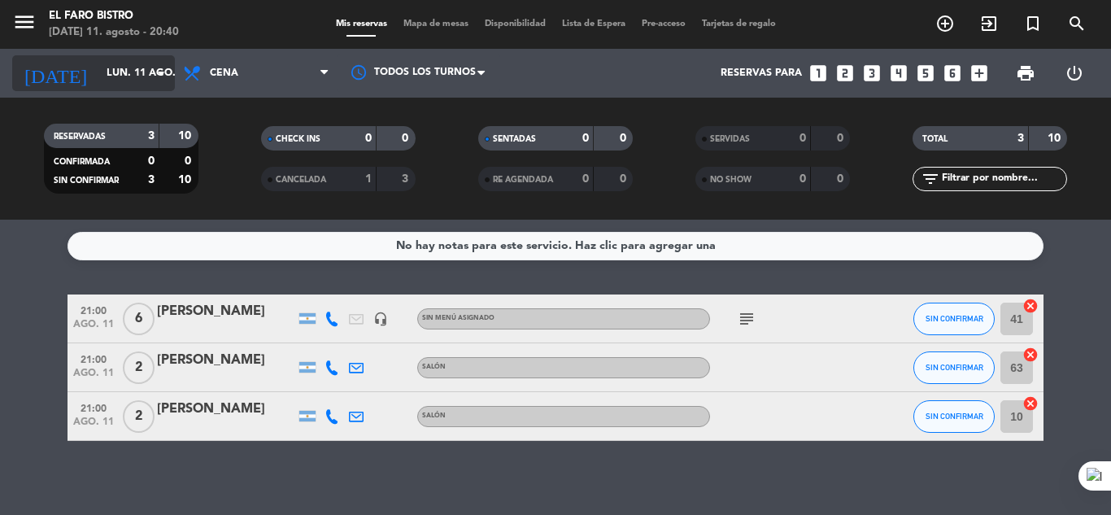
click at [116, 73] on input "lun. 11 ago." at bounding box center [166, 73] width 137 height 28
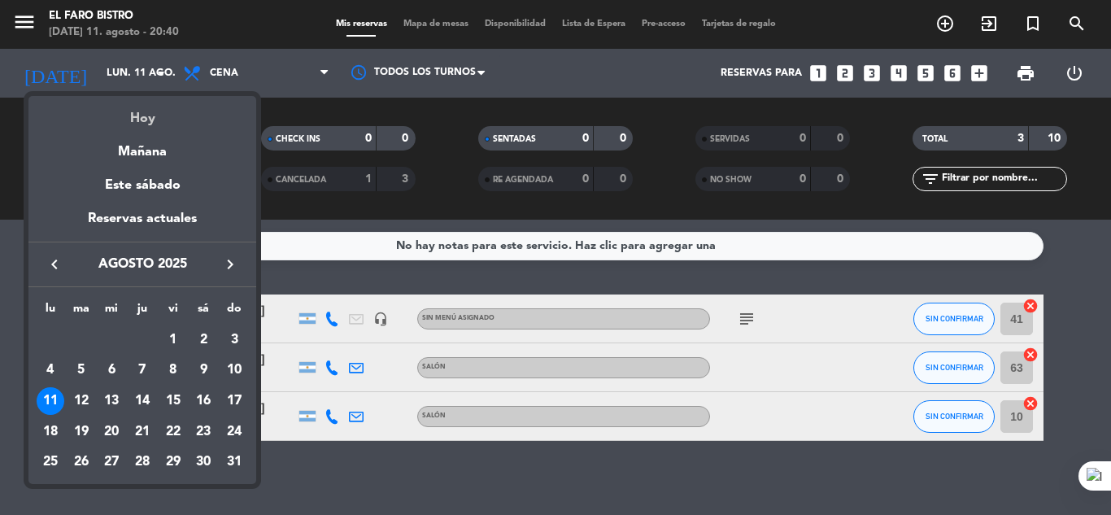
click at [127, 111] on div "Hoy" at bounding box center [142, 112] width 228 height 33
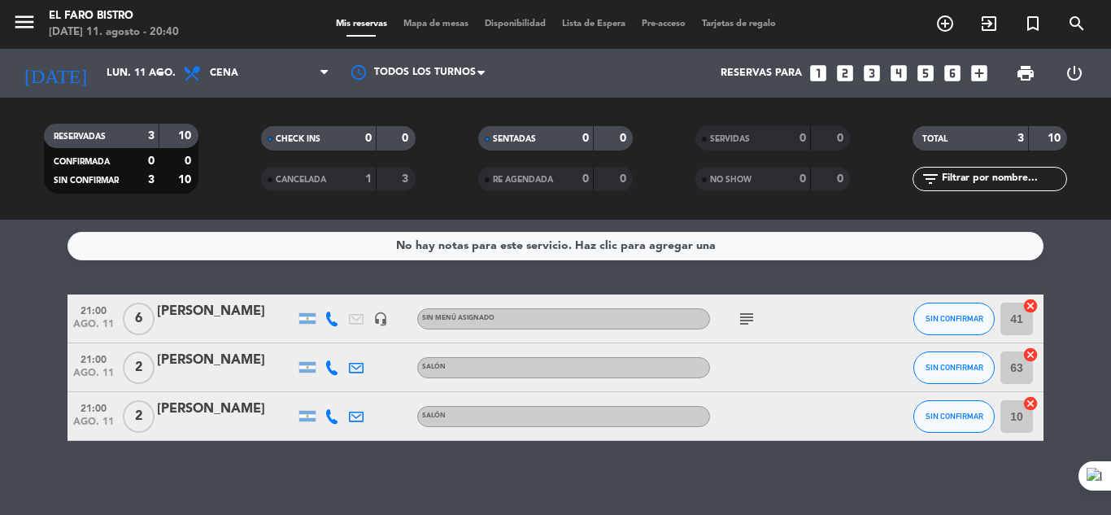
click at [753, 316] on icon "subject" at bounding box center [747, 319] width 20 height 20
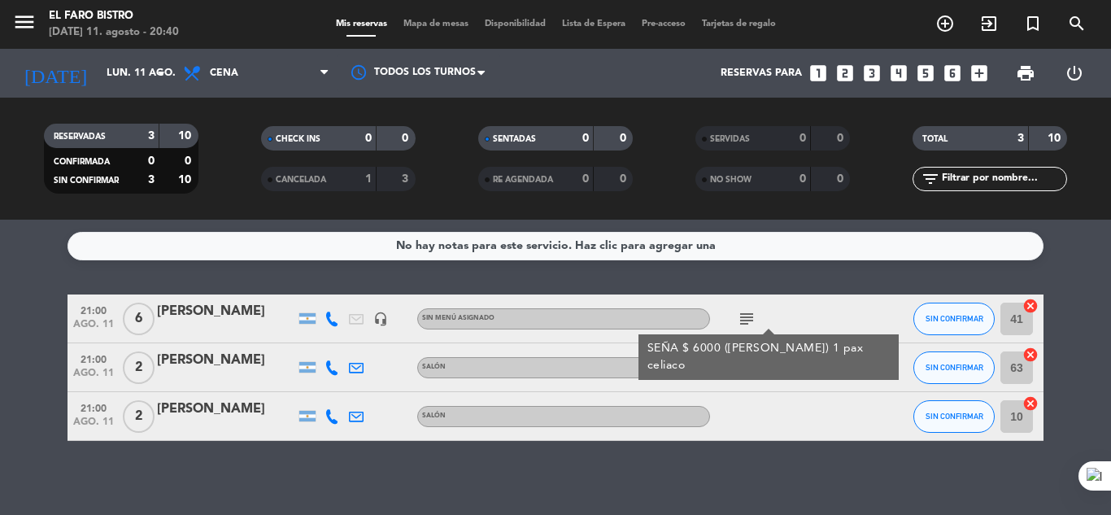
click at [753, 316] on icon "subject" at bounding box center [747, 319] width 20 height 20
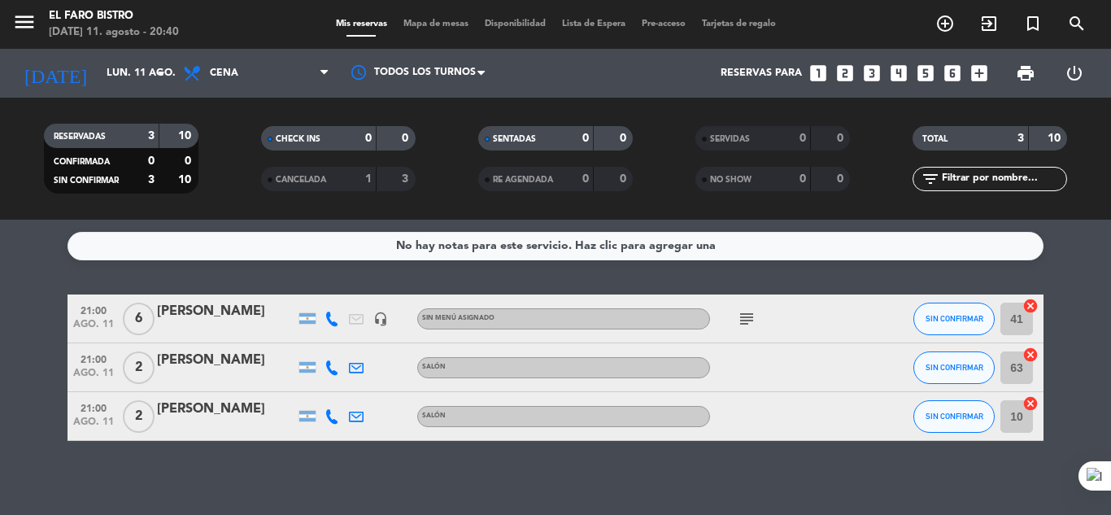
click at [790, 425] on div at bounding box center [783, 416] width 146 height 48
click at [754, 316] on icon "subject" at bounding box center [747, 319] width 20 height 20
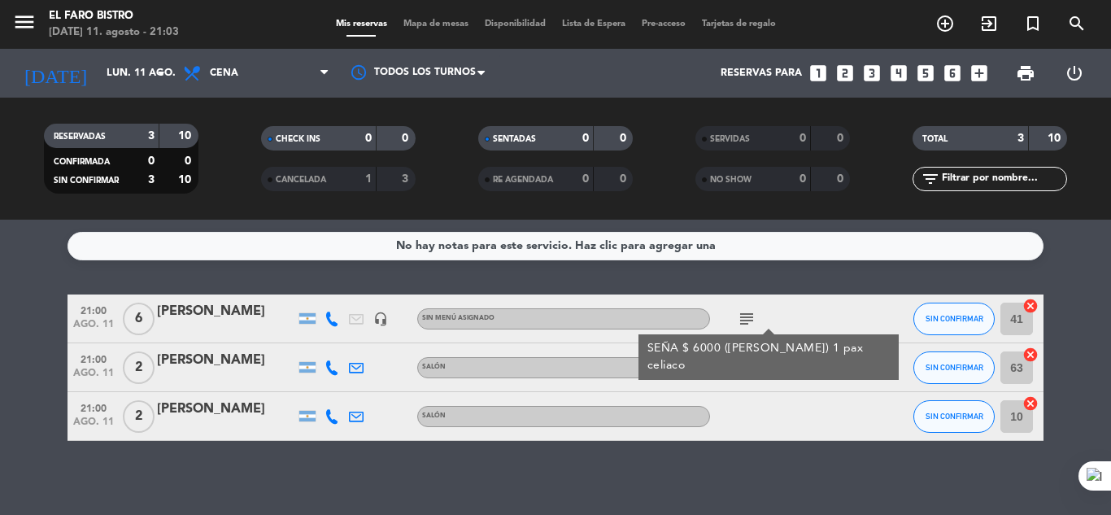
click at [768, 507] on div "No hay notas para este servicio. Haz clic para agregar una 21:00 [DATE] 6 [PERS…" at bounding box center [555, 367] width 1111 height 295
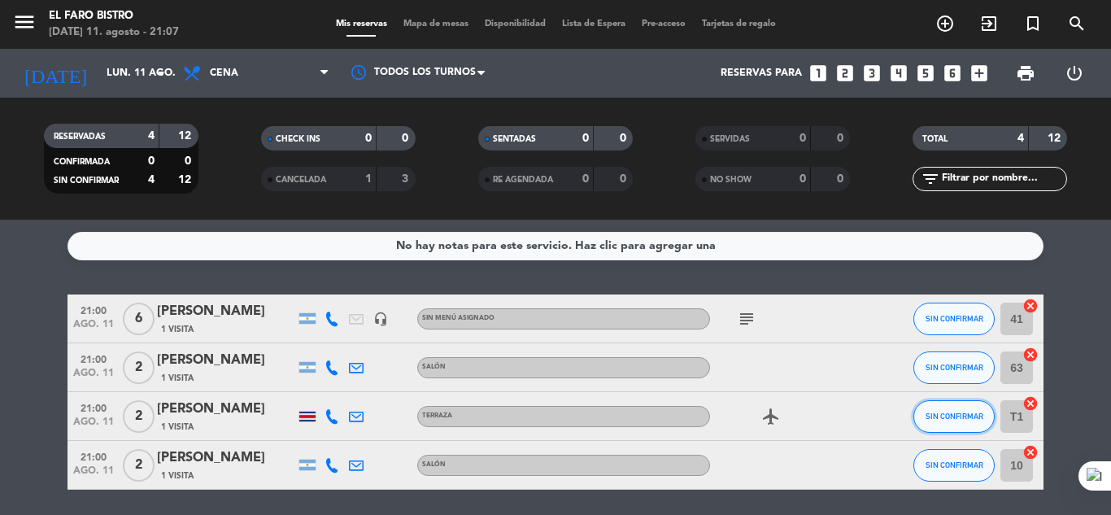
click at [937, 424] on button "SIN CONFIRMAR" at bounding box center [953, 416] width 81 height 33
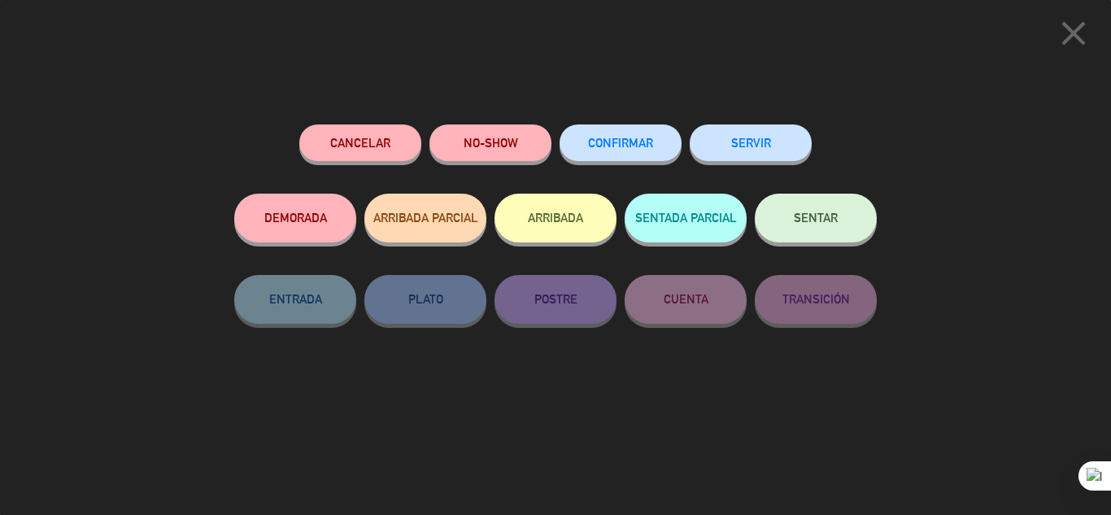
click at [830, 227] on button "SENTAR" at bounding box center [816, 218] width 122 height 49
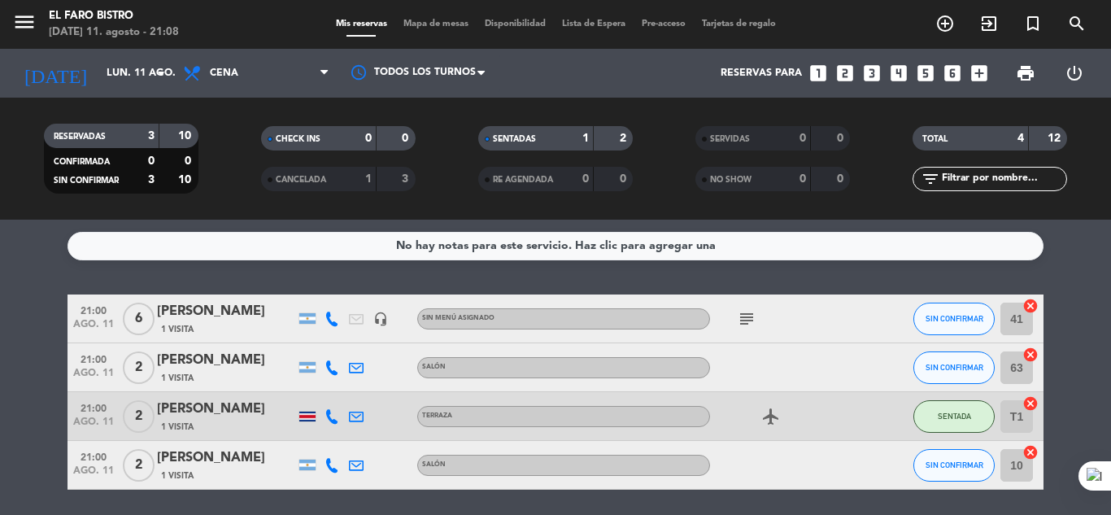
click at [789, 294] on div "subject" at bounding box center [783, 318] width 146 height 48
click at [952, 312] on button "SIN CONFIRMAR" at bounding box center [953, 319] width 81 height 33
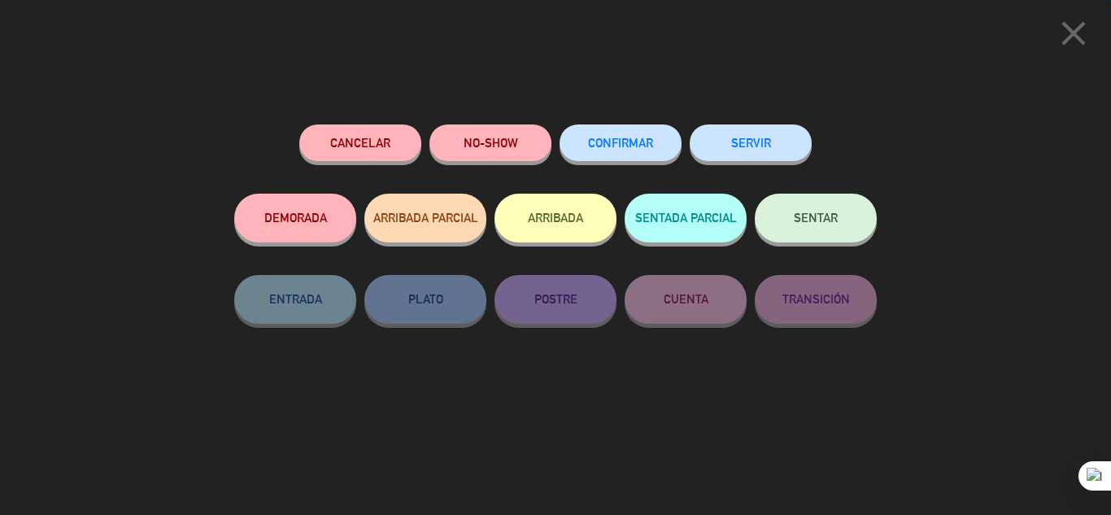
click at [826, 212] on button "SENTAR" at bounding box center [816, 218] width 122 height 49
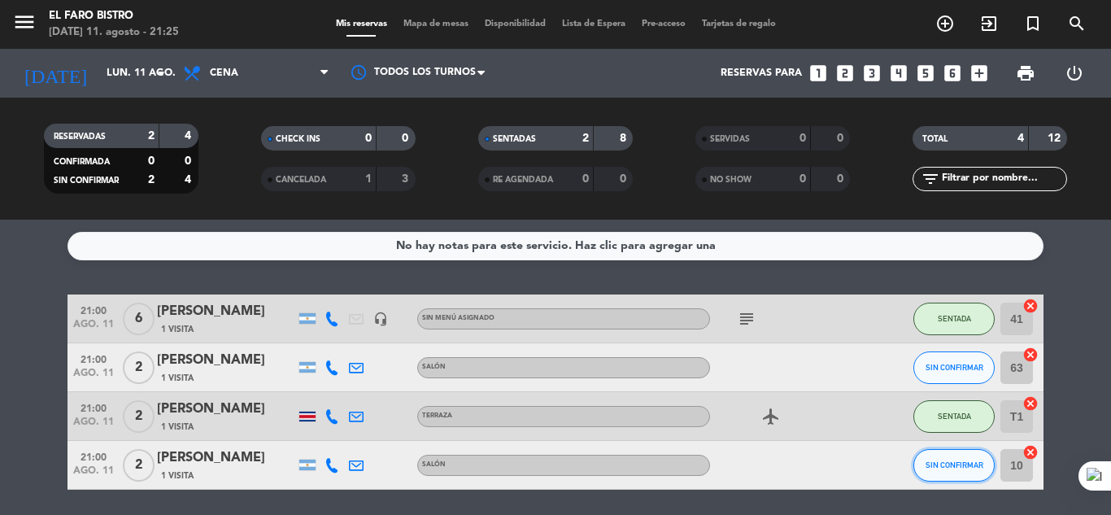
click at [935, 456] on button "SIN CONFIRMAR" at bounding box center [953, 465] width 81 height 33
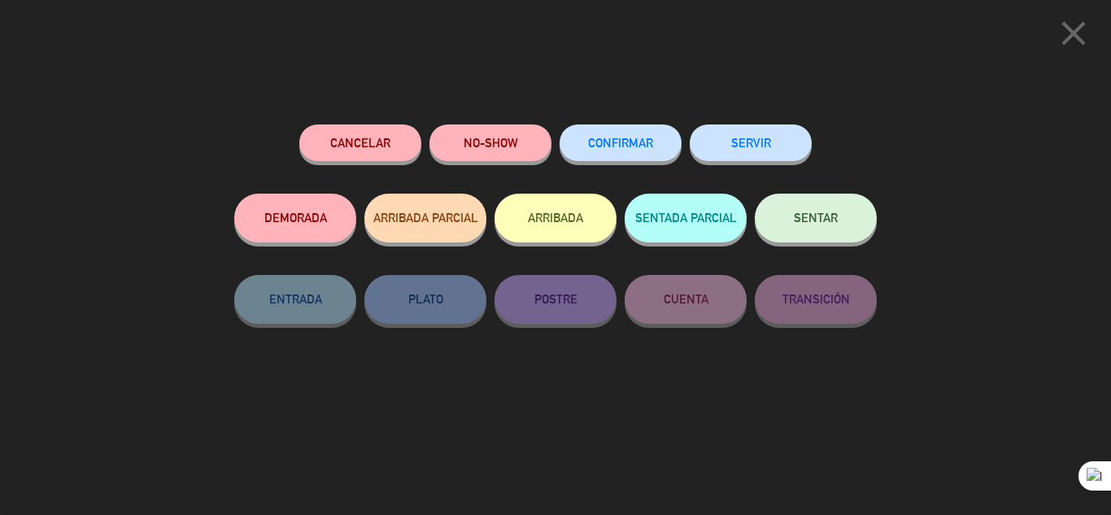
click at [830, 207] on button "SENTAR" at bounding box center [816, 218] width 122 height 49
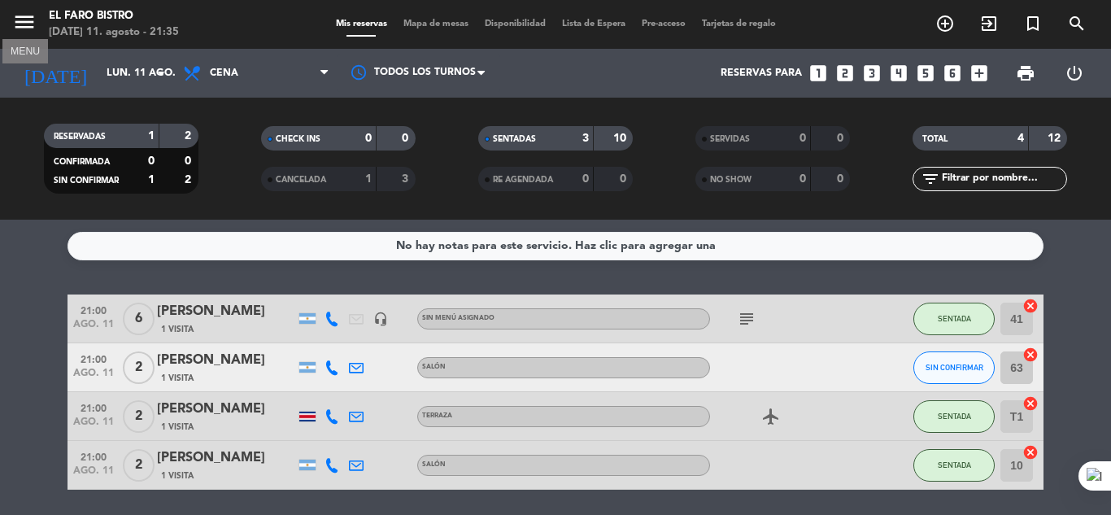
click at [33, 19] on icon "menu" at bounding box center [24, 22] width 24 height 24
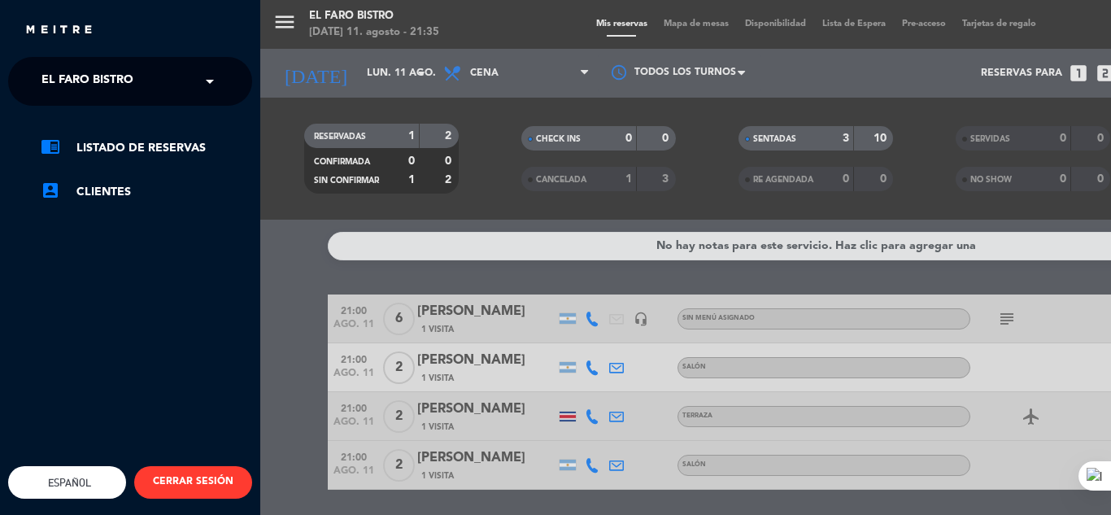
click at [80, 65] on span "El Faro Bistro" at bounding box center [87, 81] width 92 height 34
click at [94, 163] on ul "chrome_reader_mode Listado de Reservas account_box Clientes" at bounding box center [130, 169] width 244 height 63
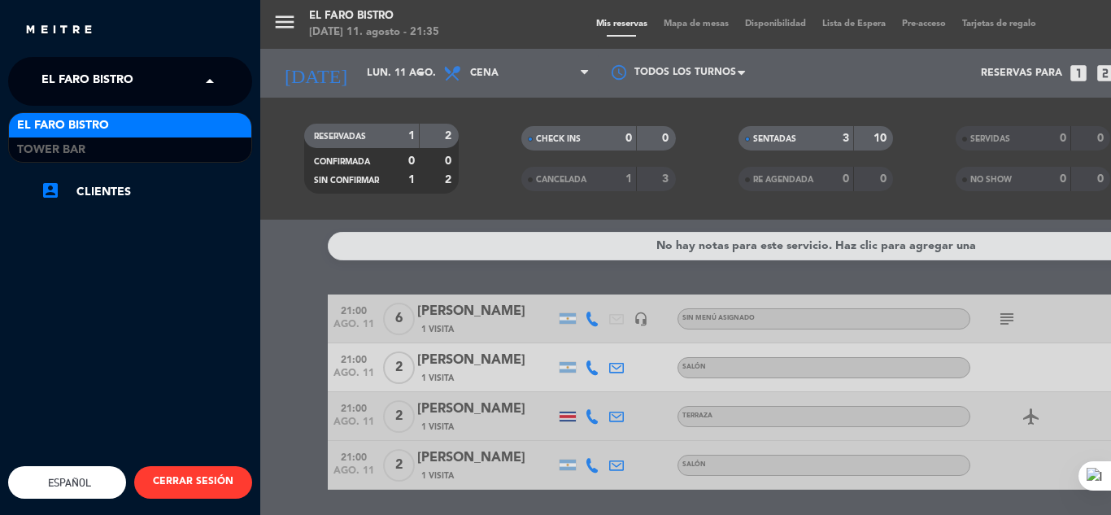
click at [72, 91] on span "El Faro Bistro" at bounding box center [87, 81] width 92 height 34
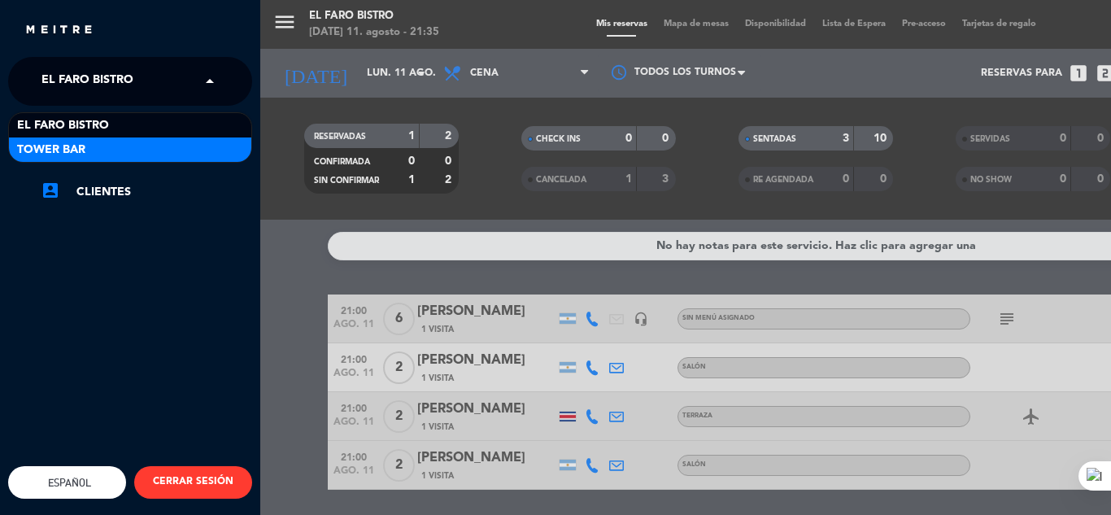
click at [70, 137] on div "Tower Bar" at bounding box center [130, 149] width 242 height 24
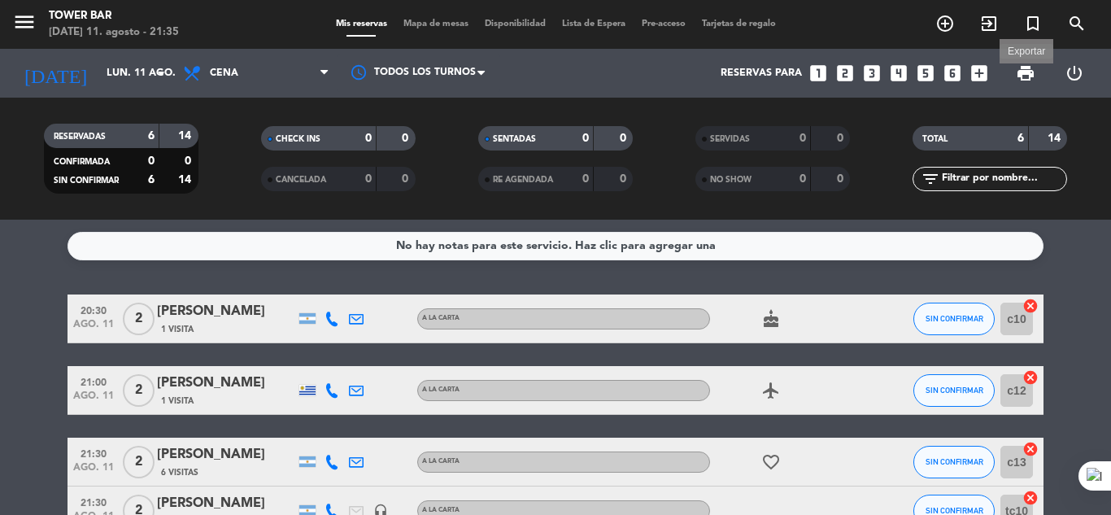
click at [1023, 81] on span "print" at bounding box center [1026, 73] width 20 height 20
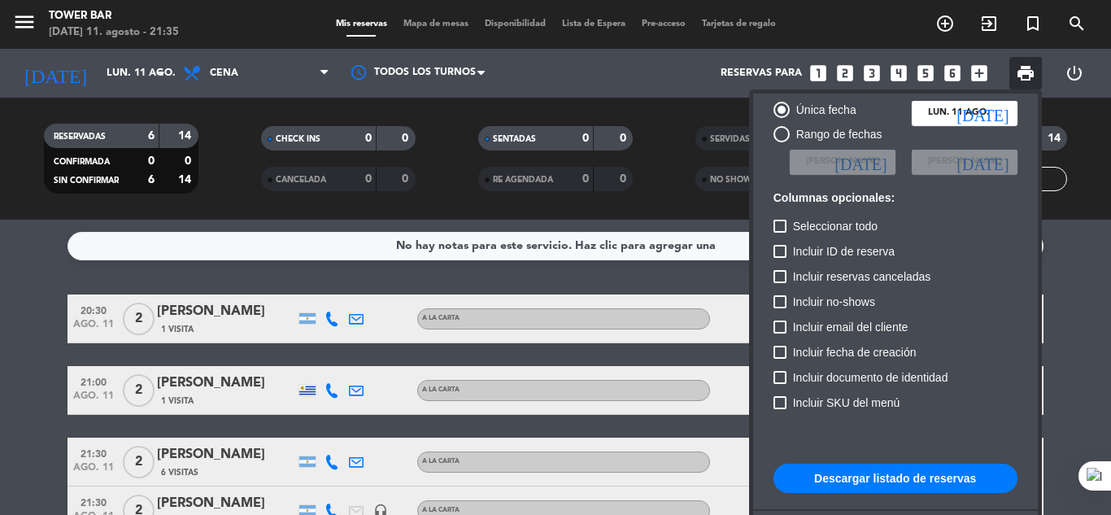
scroll to position [99, 0]
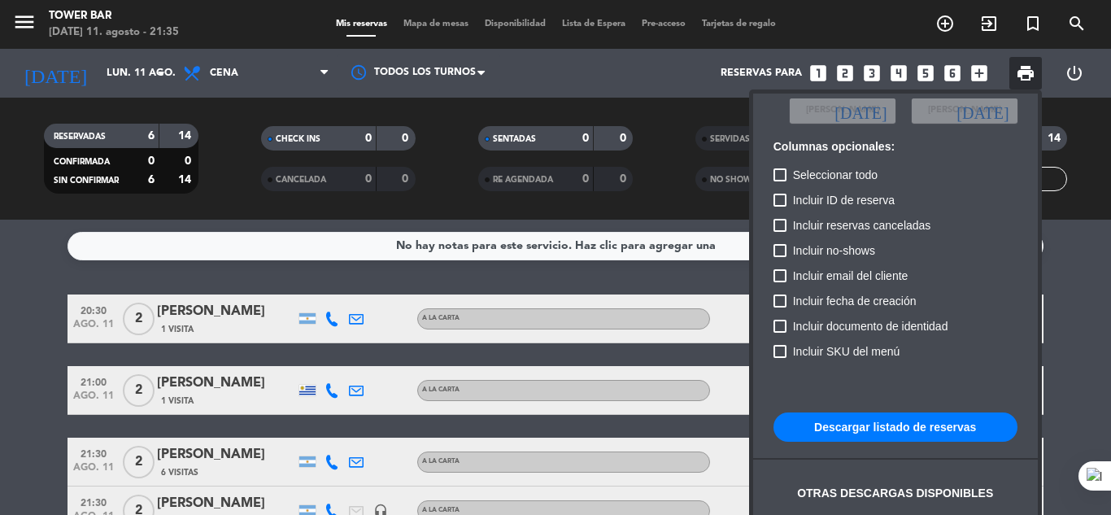
click at [896, 427] on button "Descargar listado de reservas" at bounding box center [896, 426] width 244 height 29
click at [716, 325] on div at bounding box center [555, 257] width 1111 height 515
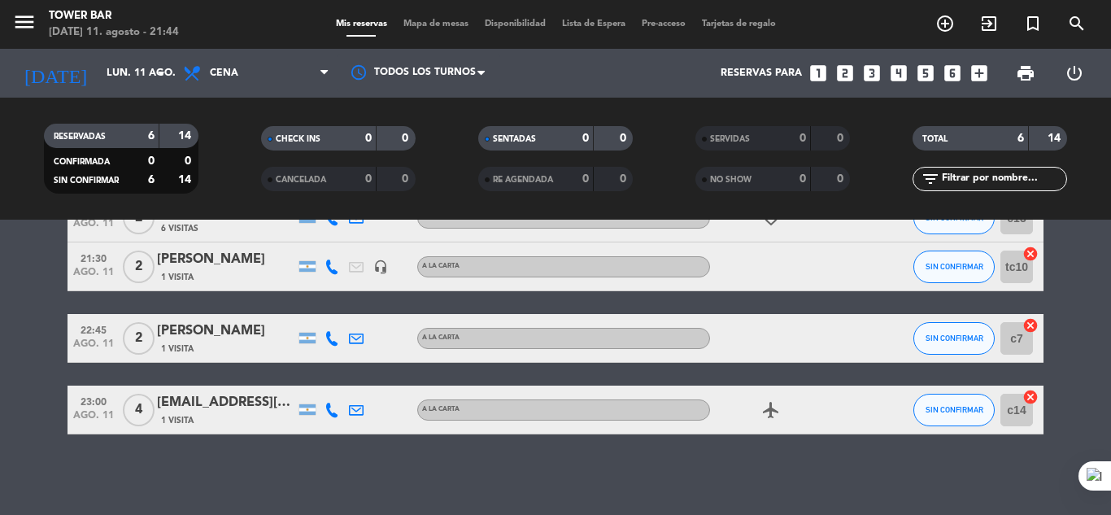
scroll to position [0, 0]
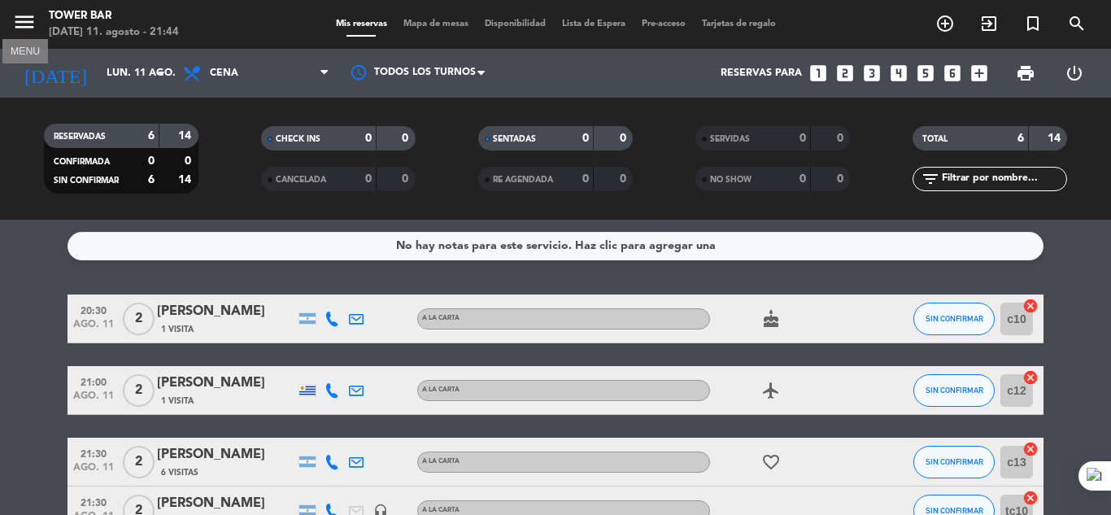
click at [24, 22] on icon "menu" at bounding box center [24, 22] width 24 height 24
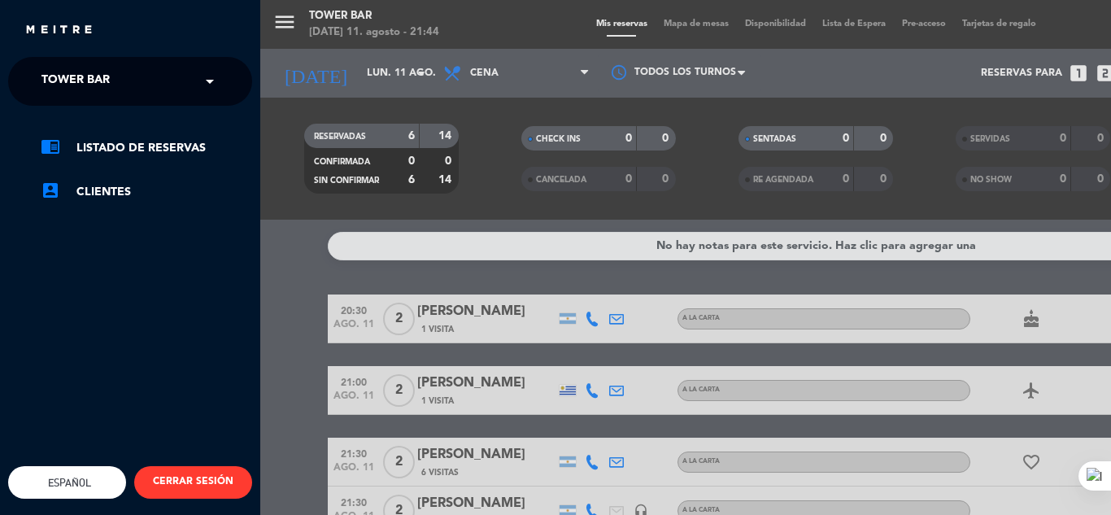
click at [54, 83] on span "Tower Bar" at bounding box center [75, 81] width 68 height 34
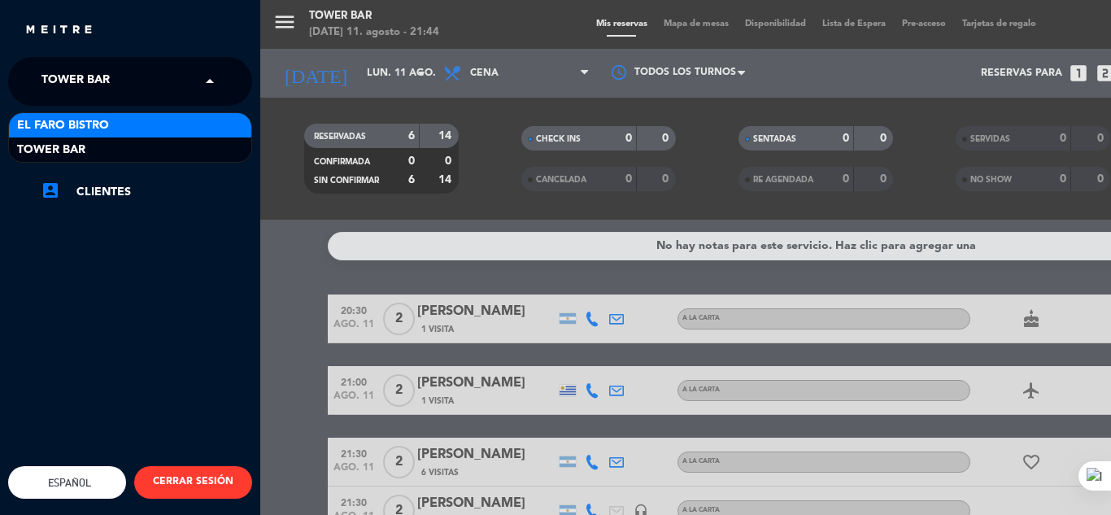
click at [62, 129] on span "El Faro Bistro" at bounding box center [63, 125] width 92 height 19
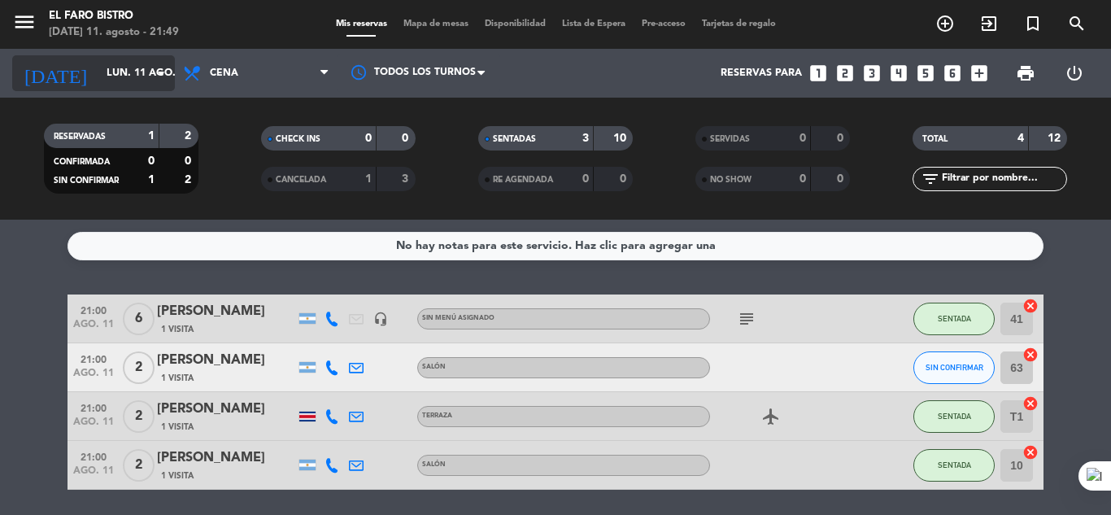
click at [118, 84] on input "lun. 11 ago." at bounding box center [166, 73] width 137 height 28
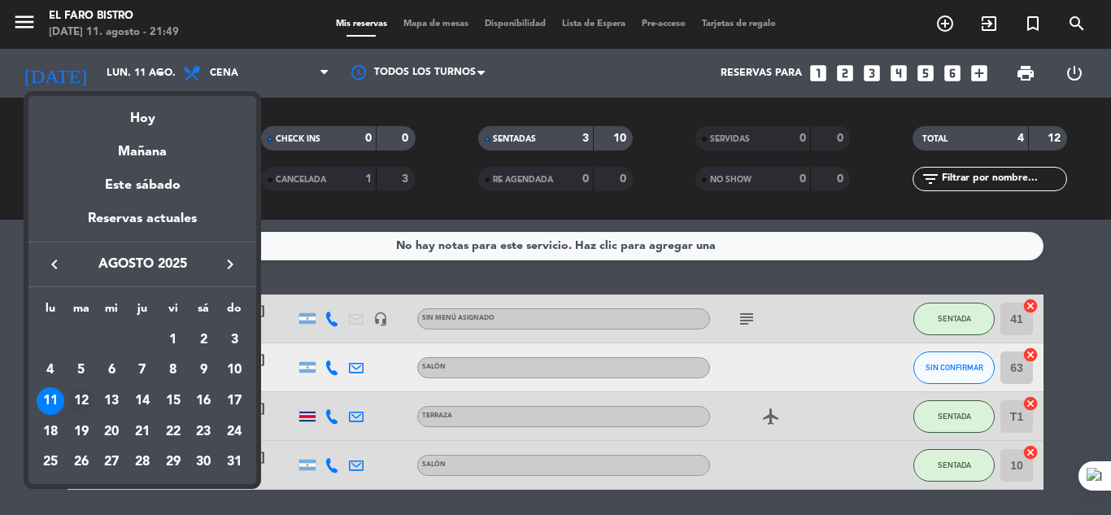
click at [83, 406] on div "12" at bounding box center [82, 401] width 28 height 28
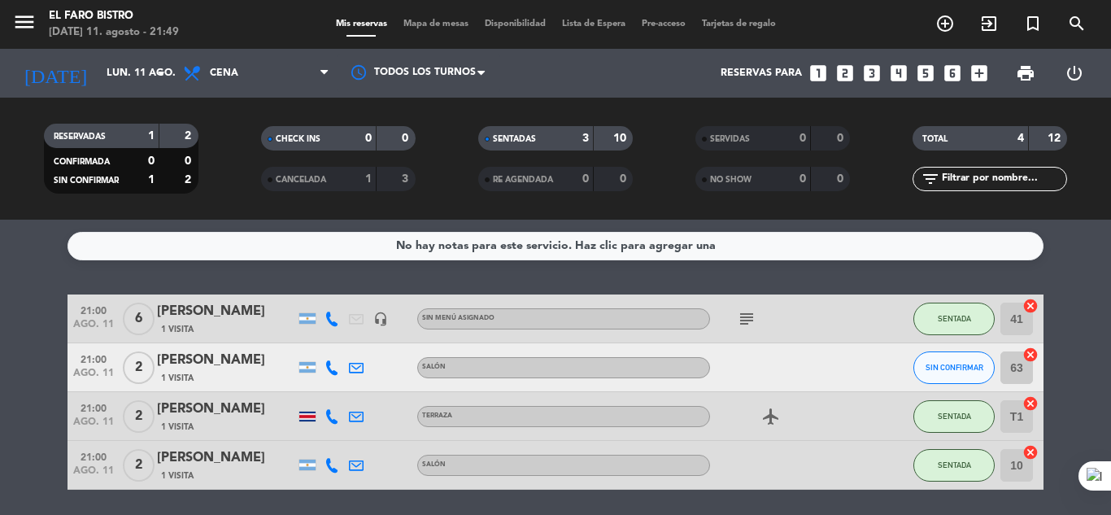
type input "[DATE]"
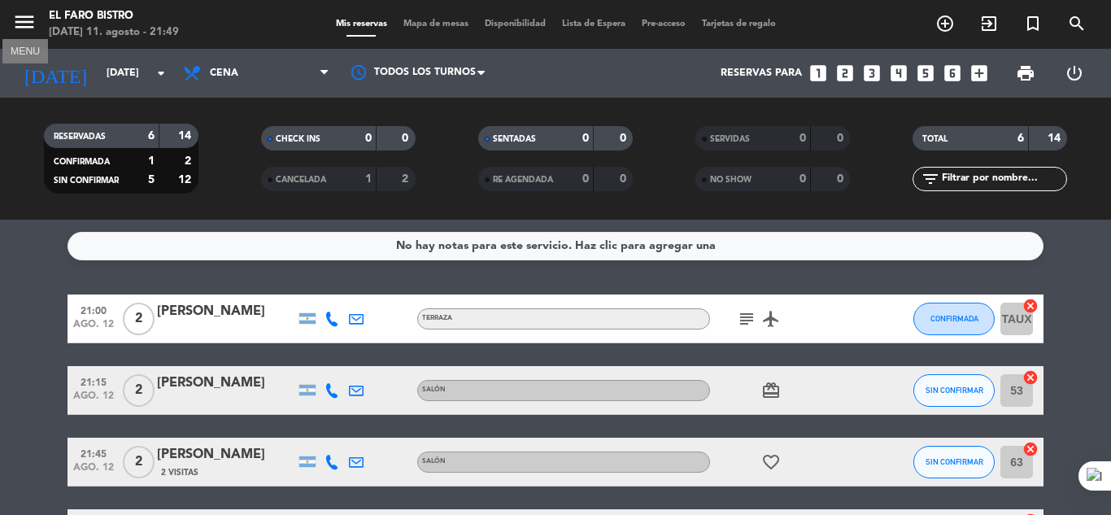
click at [25, 25] on icon "menu" at bounding box center [24, 22] width 24 height 24
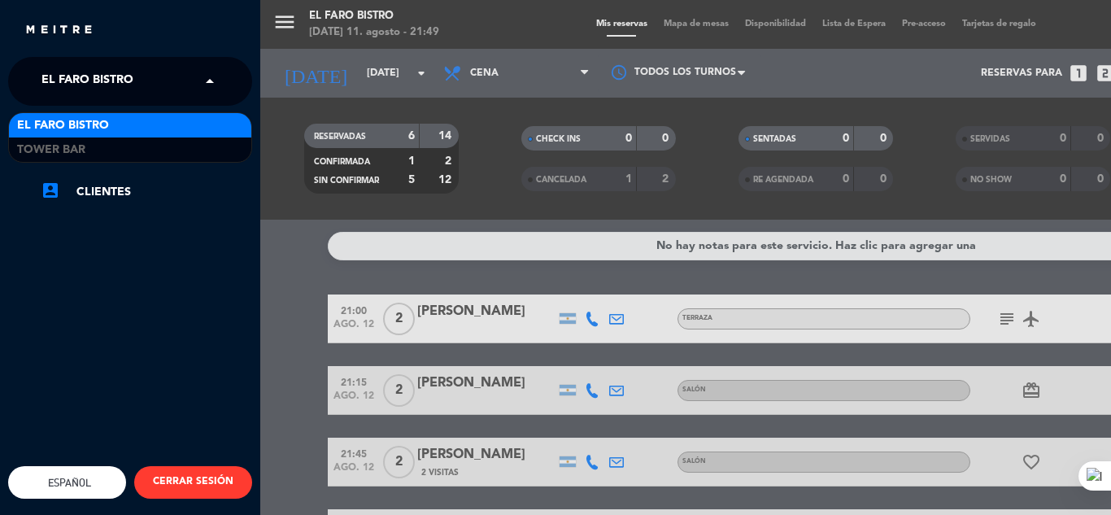
click at [110, 69] on span "El Faro Bistro" at bounding box center [87, 81] width 92 height 34
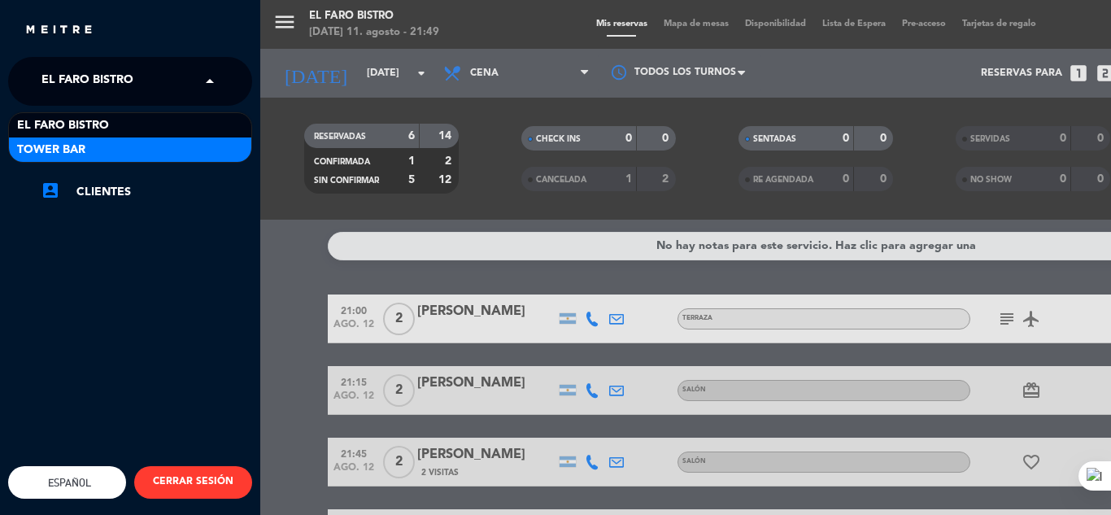
click at [141, 138] on div "Tower Bar" at bounding box center [130, 149] width 242 height 24
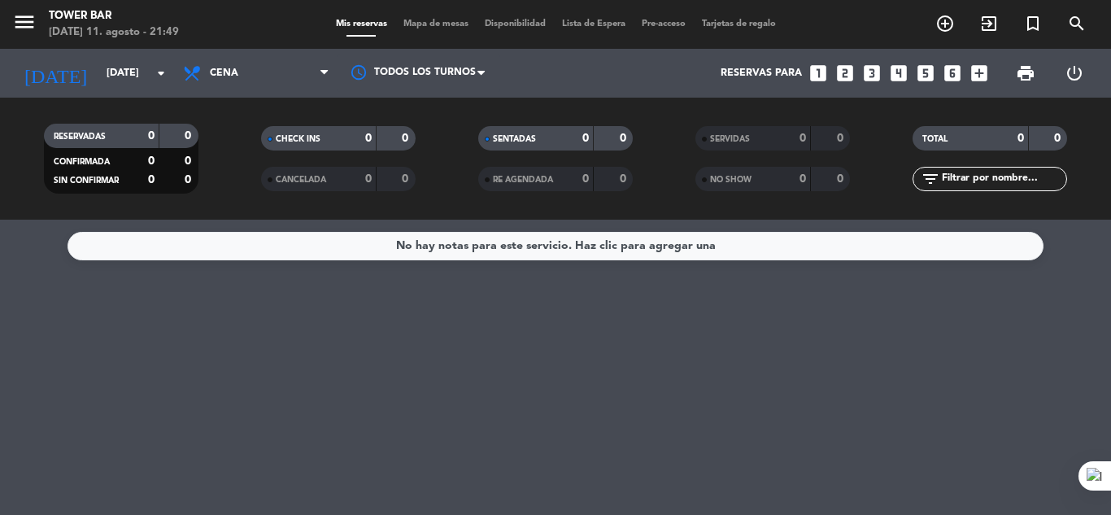
click at [847, 76] on icon "looks_two" at bounding box center [845, 73] width 21 height 21
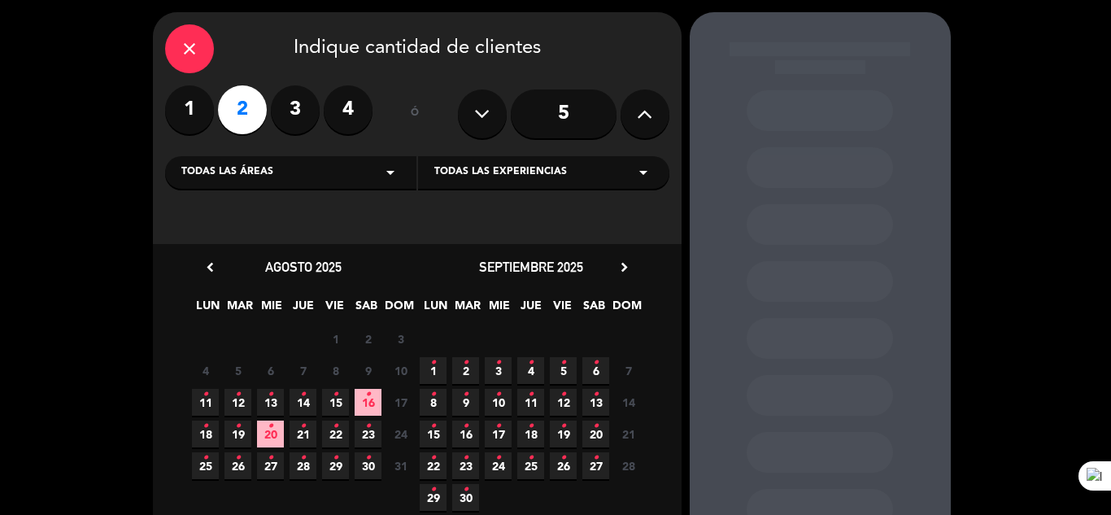
scroll to position [81, 0]
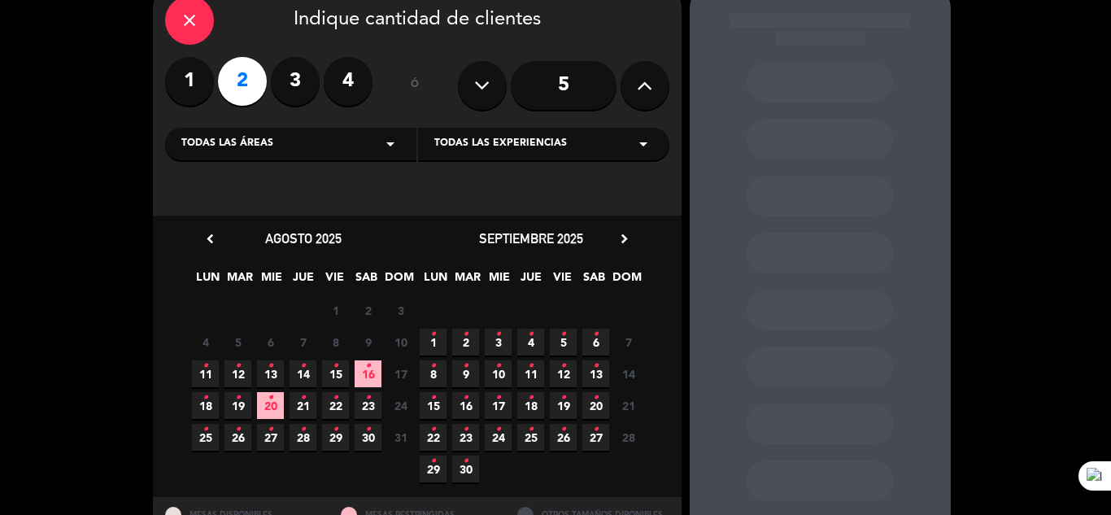
click at [177, 39] on div "close" at bounding box center [189, 20] width 49 height 49
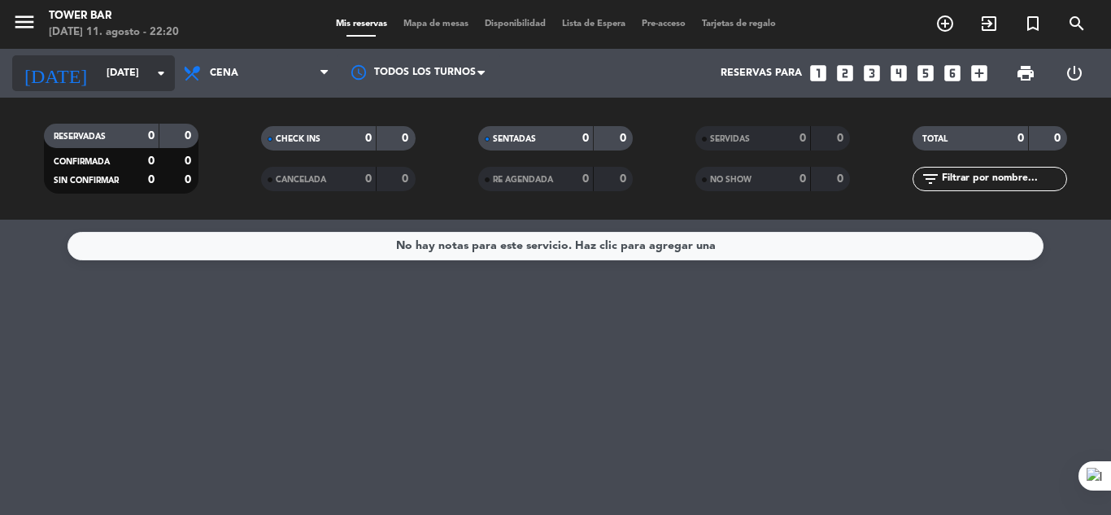
click at [160, 77] on icon "arrow_drop_down" at bounding box center [161, 73] width 20 height 20
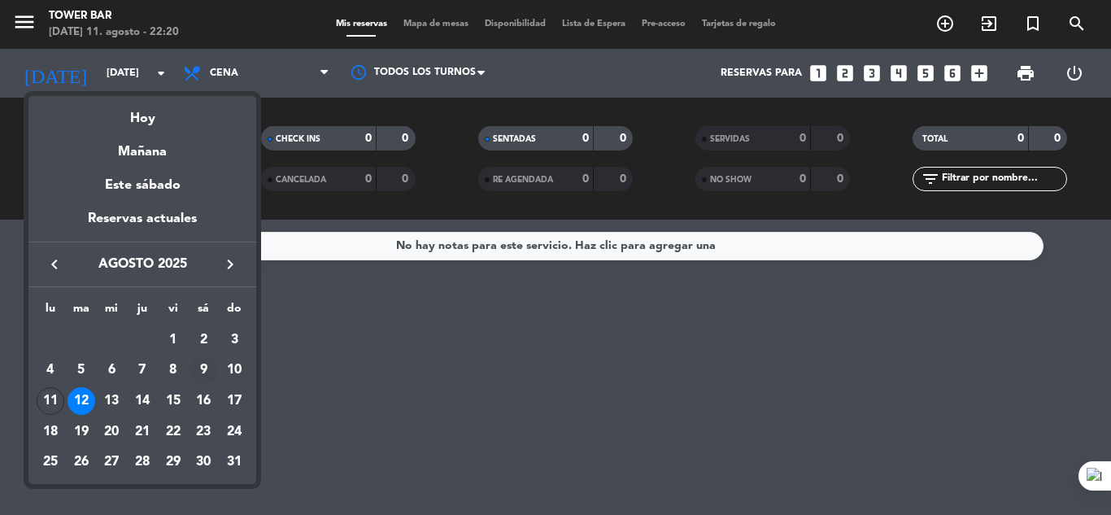
click at [206, 370] on div "9" at bounding box center [204, 370] width 28 height 28
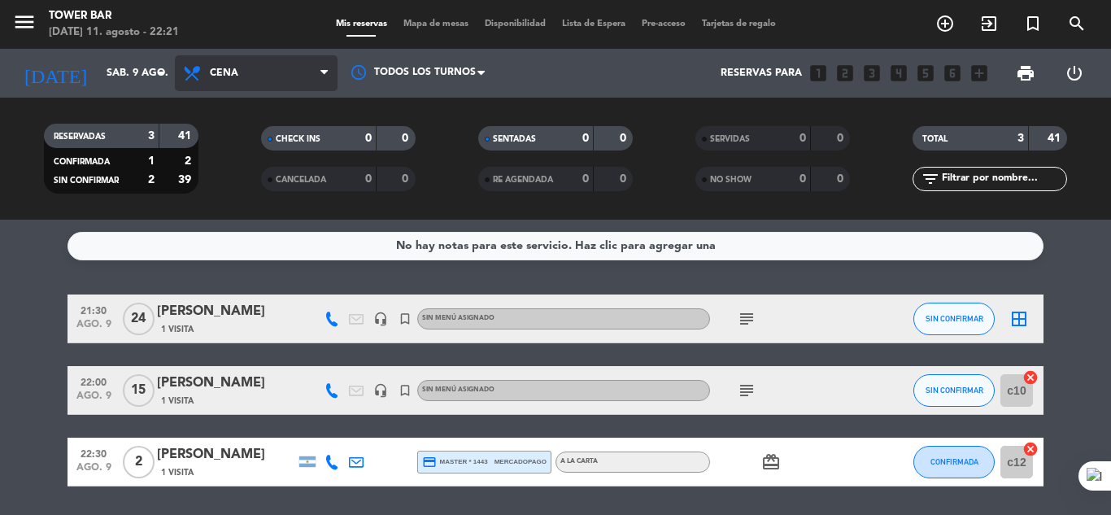
click at [319, 72] on span "Cena" at bounding box center [256, 73] width 163 height 36
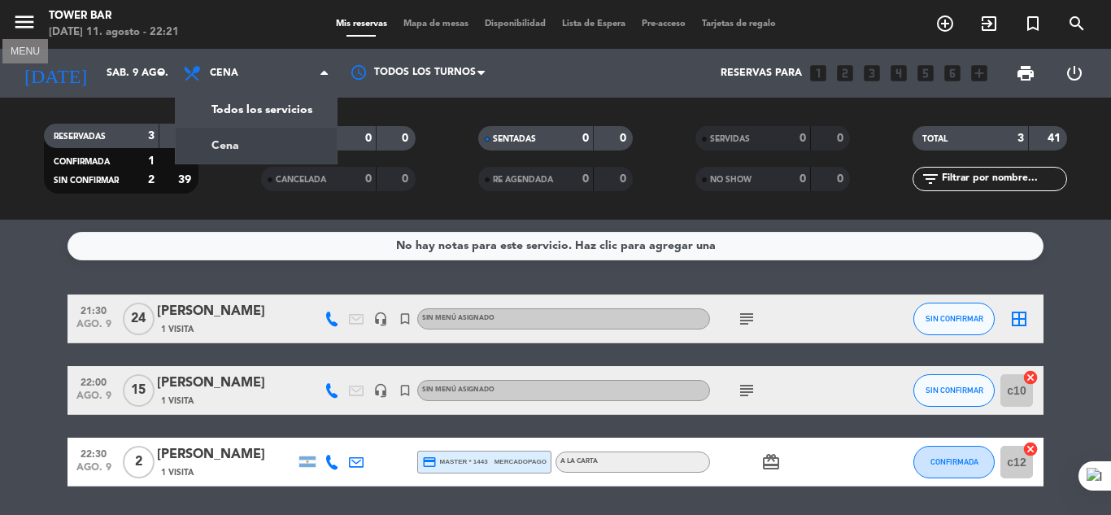
click at [22, 17] on icon "menu" at bounding box center [24, 22] width 24 height 24
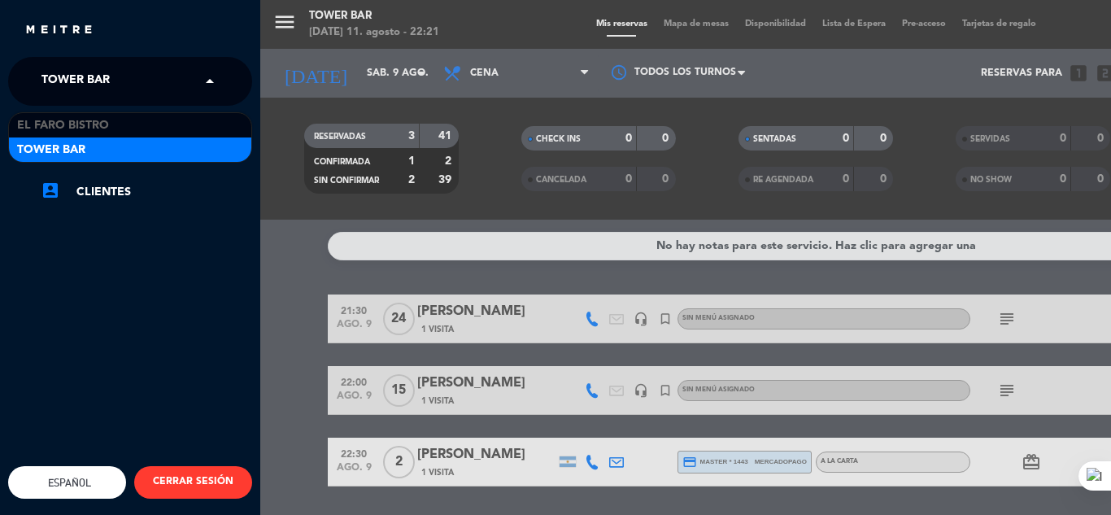
click at [213, 79] on span at bounding box center [214, 81] width 28 height 34
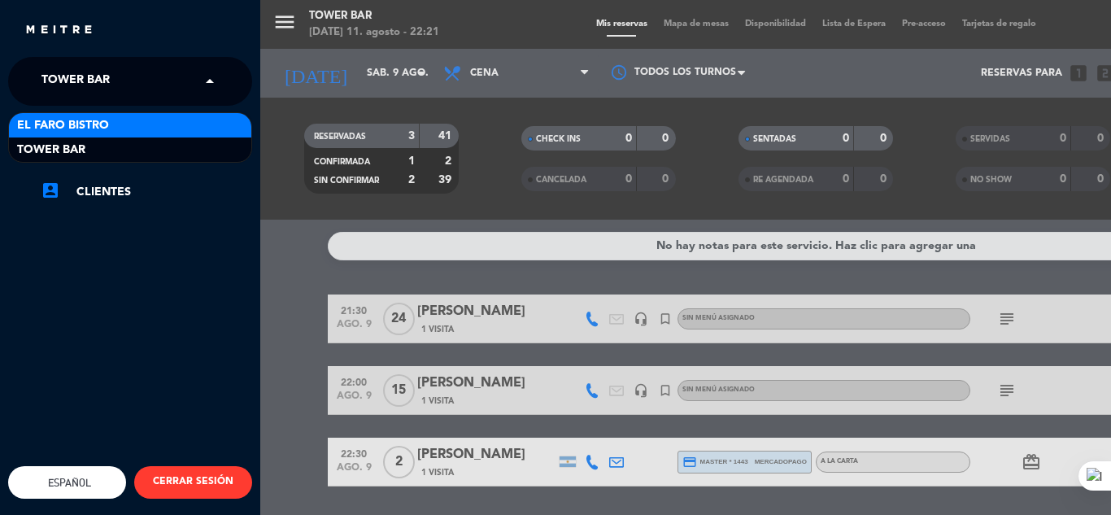
click at [146, 124] on div "El Faro Bistro" at bounding box center [130, 125] width 242 height 24
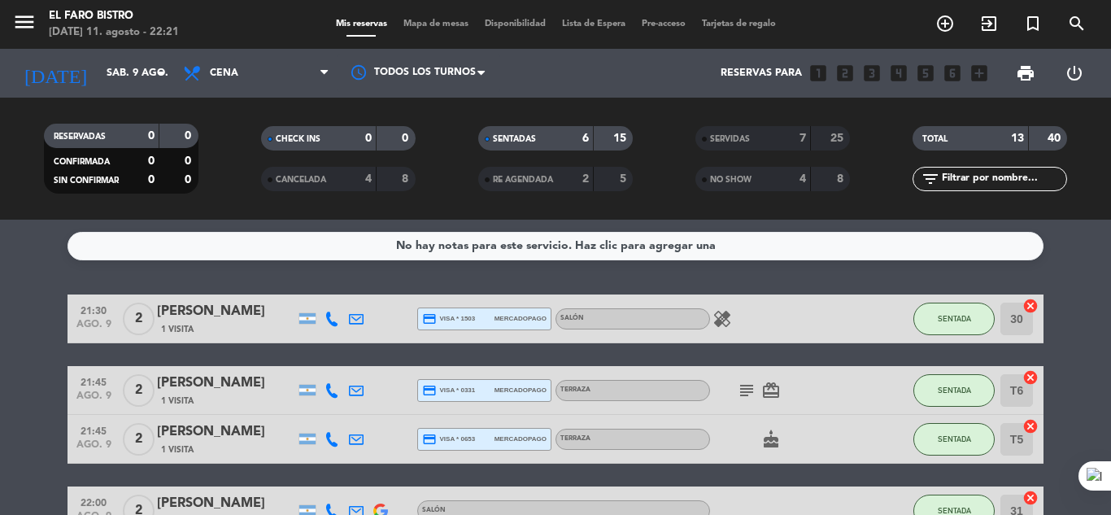
click at [739, 141] on span "SERVIDAS" at bounding box center [730, 139] width 40 height 8
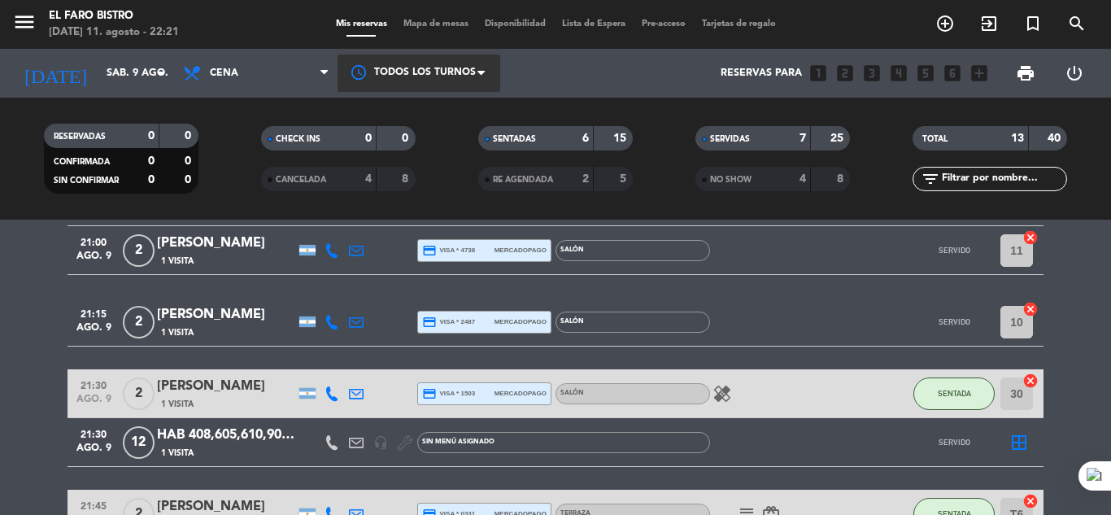
scroll to position [163, 0]
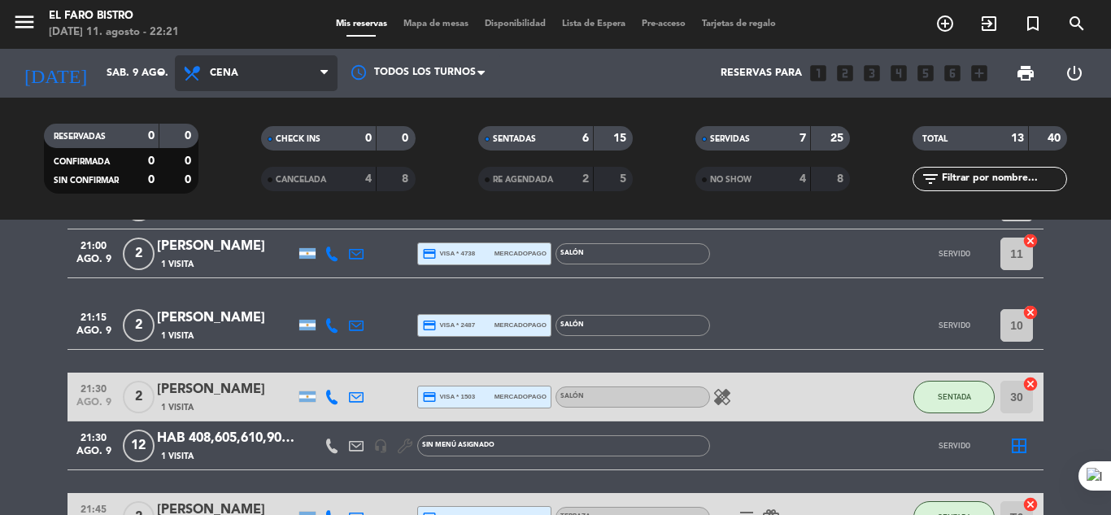
click at [320, 71] on span "Cena" at bounding box center [256, 73] width 163 height 36
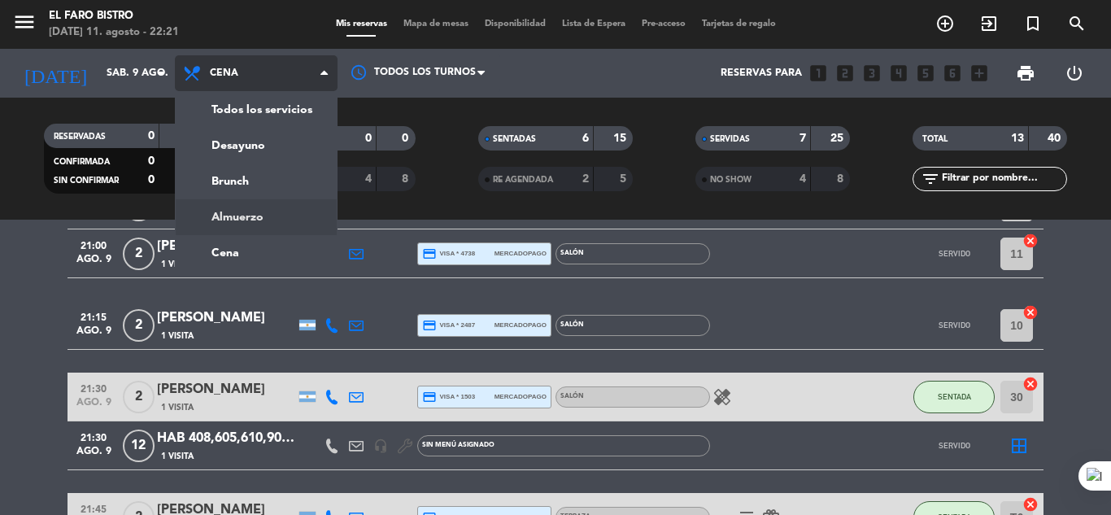
click at [251, 219] on div "menu El Faro Bistro [DATE] 11. agosto - 22:21 Mis reservas Mapa de mesas Dispon…" at bounding box center [555, 110] width 1111 height 220
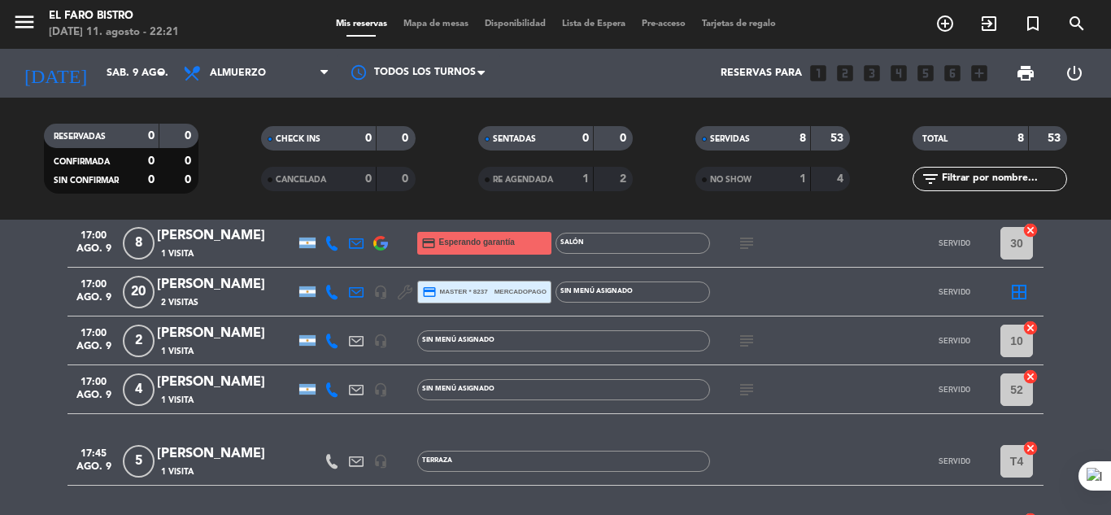
scroll to position [0, 0]
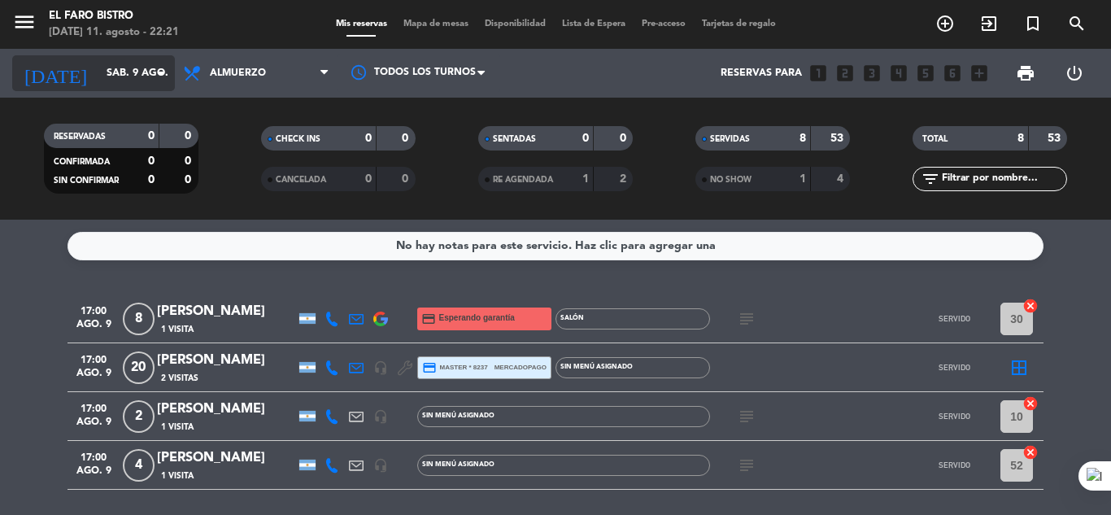
click at [162, 76] on icon "arrow_drop_down" at bounding box center [161, 73] width 20 height 20
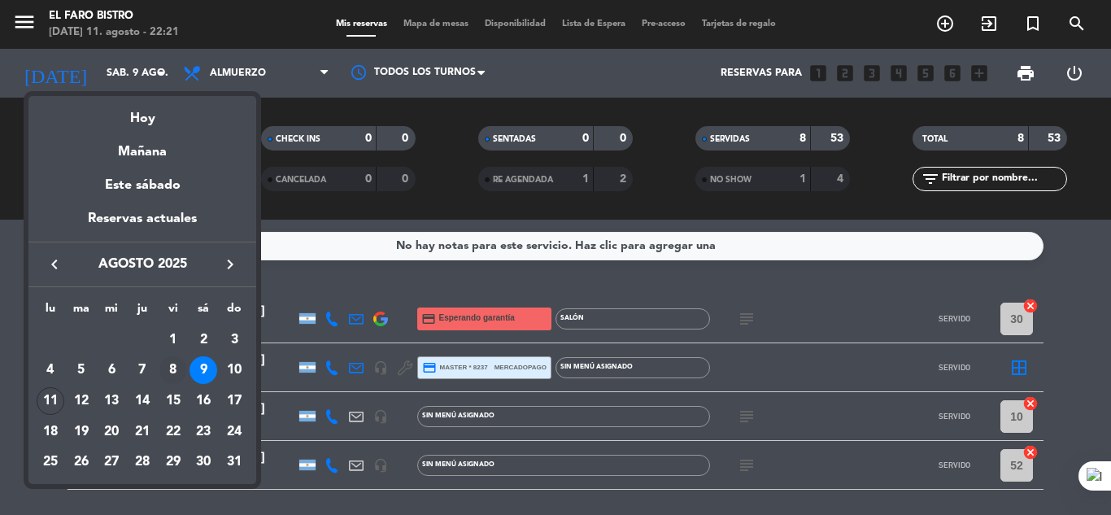
click at [172, 372] on div "8" at bounding box center [173, 370] width 28 height 28
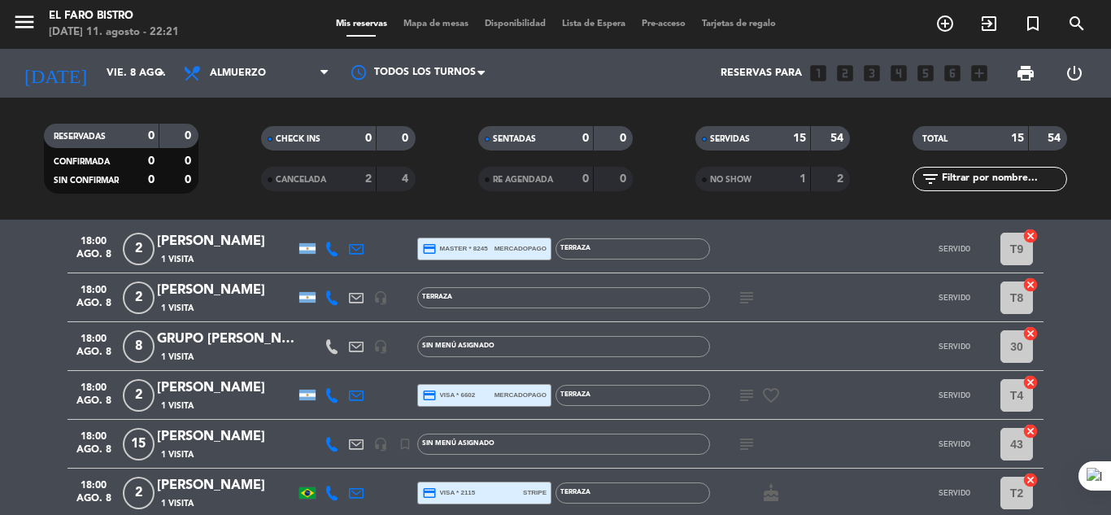
scroll to position [407, 0]
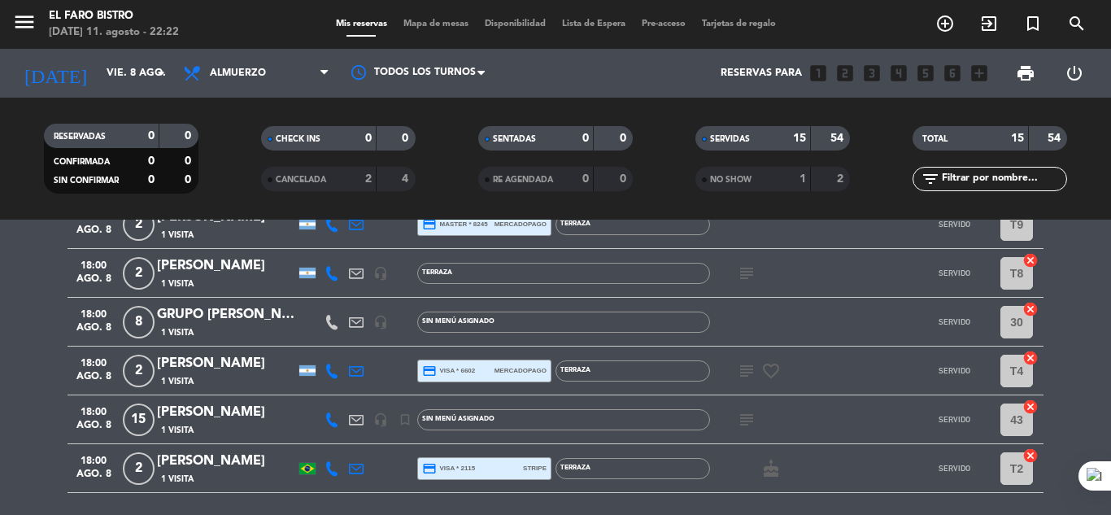
click at [745, 421] on icon "subject" at bounding box center [747, 420] width 20 height 20
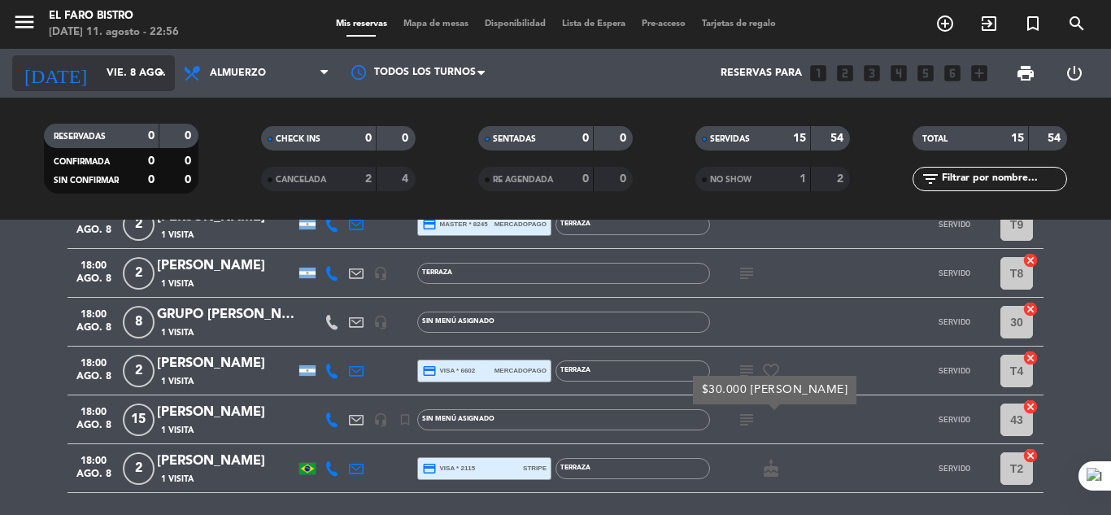
click at [158, 75] on icon "arrow_drop_down" at bounding box center [161, 73] width 20 height 20
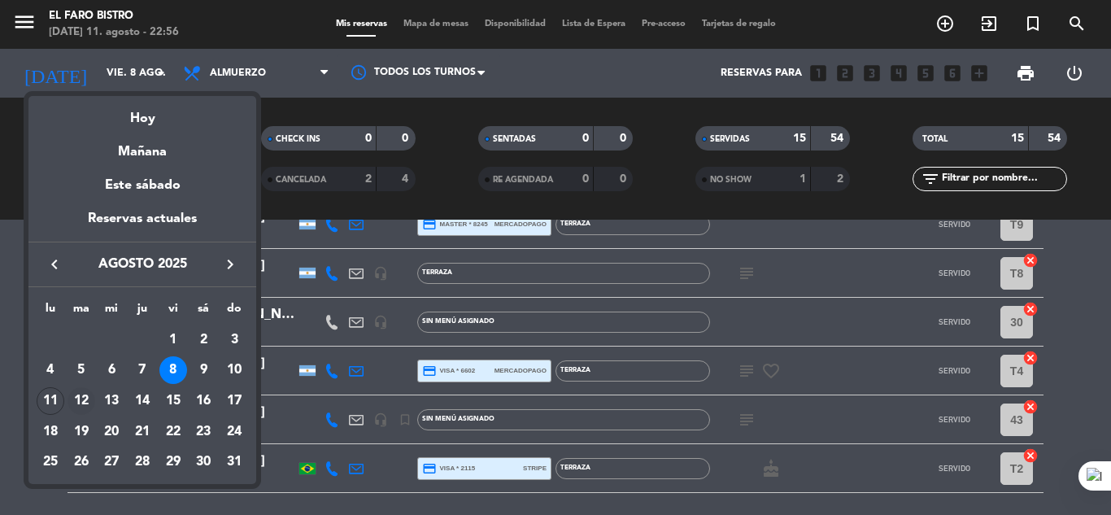
click at [77, 393] on div "12" at bounding box center [82, 401] width 28 height 28
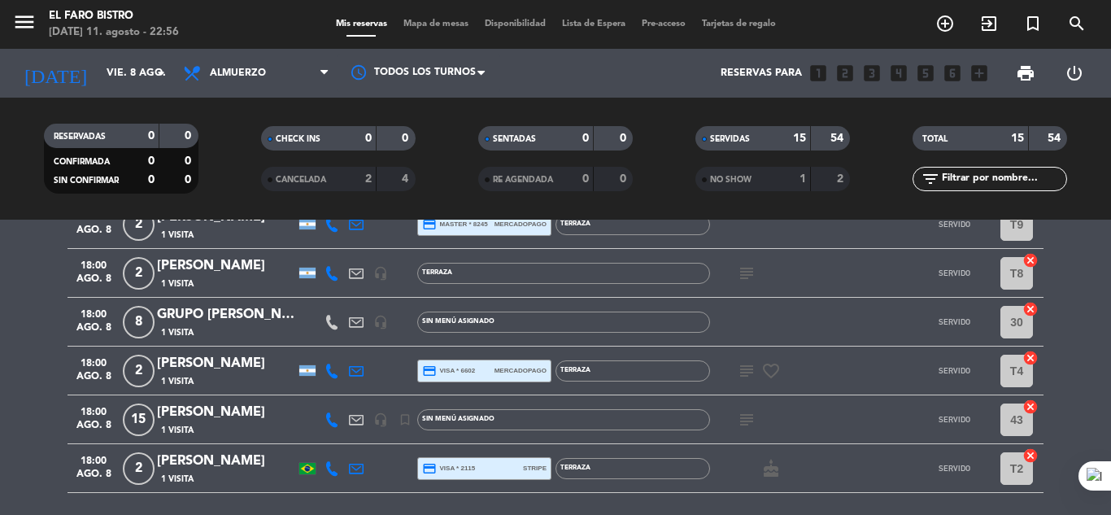
type input "[DATE]"
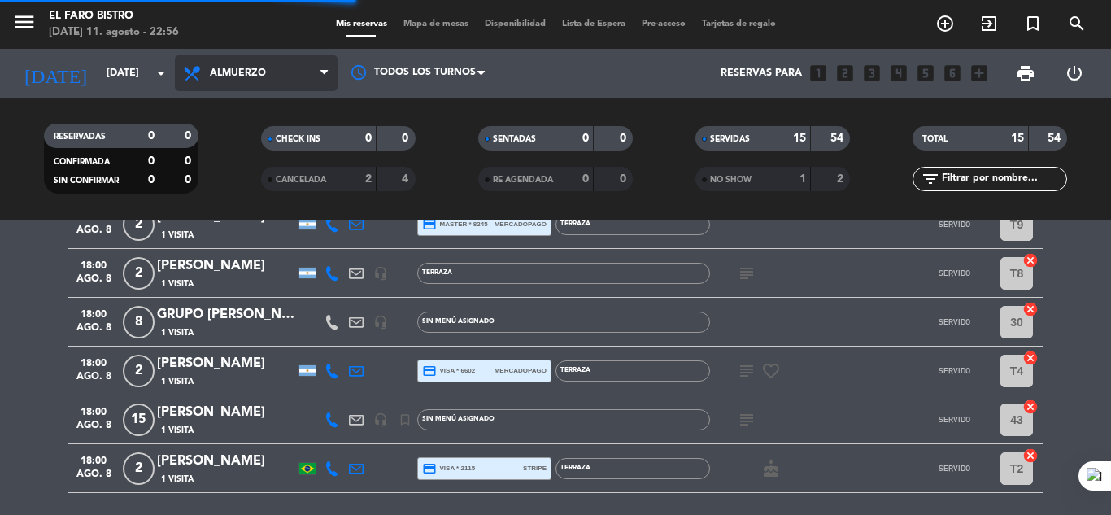
click at [328, 76] on icon at bounding box center [323, 73] width 7 height 13
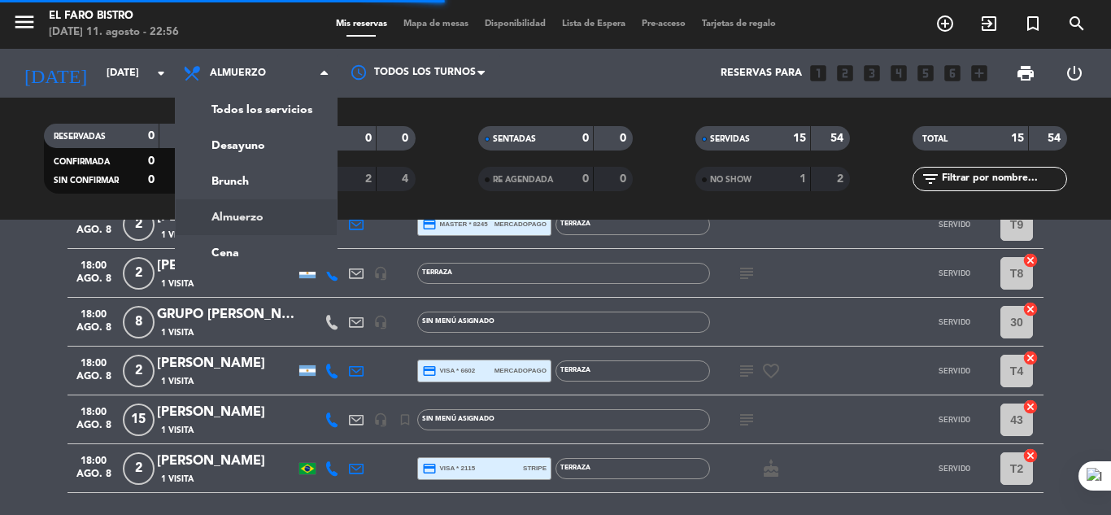
scroll to position [342, 0]
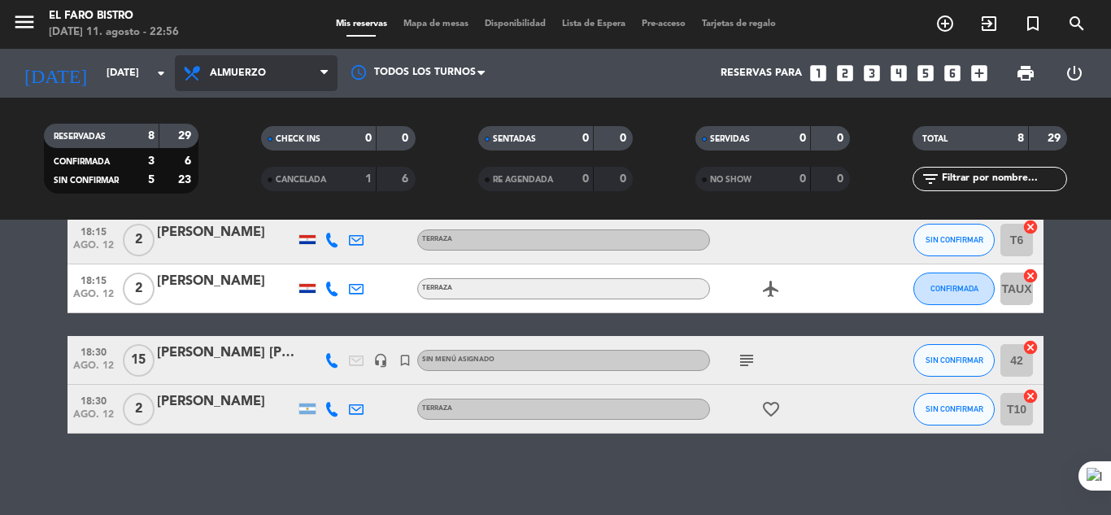
click at [325, 68] on icon at bounding box center [323, 73] width 7 height 13
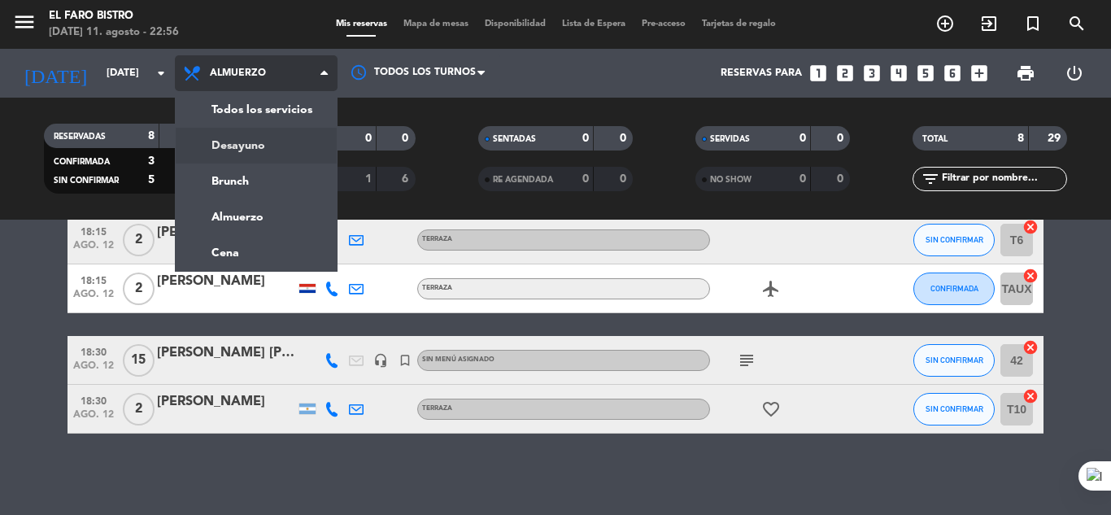
click at [237, 142] on div "menu El Faro Bistro [DATE] 11. agosto - 22:56 Mis reservas Mapa de mesas Dispon…" at bounding box center [555, 110] width 1111 height 220
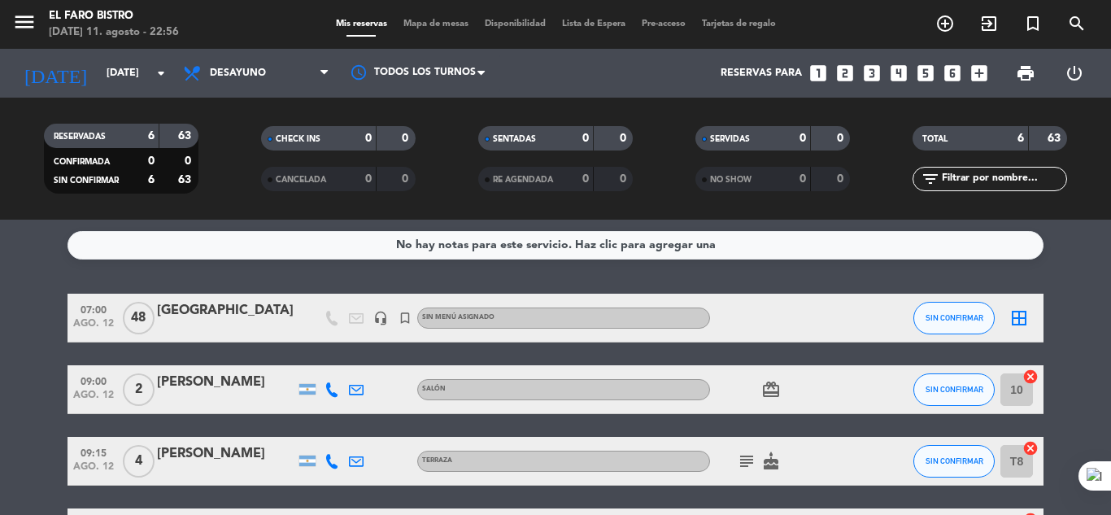
scroll to position [0, 0]
